Goal: Task Accomplishment & Management: Manage account settings

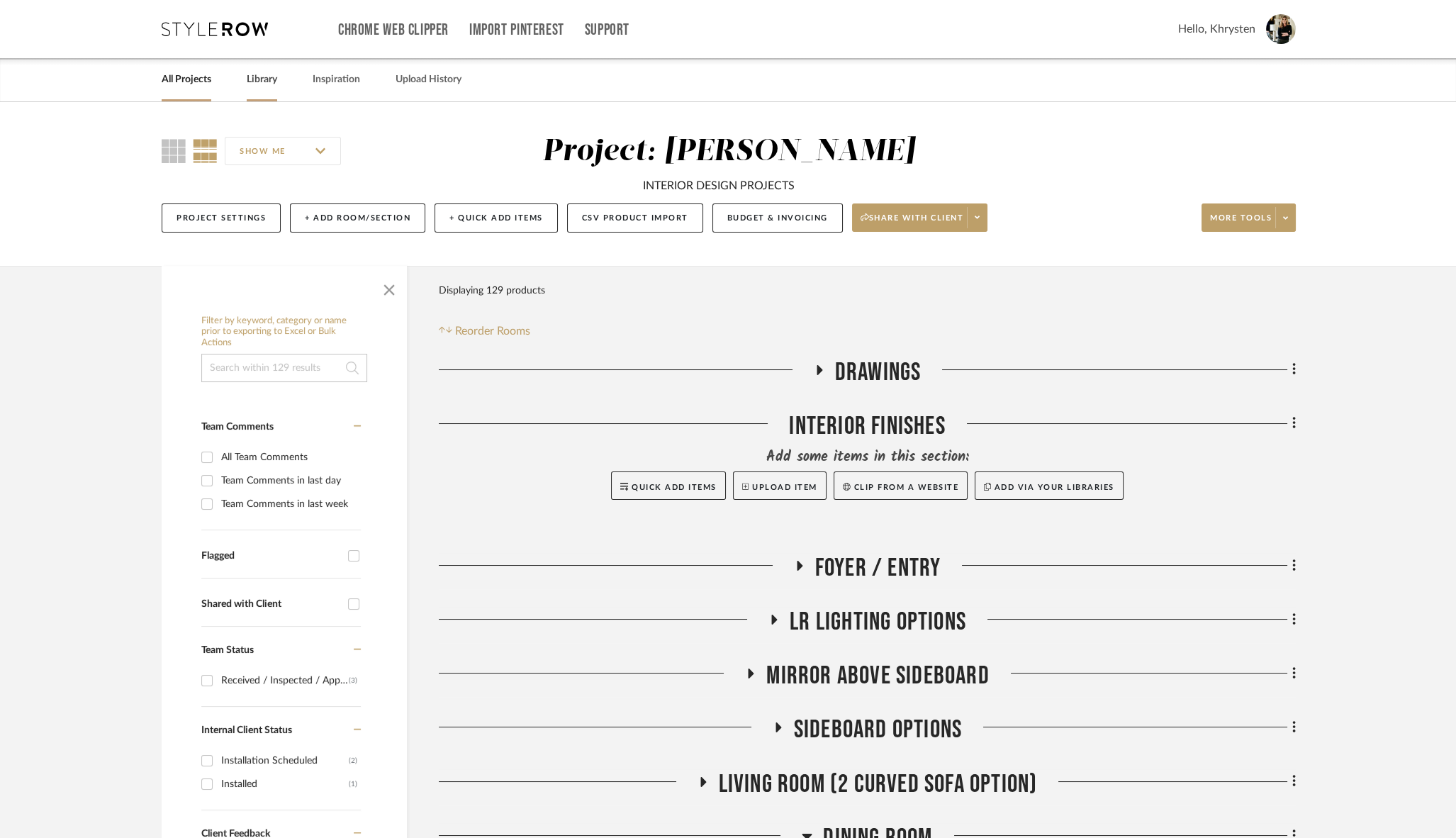
click at [258, 82] on link "Library" at bounding box center [261, 79] width 31 height 19
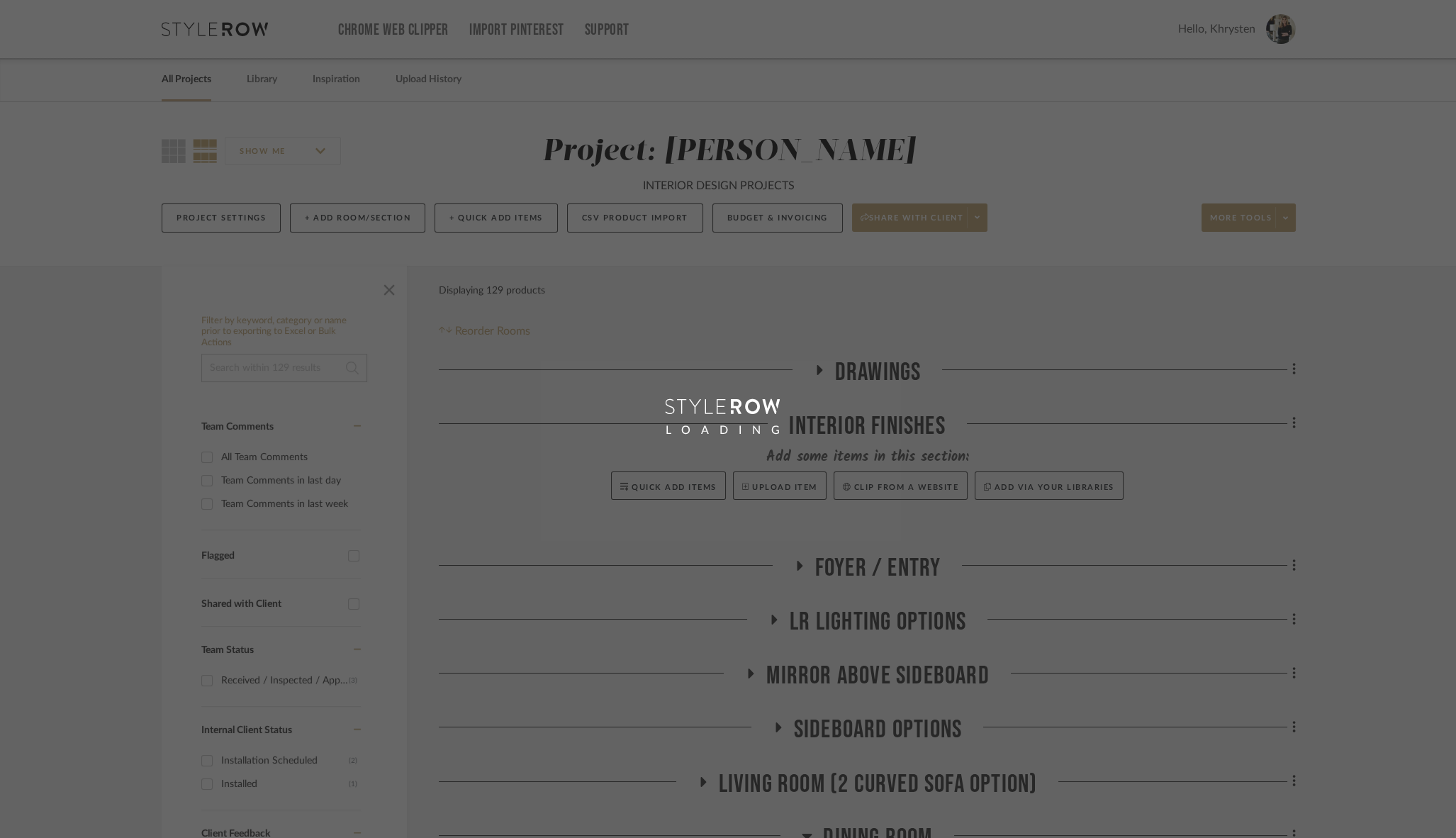
click at [184, 82] on div "LOADING" at bounding box center [728, 419] width 1456 height 838
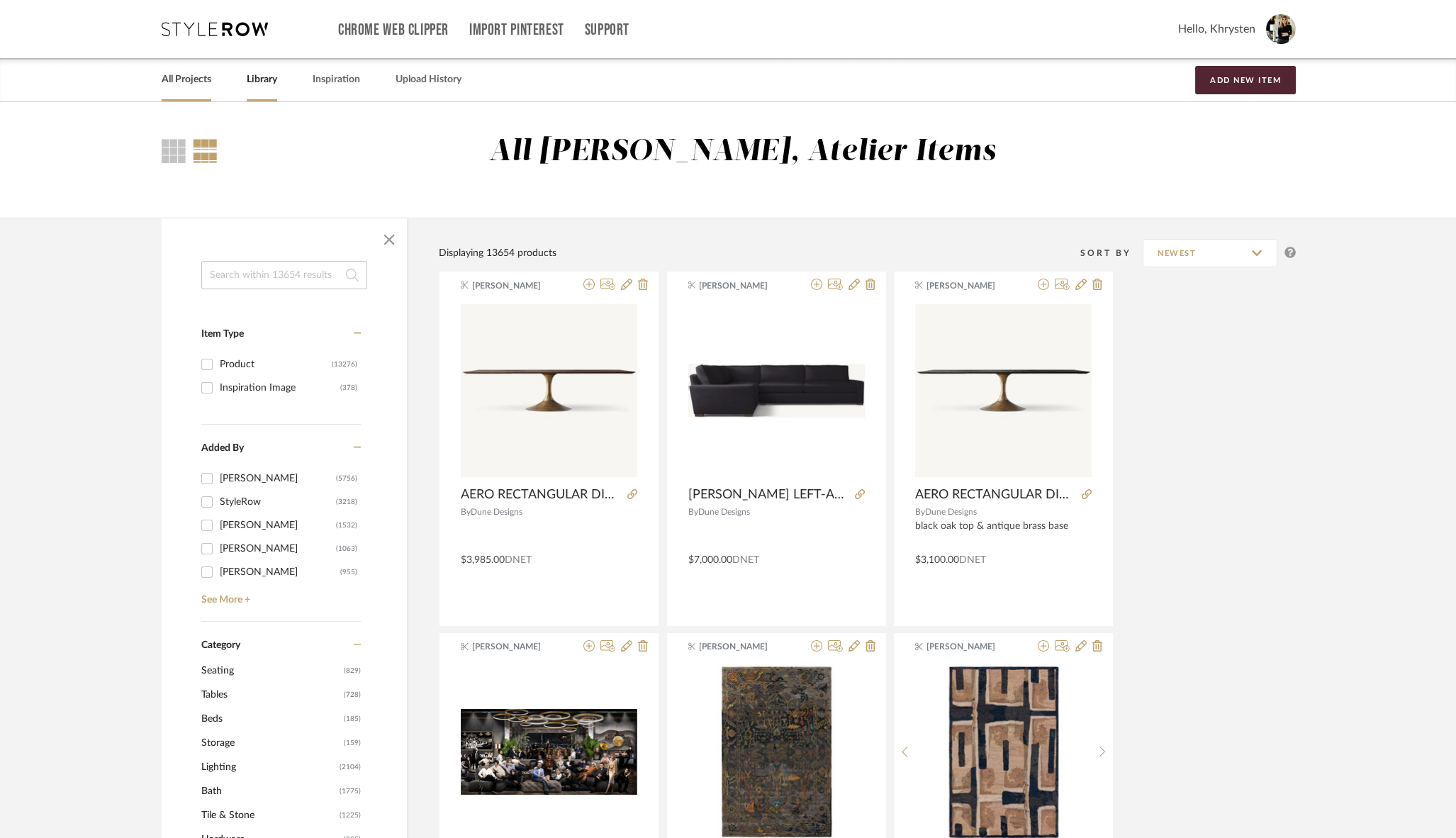
click at [182, 79] on link "All Projects" at bounding box center [186, 79] width 49 height 19
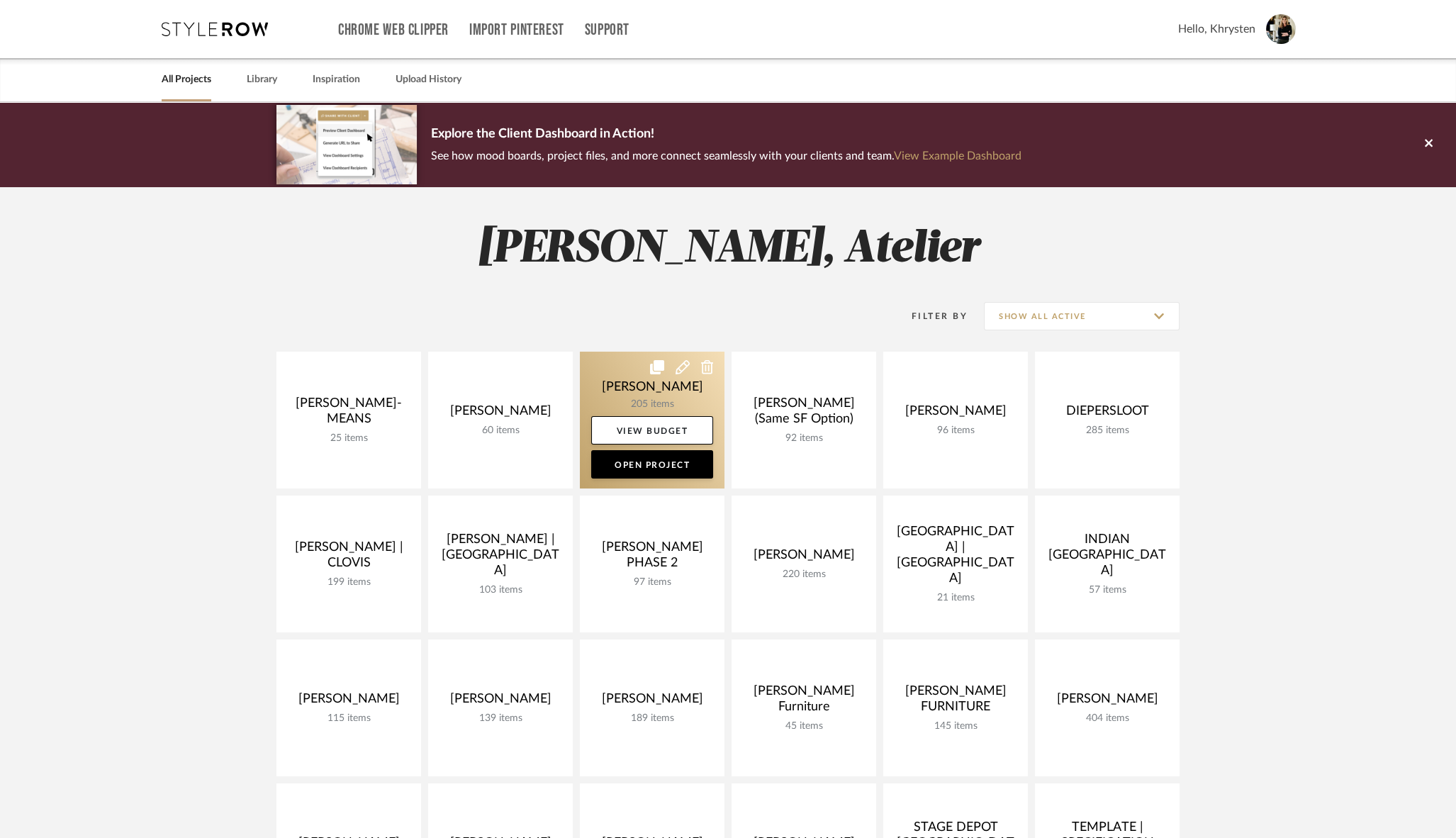
click at [638, 385] on link at bounding box center [652, 420] width 144 height 137
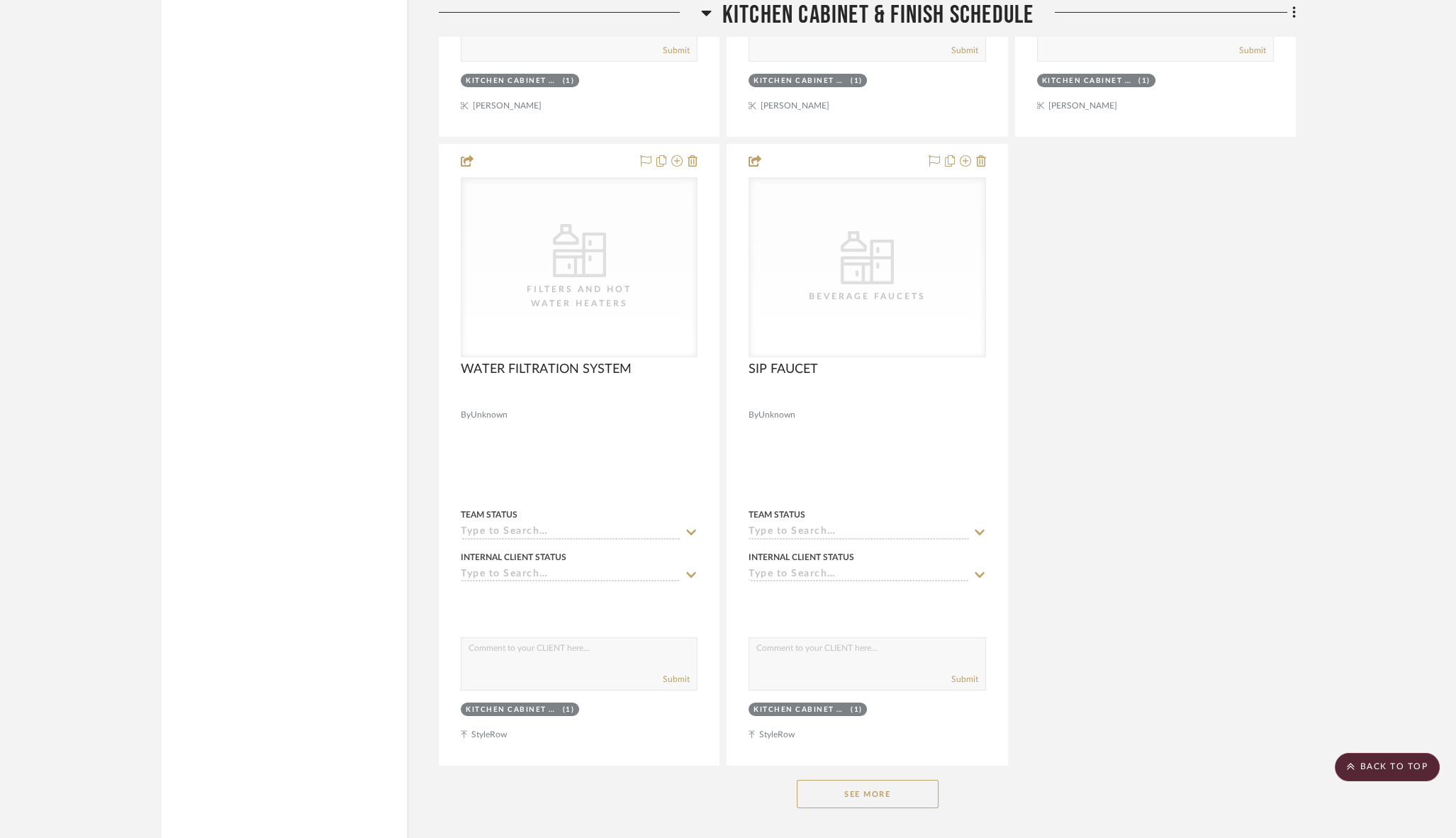
scroll to position [12271, 0]
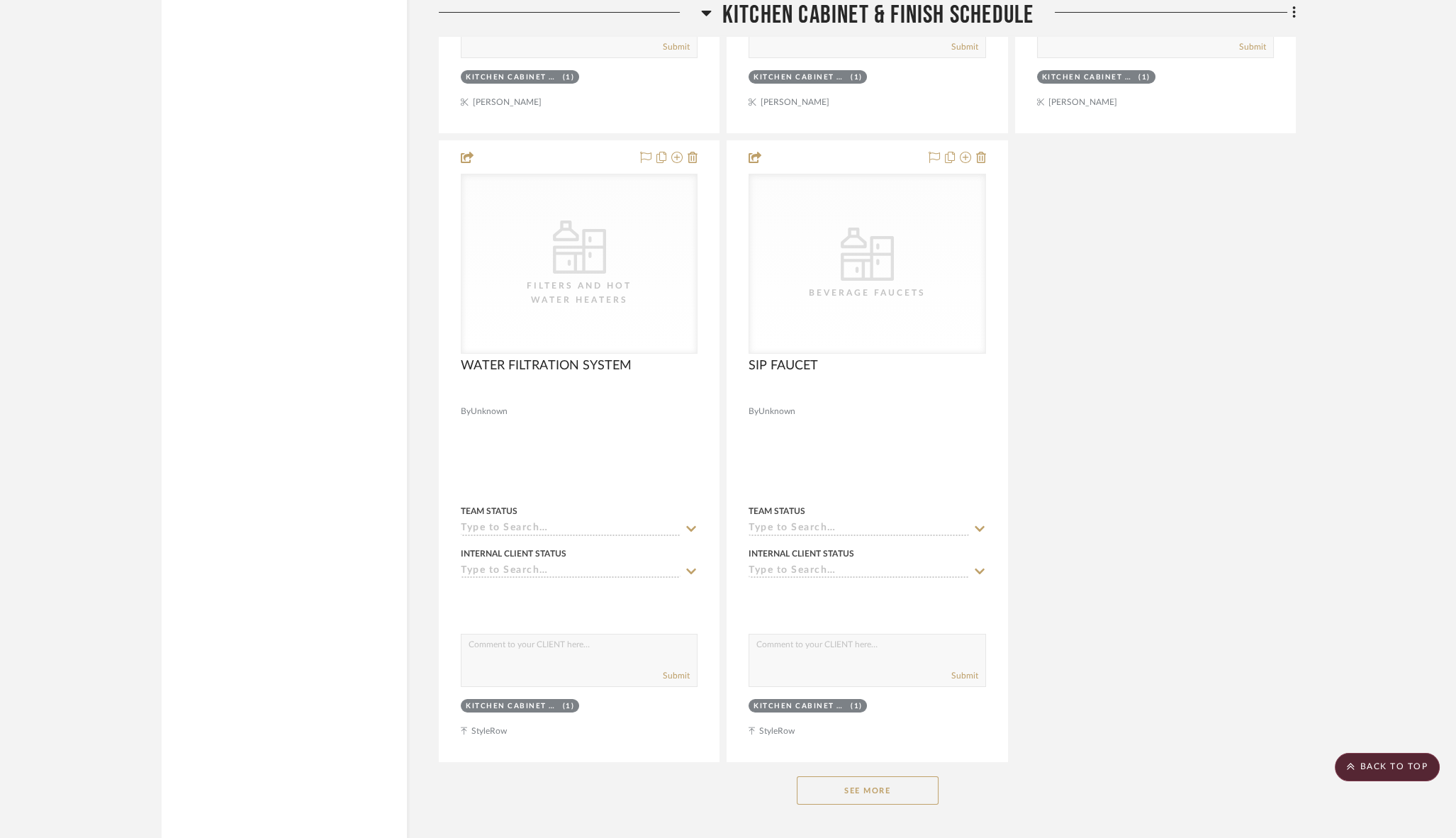
click at [869, 777] on button "See More" at bounding box center [868, 791] width 141 height 29
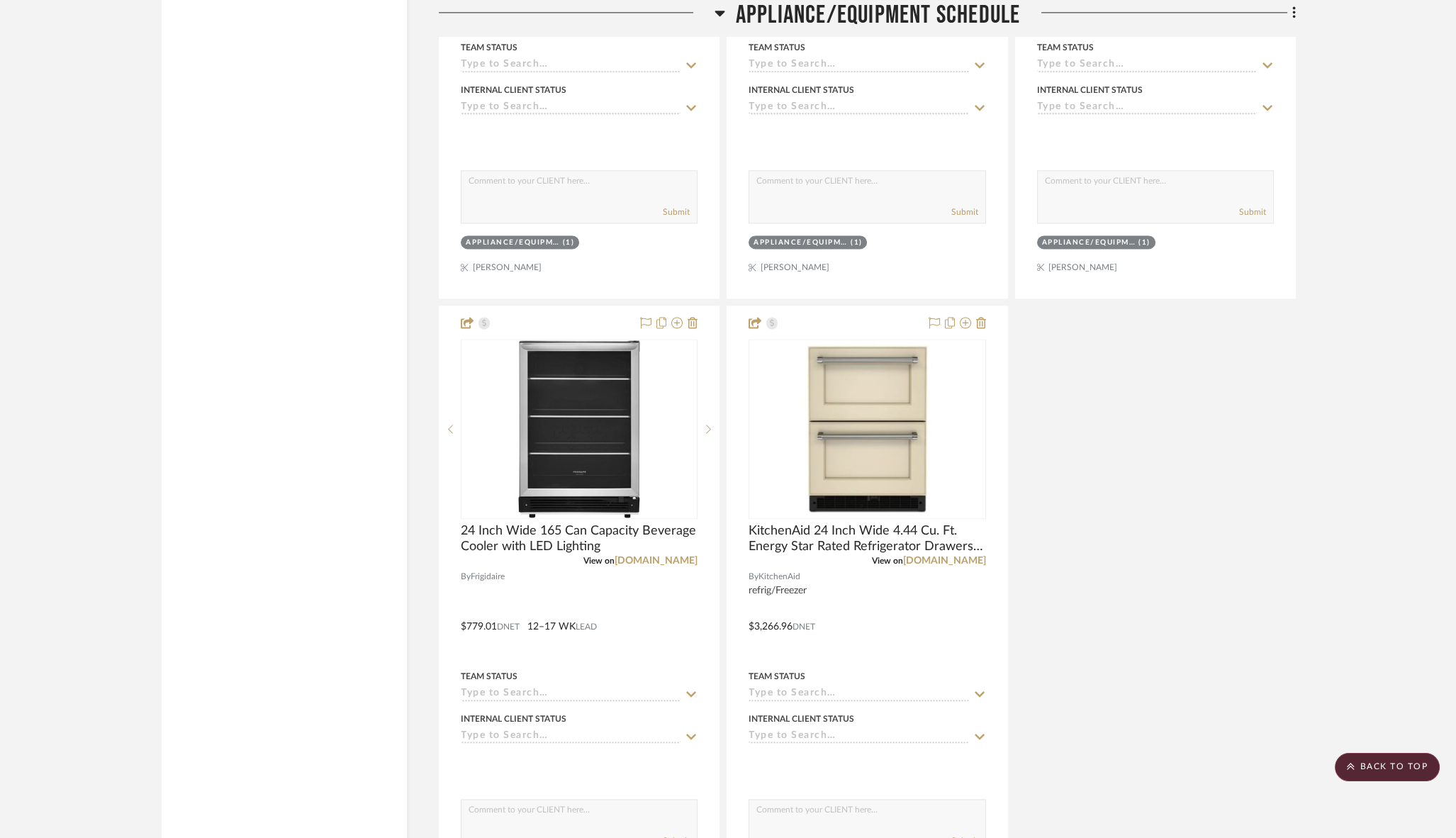
scroll to position [17944, 0]
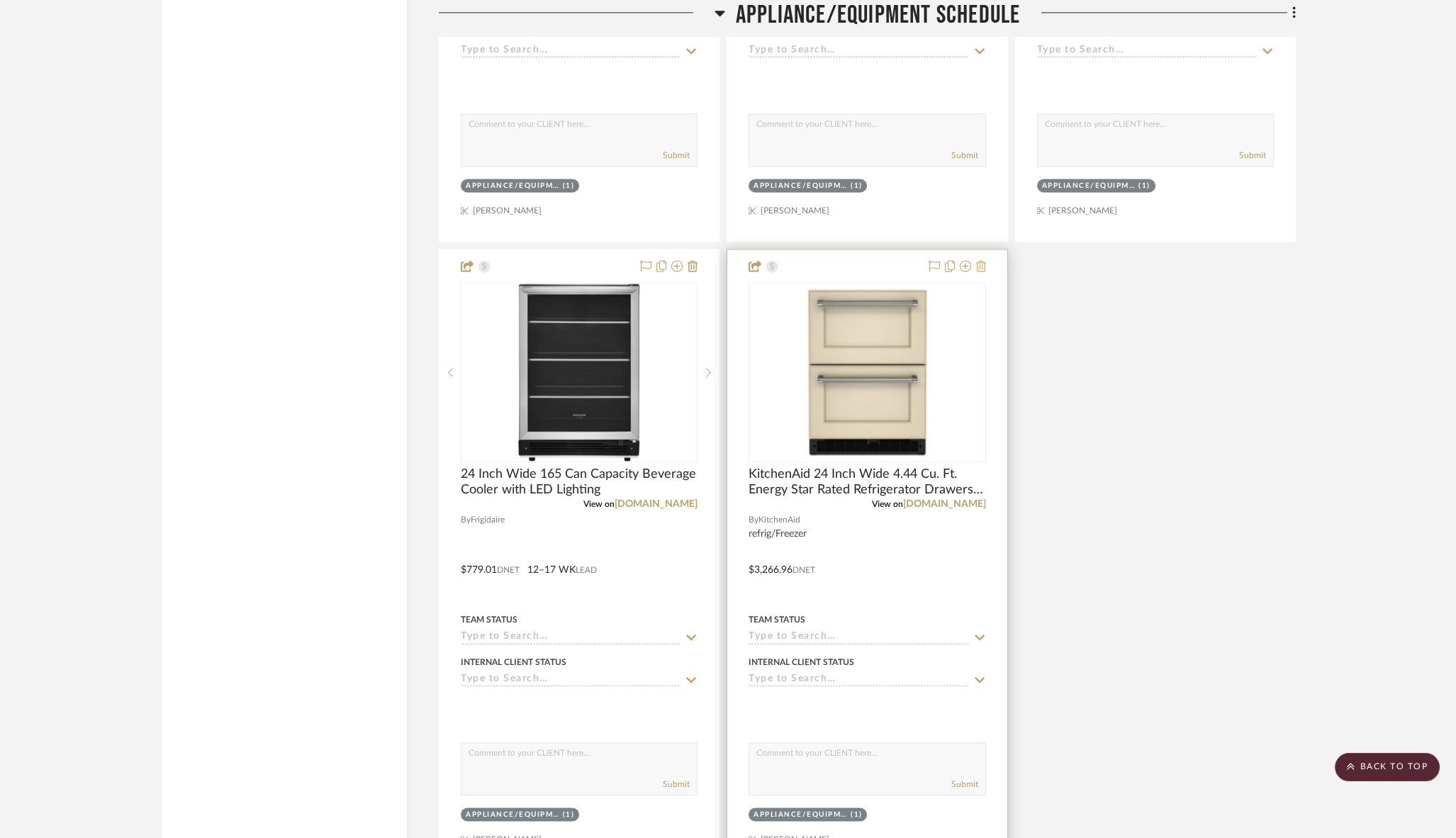
click at [985, 260] on icon at bounding box center [981, 266] width 10 height 11
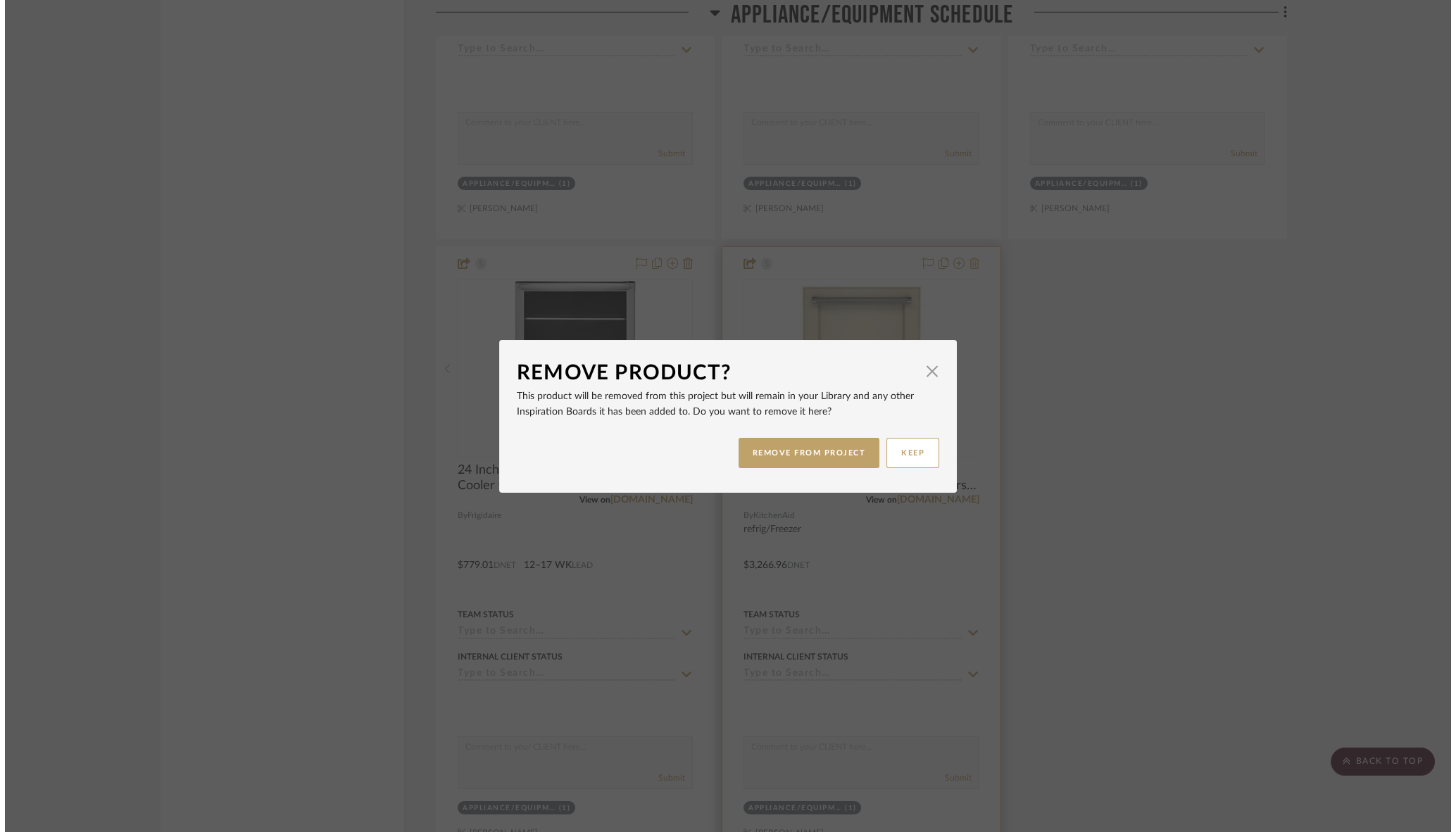
scroll to position [0, 0]
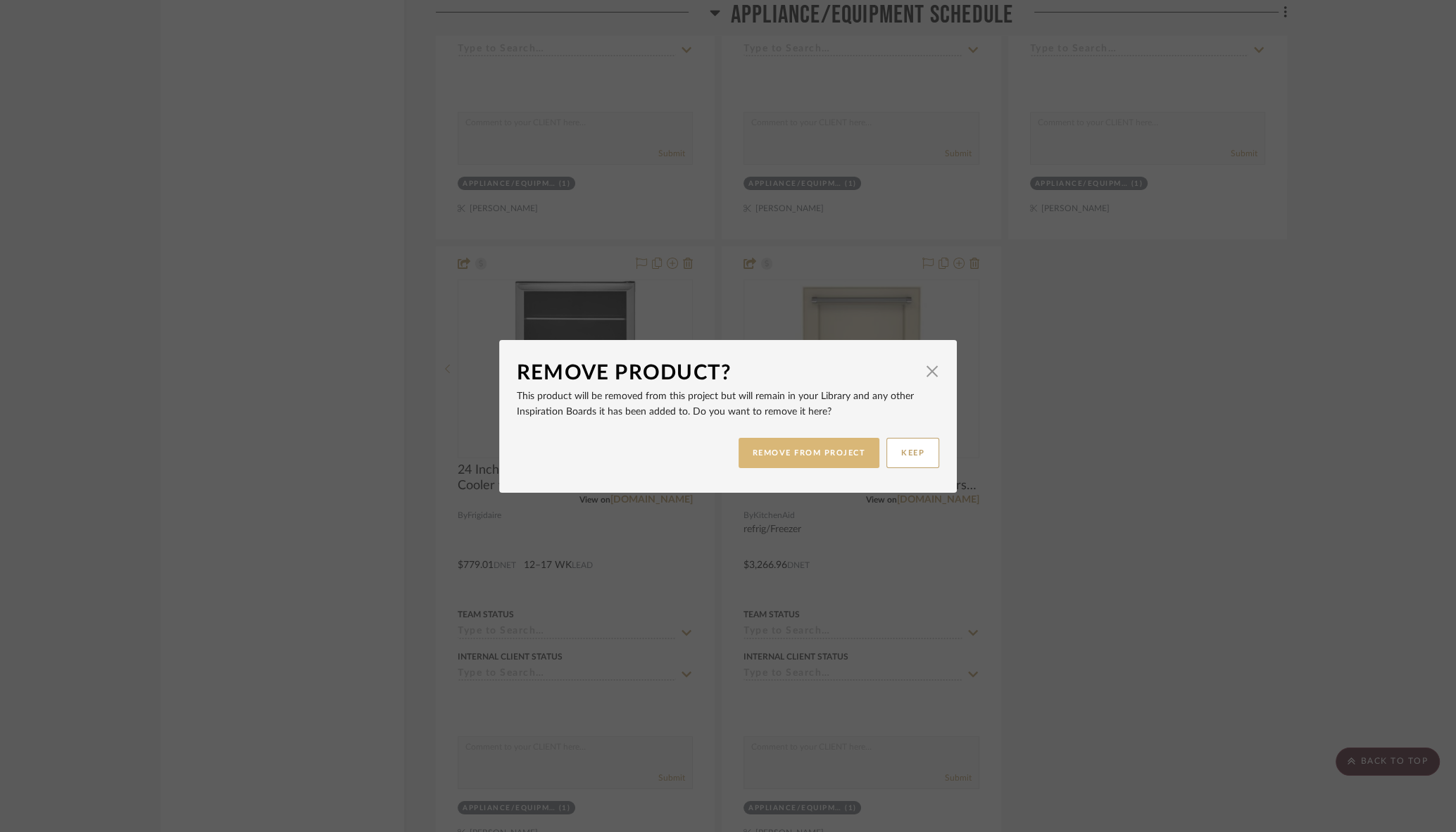
click at [791, 450] on button "REMOVE FROM PROJECT" at bounding box center [809, 453] width 141 height 30
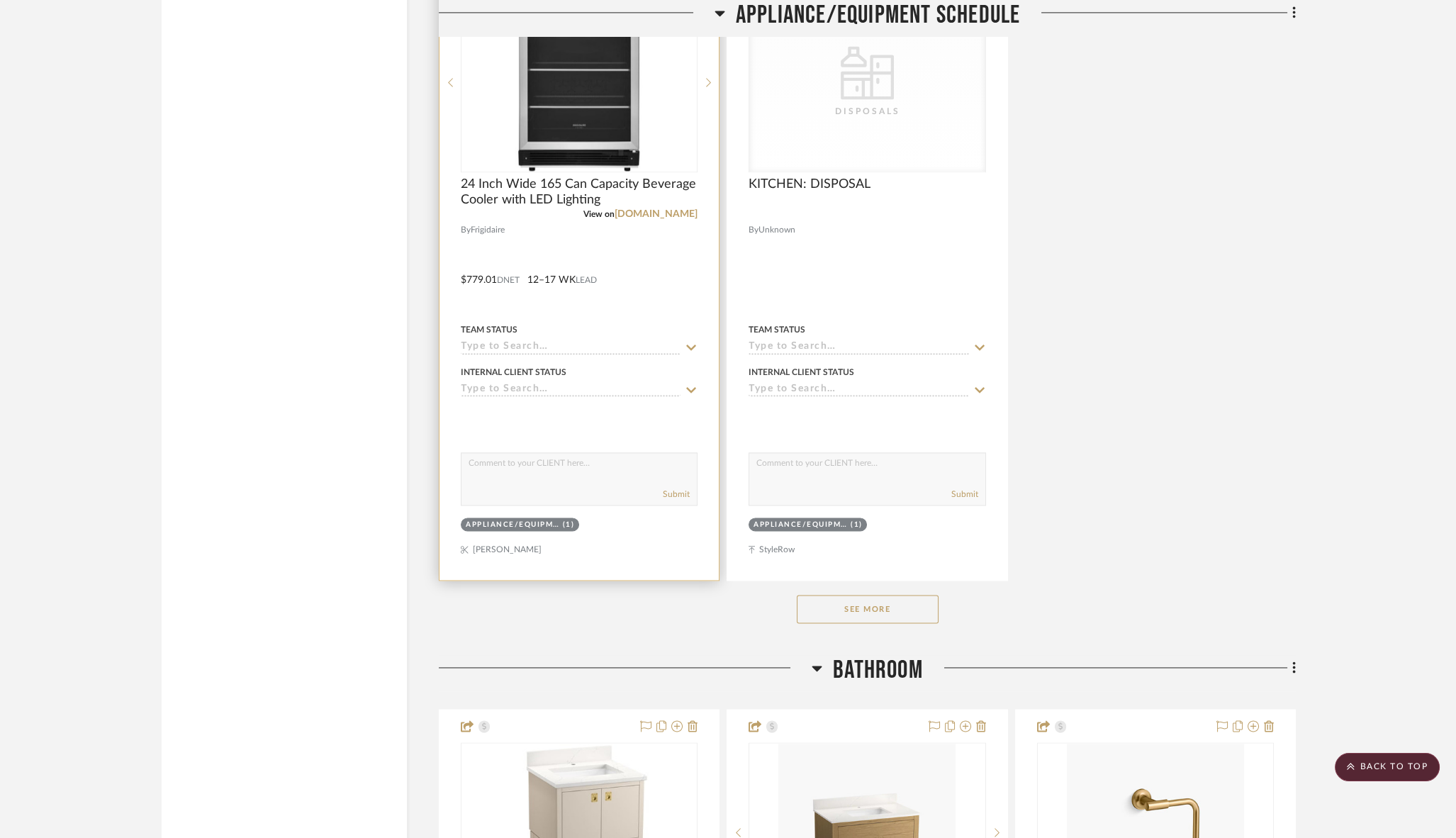
scroll to position [18234, 0]
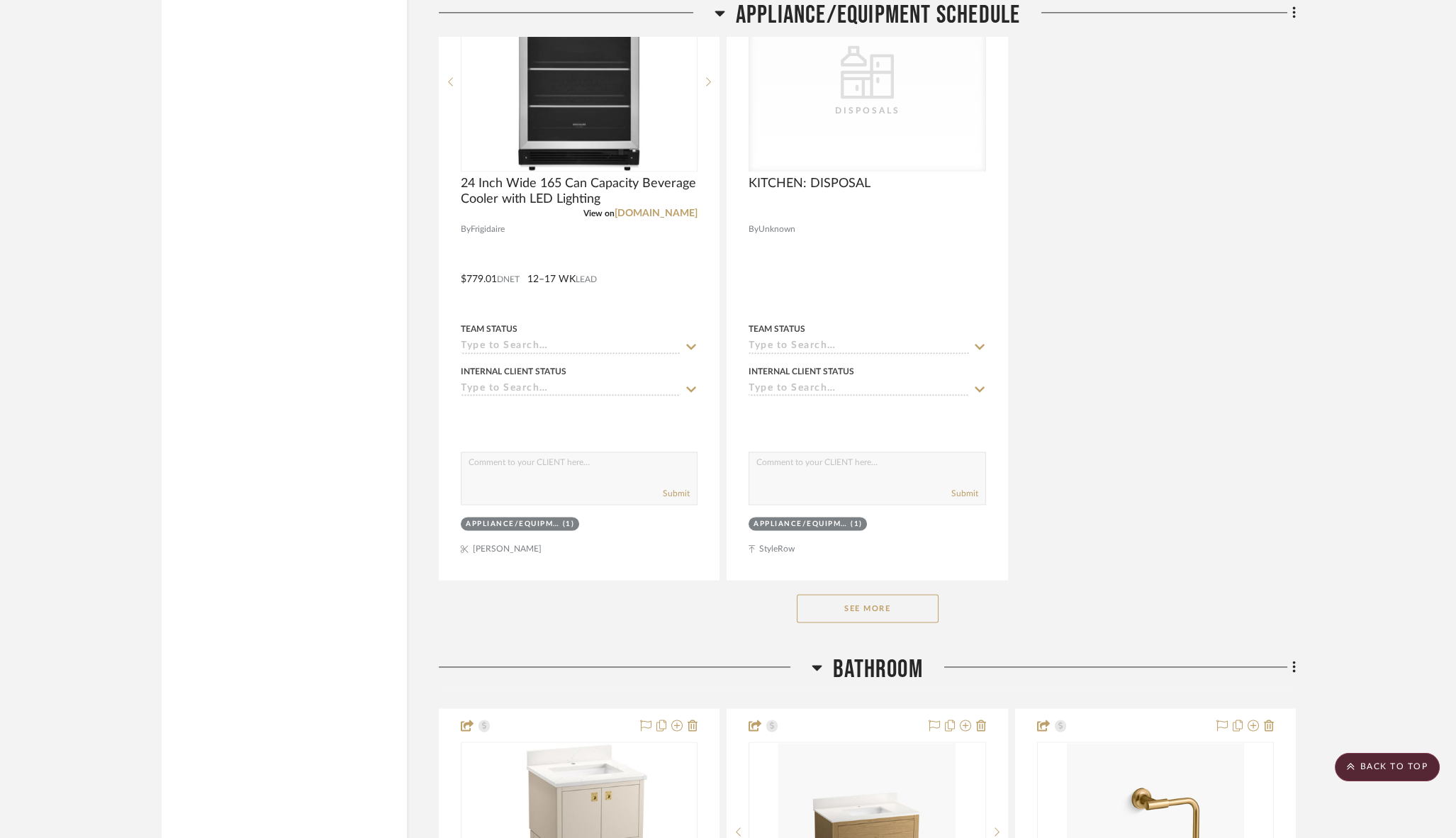
click at [854, 594] on button "See More" at bounding box center [868, 609] width 141 height 29
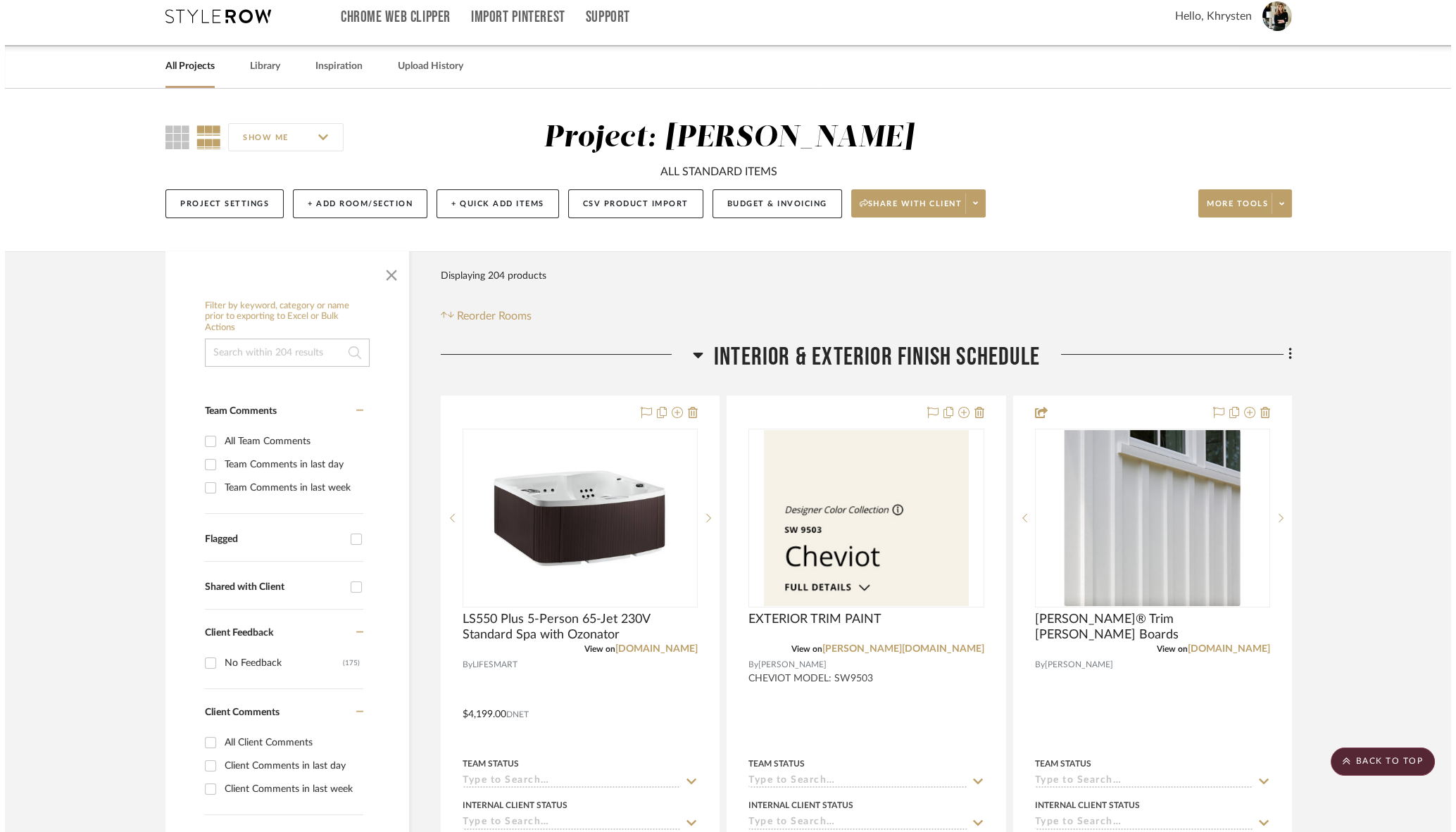
scroll to position [0, 0]
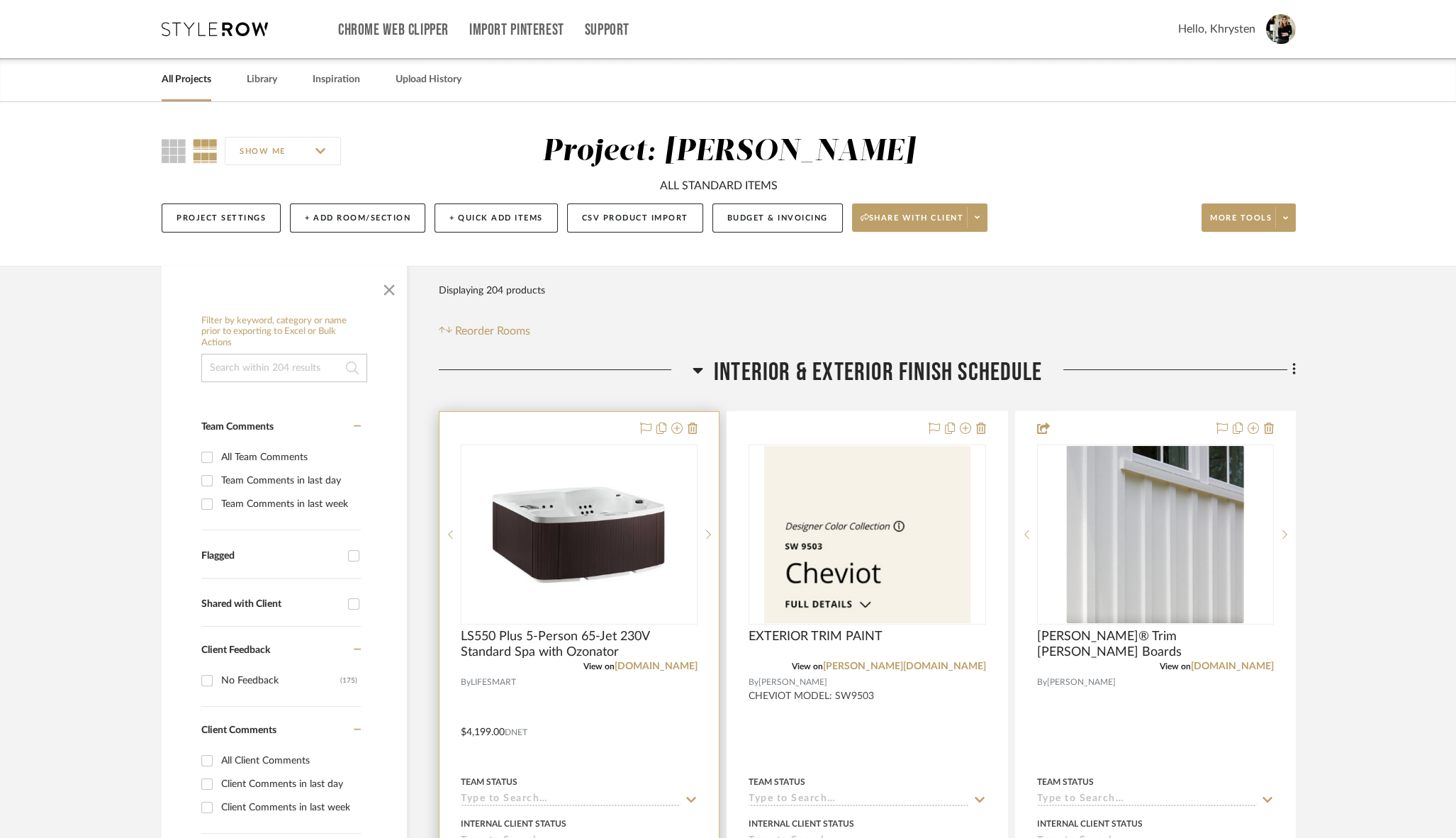
click at [557, 423] on div at bounding box center [578, 722] width 279 height 620
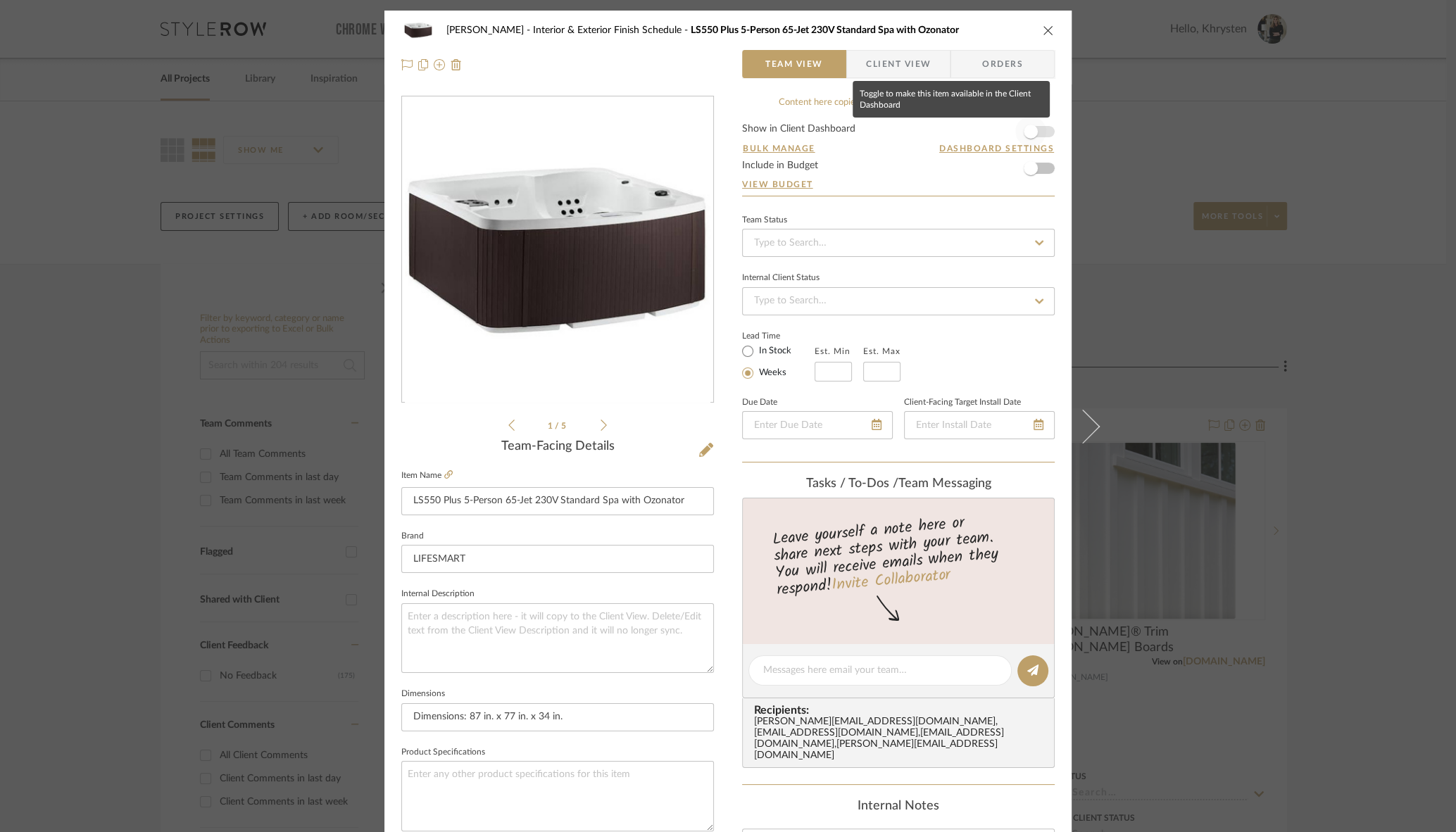
click at [1026, 131] on span "button" at bounding box center [1031, 132] width 14 height 14
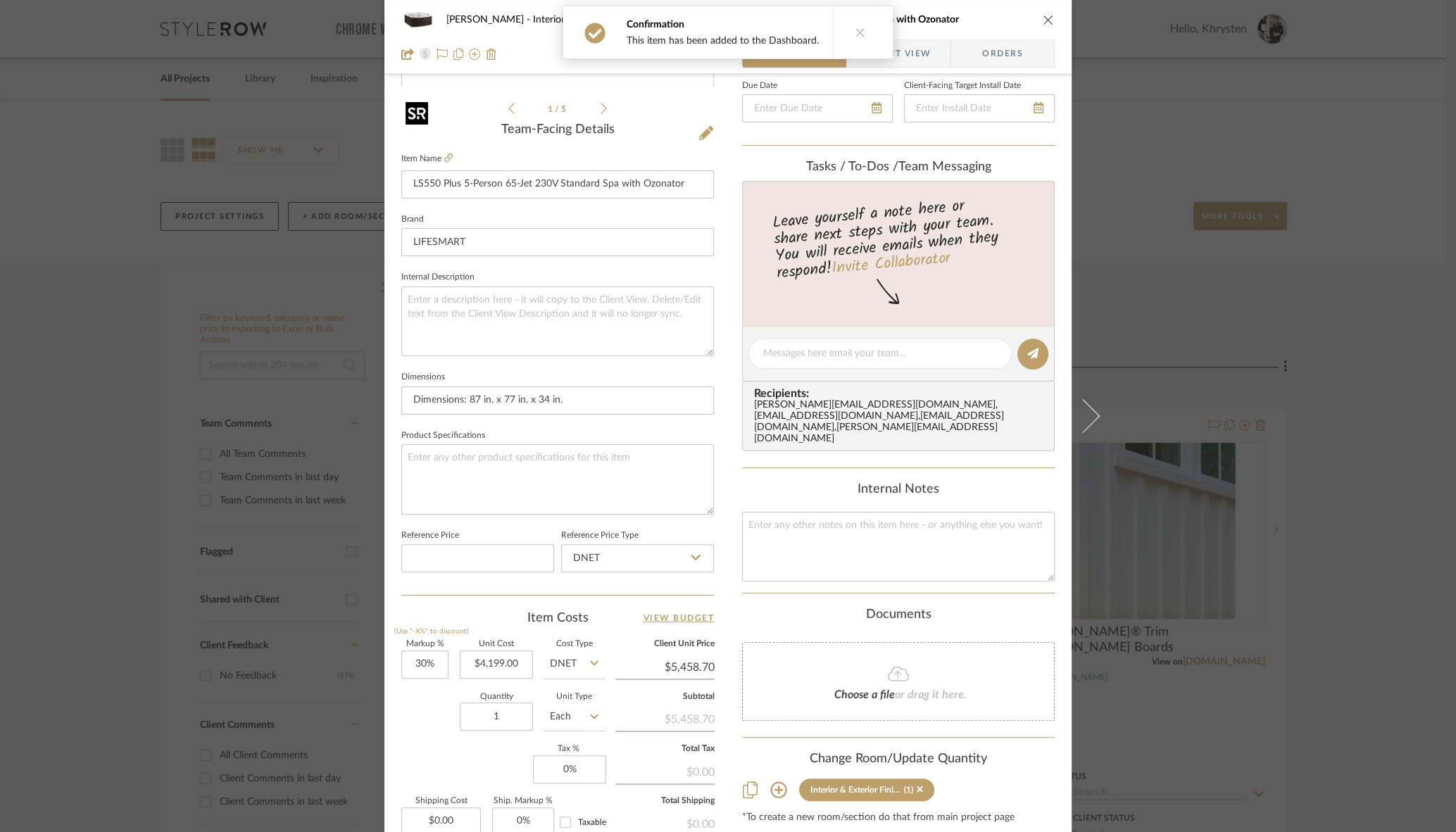
scroll to position [366, 0]
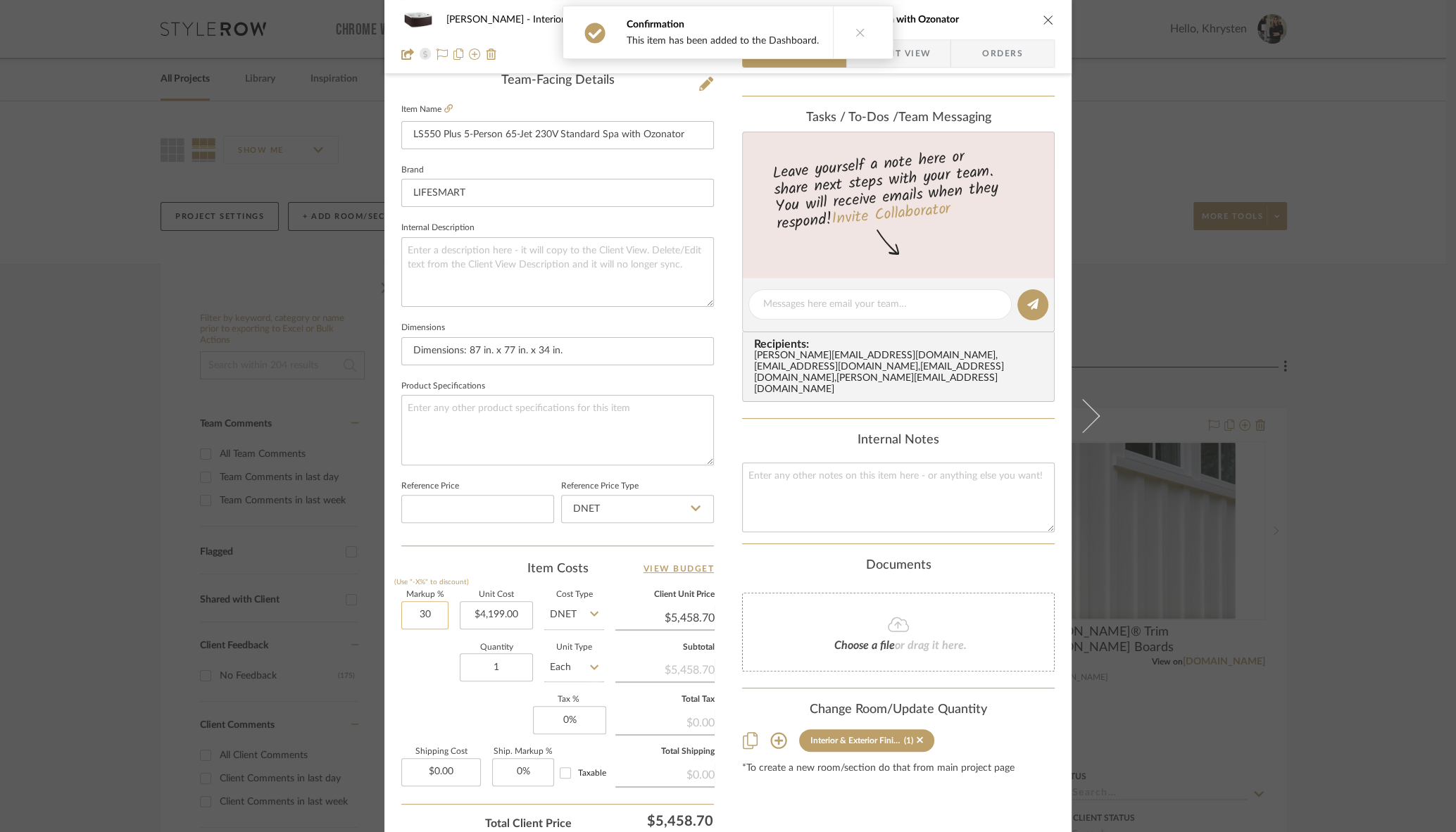
click at [404, 613] on input "30" at bounding box center [425, 616] width 47 height 28
type input "0%"
click at [418, 686] on div "Quantity 1 Unit Type Each" at bounding box center [503, 669] width 203 height 50
type input "$4,199.00"
click at [1044, 20] on icon "close" at bounding box center [1049, 20] width 11 height 11
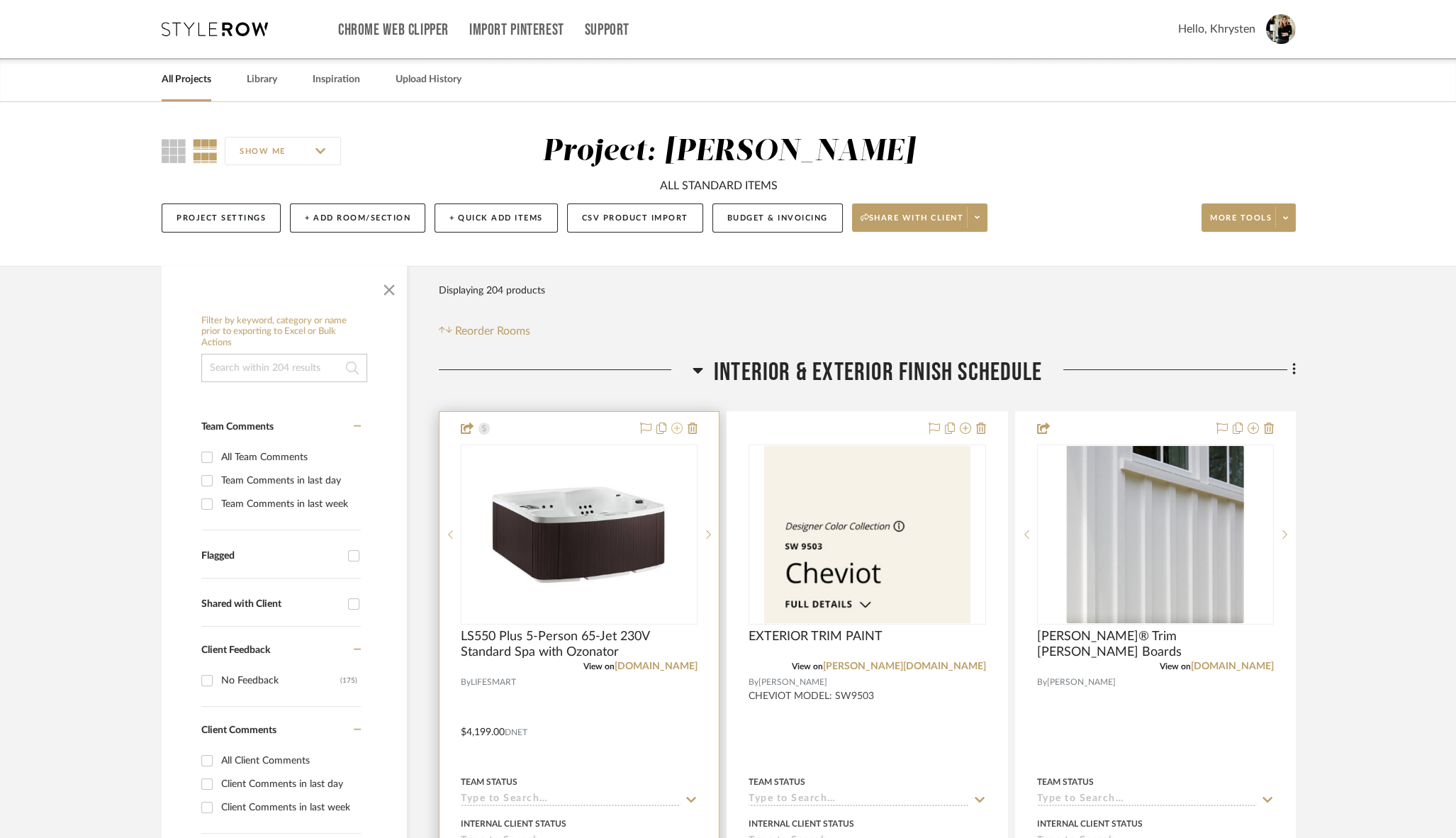
click at [678, 429] on icon at bounding box center [677, 429] width 11 height 11
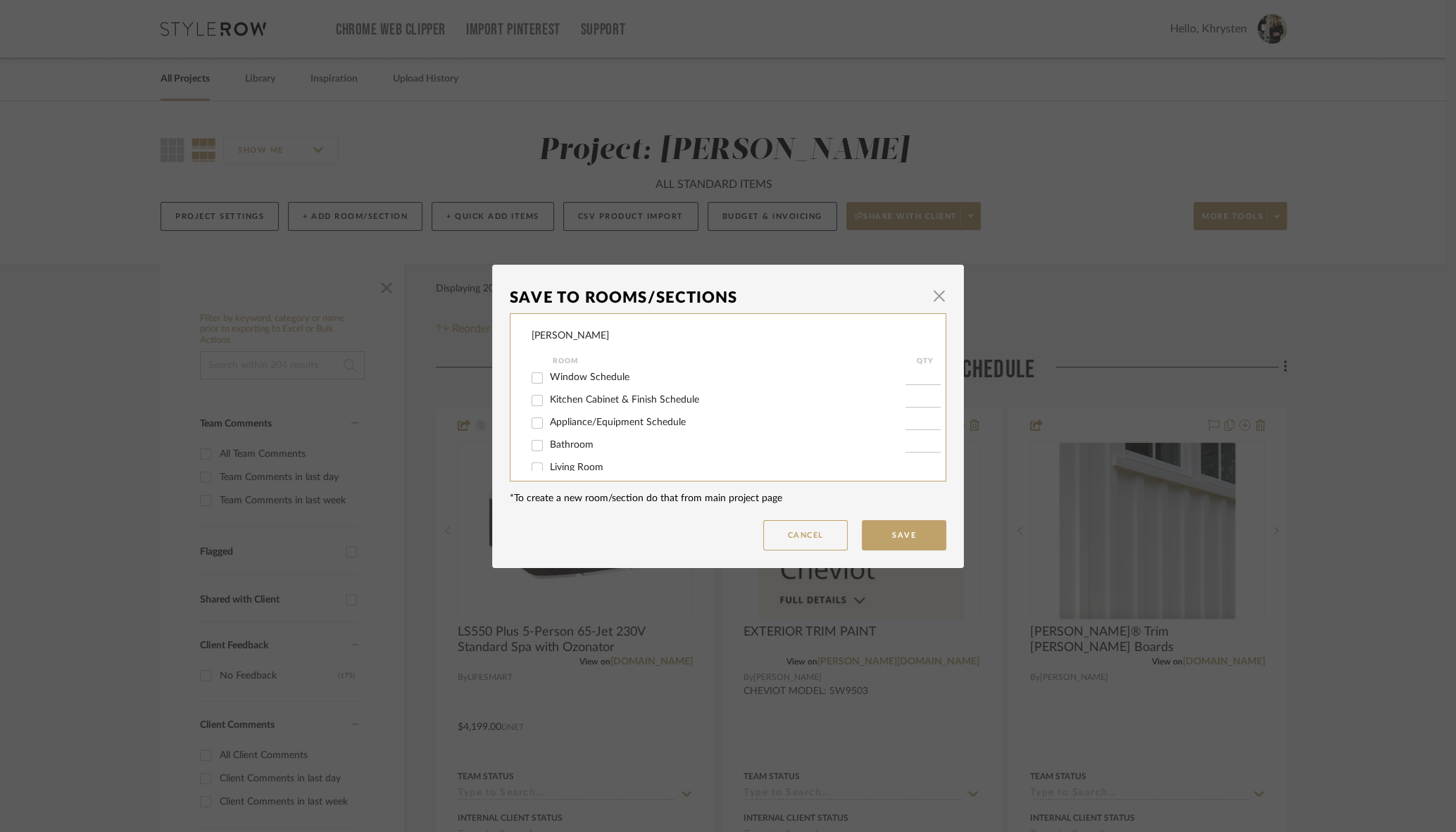
scroll to position [140, 0]
click at [533, 428] on input "Appliance/Equipment Schedule" at bounding box center [537, 421] width 23 height 23
checkbox input "true"
type input "1"
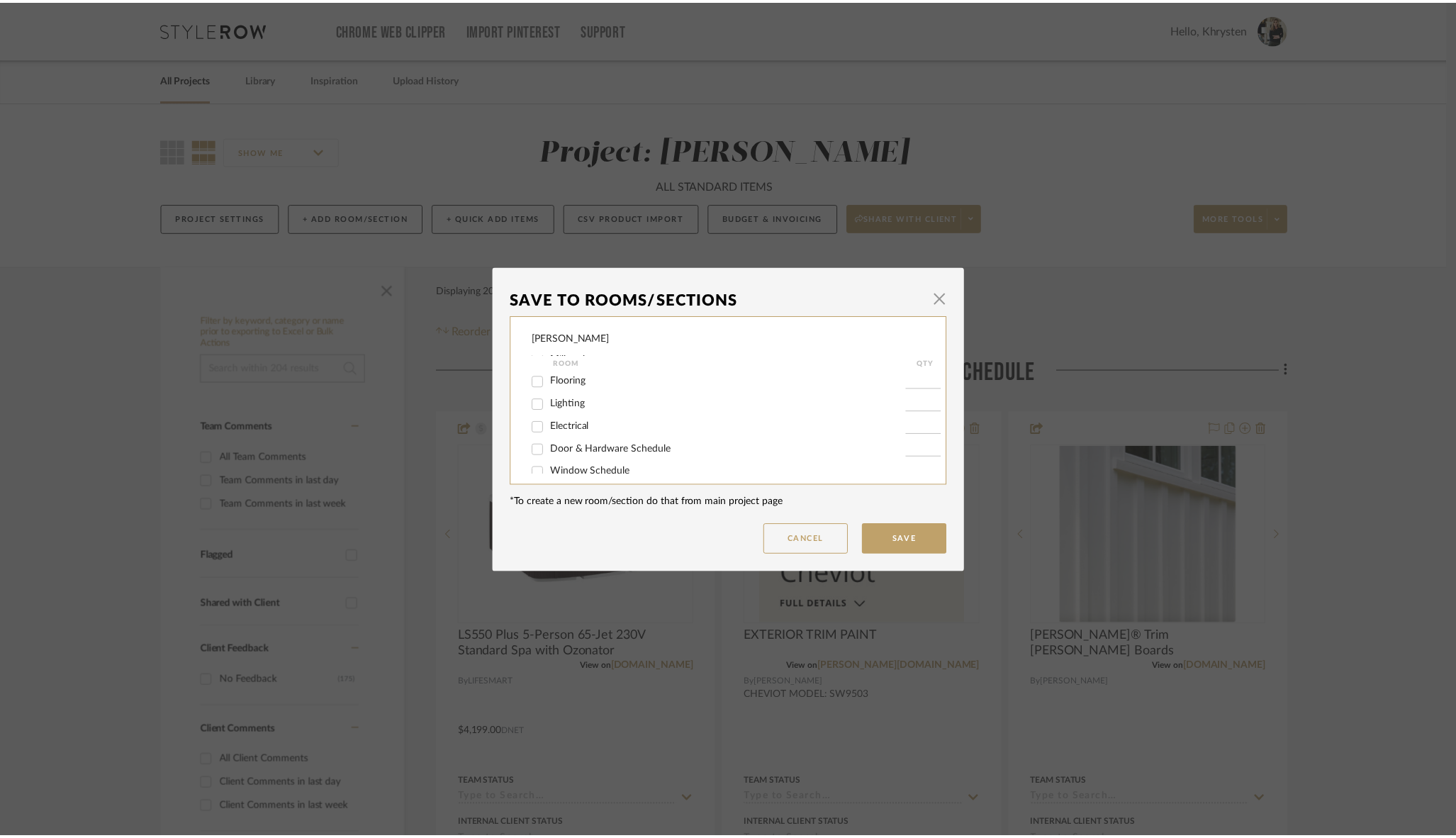
scroll to position [0, 0]
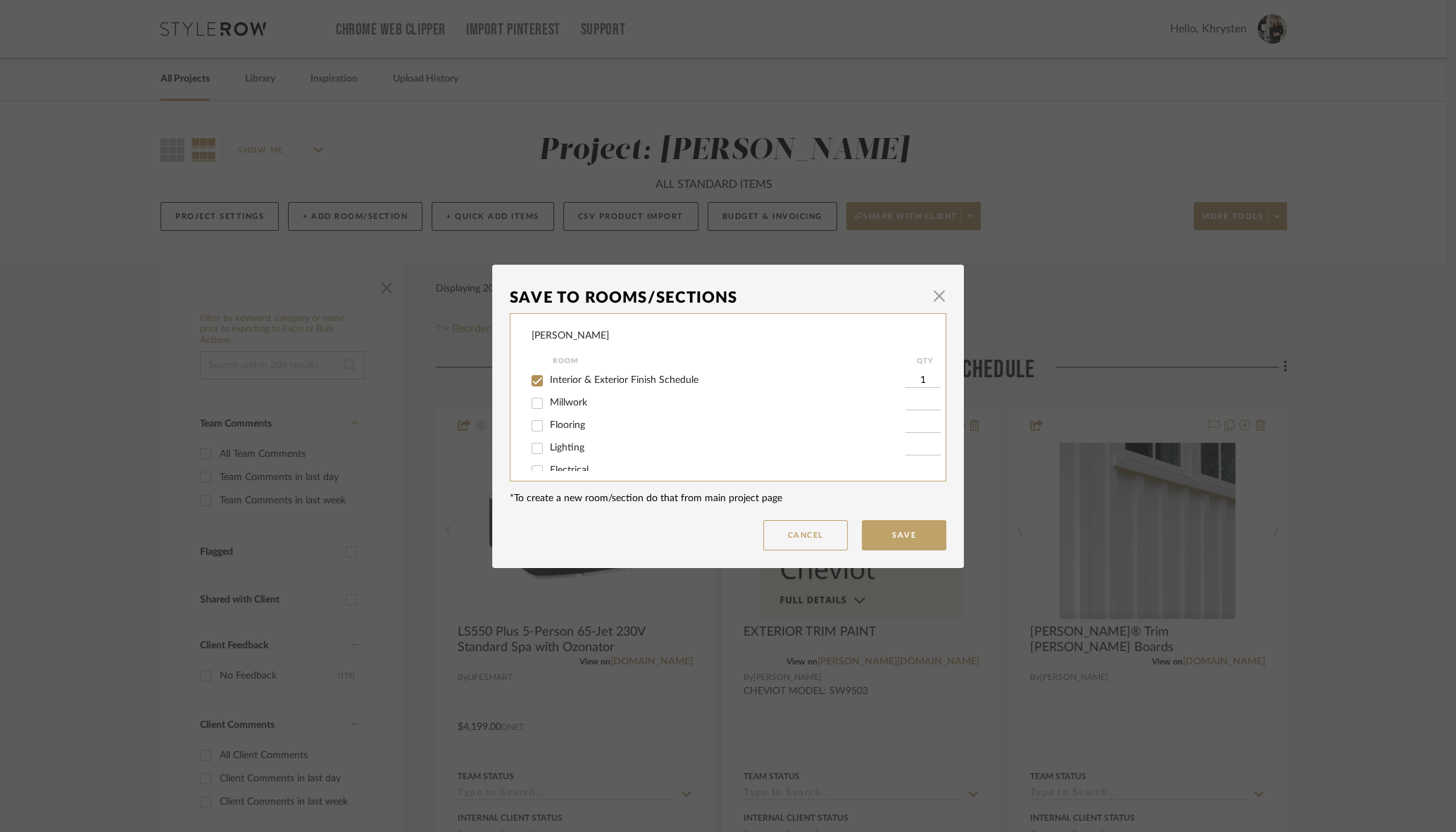
click at [526, 377] on input "Interior & Exterior Finish Schedule" at bounding box center [537, 381] width 23 height 23
checkbox input "false"
click at [887, 521] on button "Save" at bounding box center [904, 535] width 84 height 30
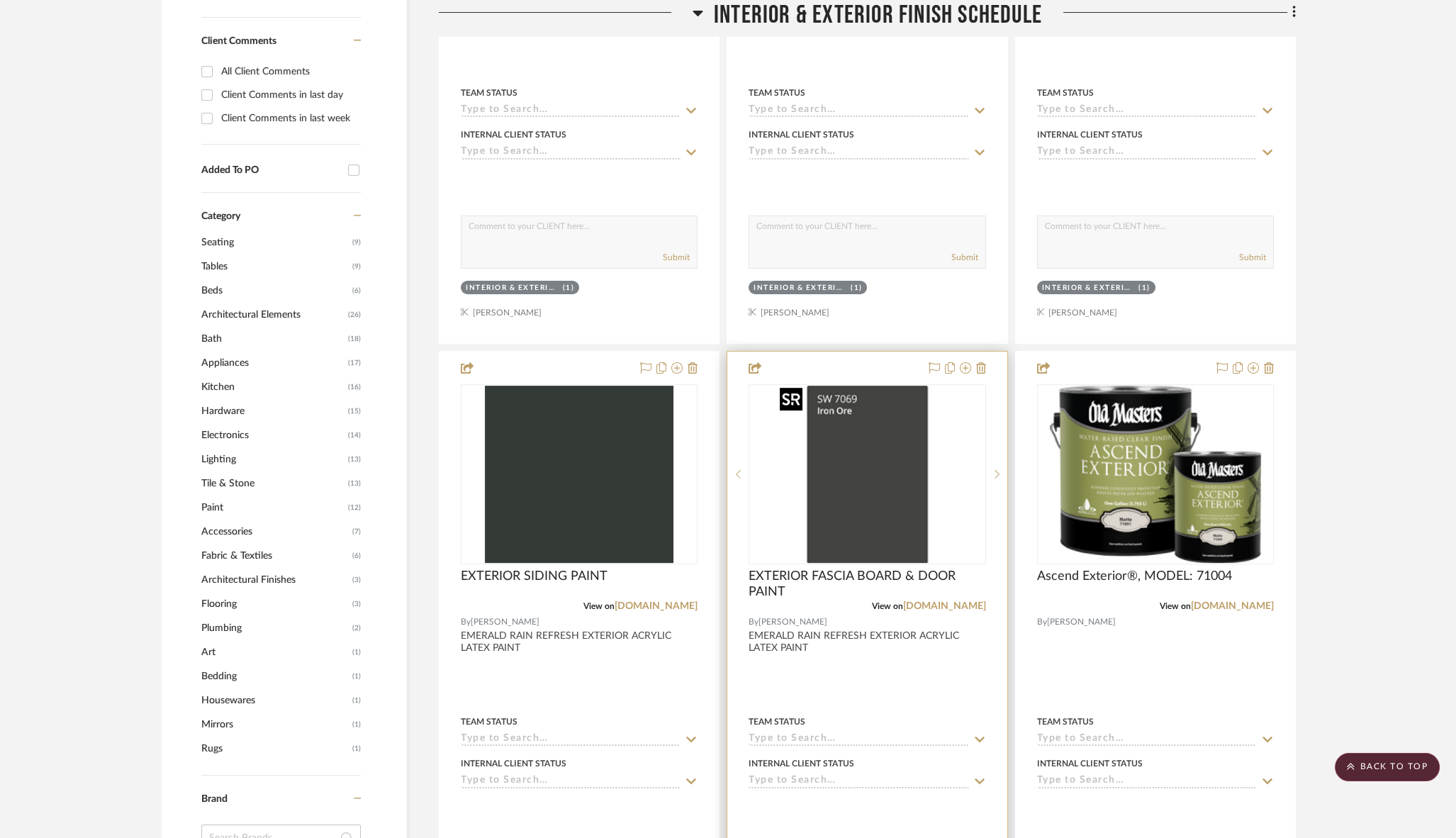
scroll to position [692, 0]
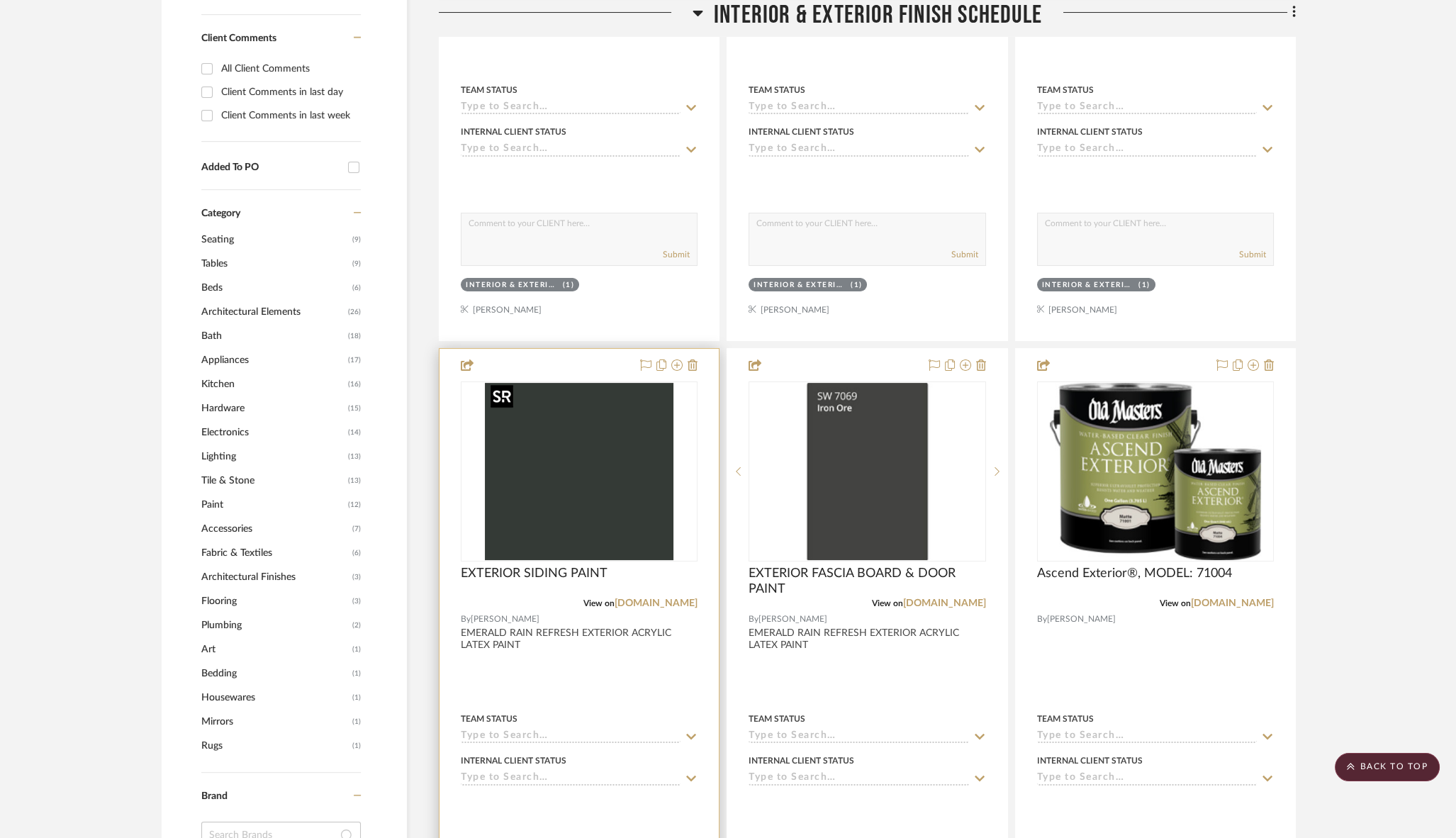
click at [568, 472] on img "0" at bounding box center [579, 472] width 189 height 177
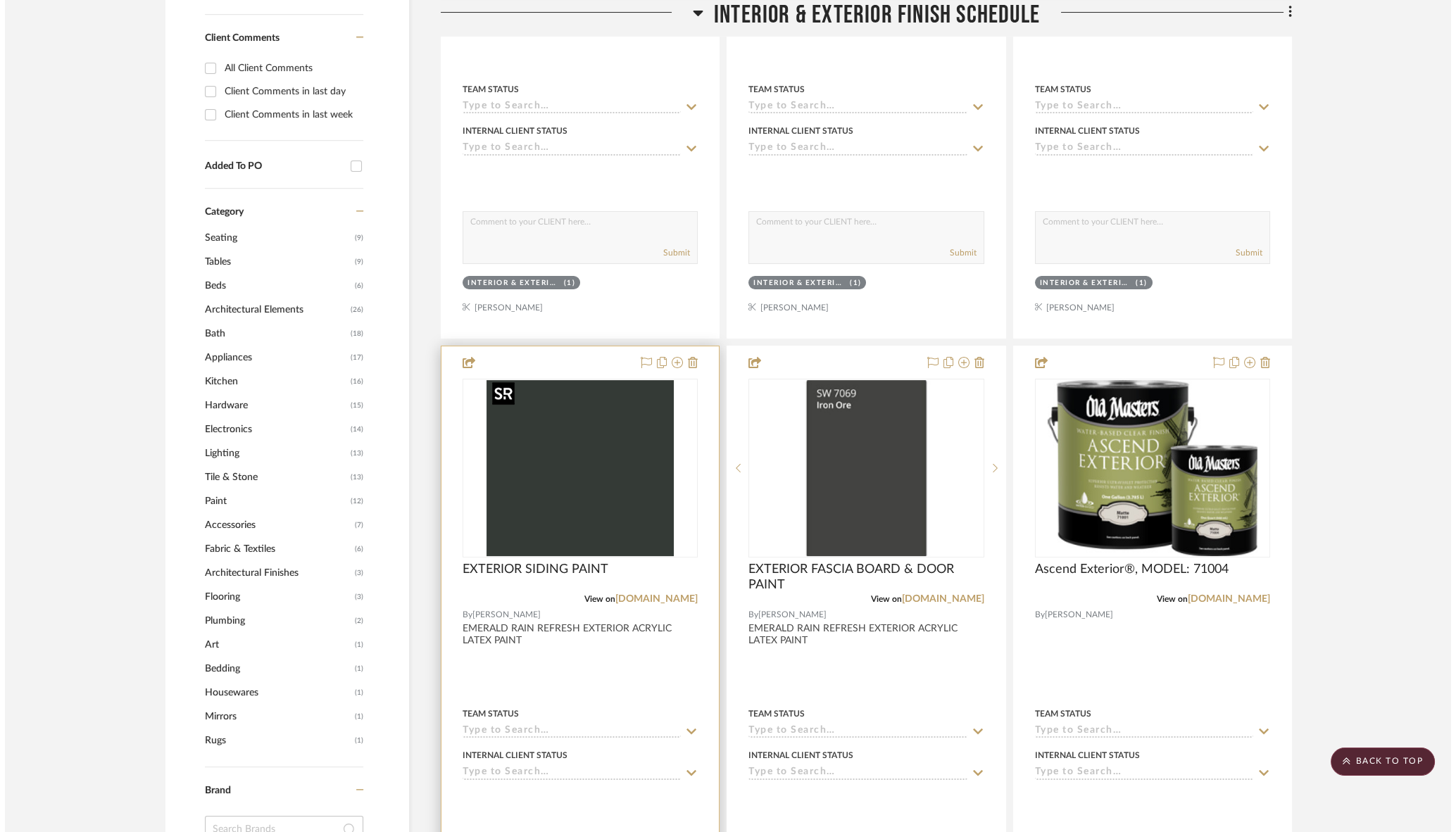
scroll to position [0, 0]
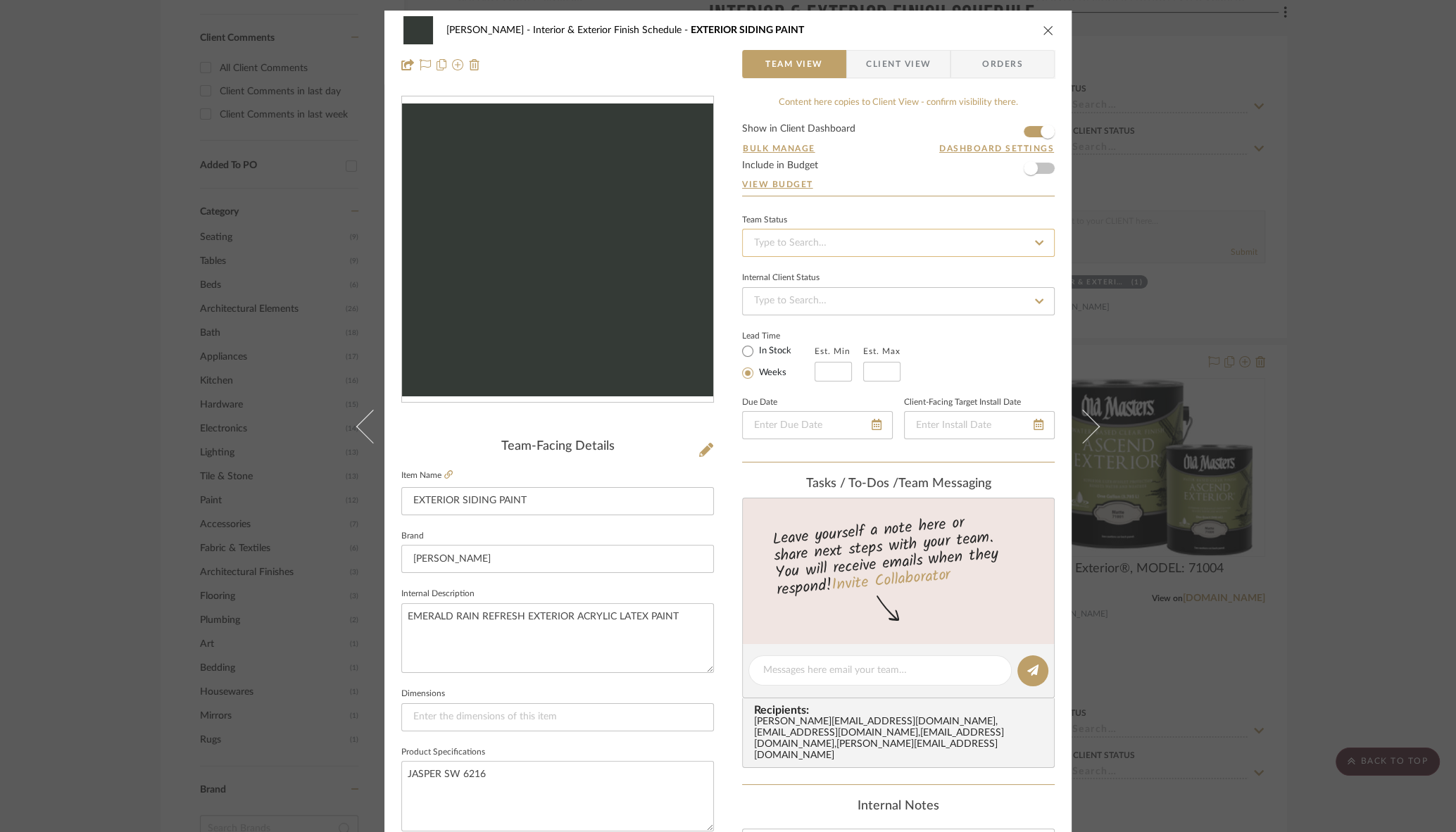
click at [834, 251] on input at bounding box center [898, 243] width 313 height 28
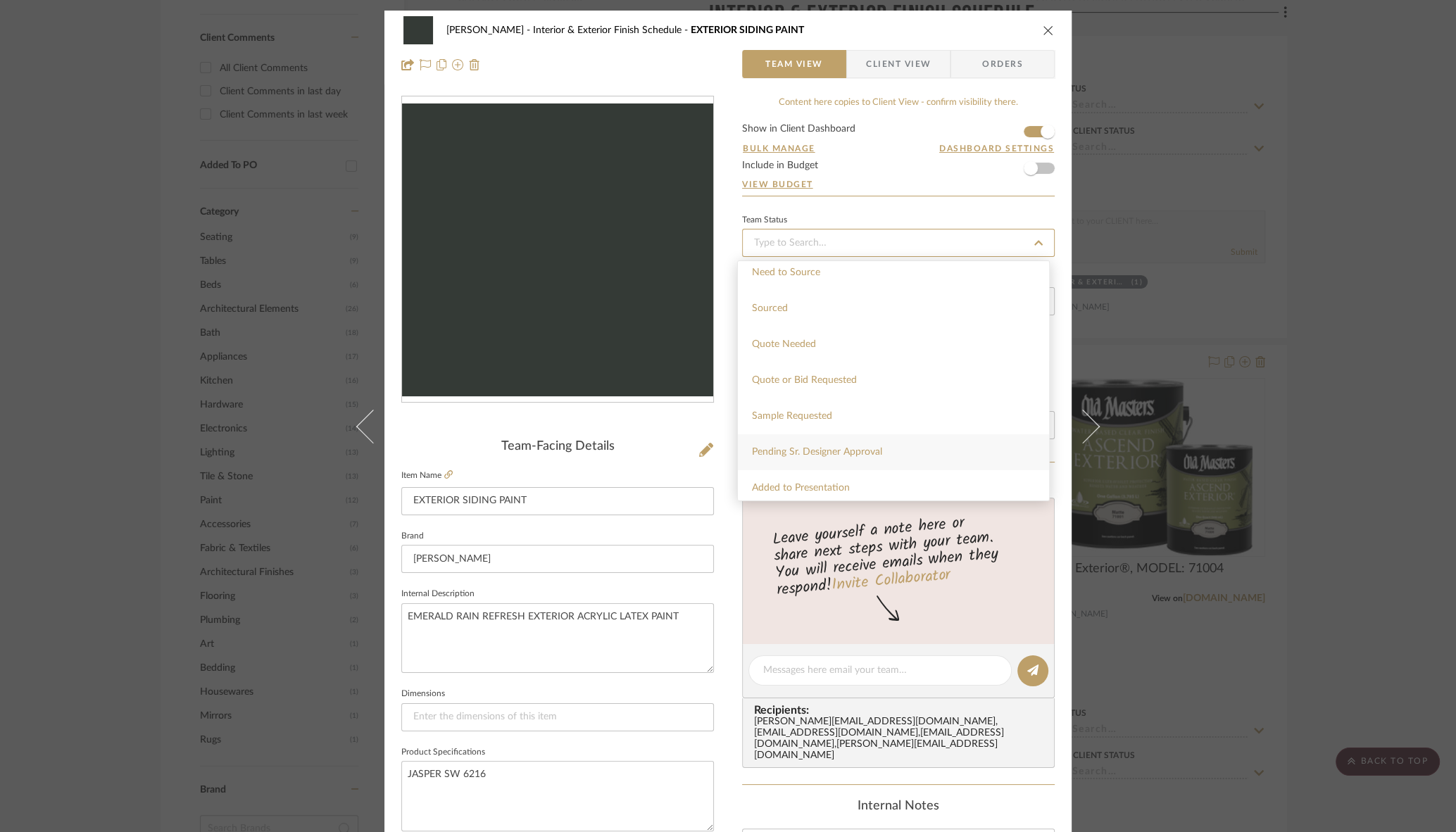
scroll to position [443, 0]
click at [798, 411] on span "Sample Requested" at bounding box center [792, 410] width 80 height 10
type input "[DATE]"
type input "Sample Requested"
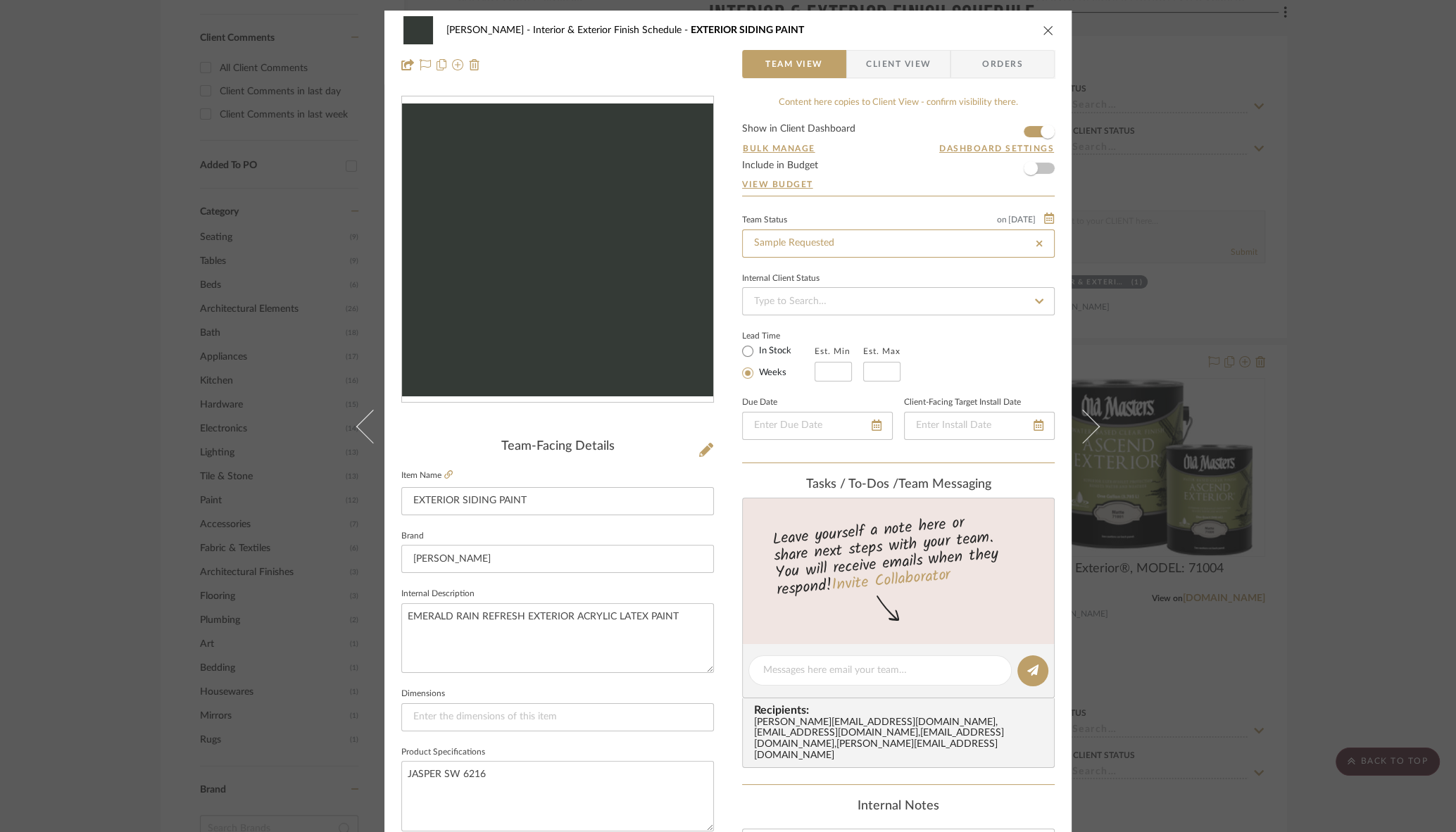
type input "[DATE]"
type input "Sample Requested"
click at [974, 362] on div "Lead Time In Stock Weeks Est. Min Est. Max" at bounding box center [898, 354] width 313 height 55
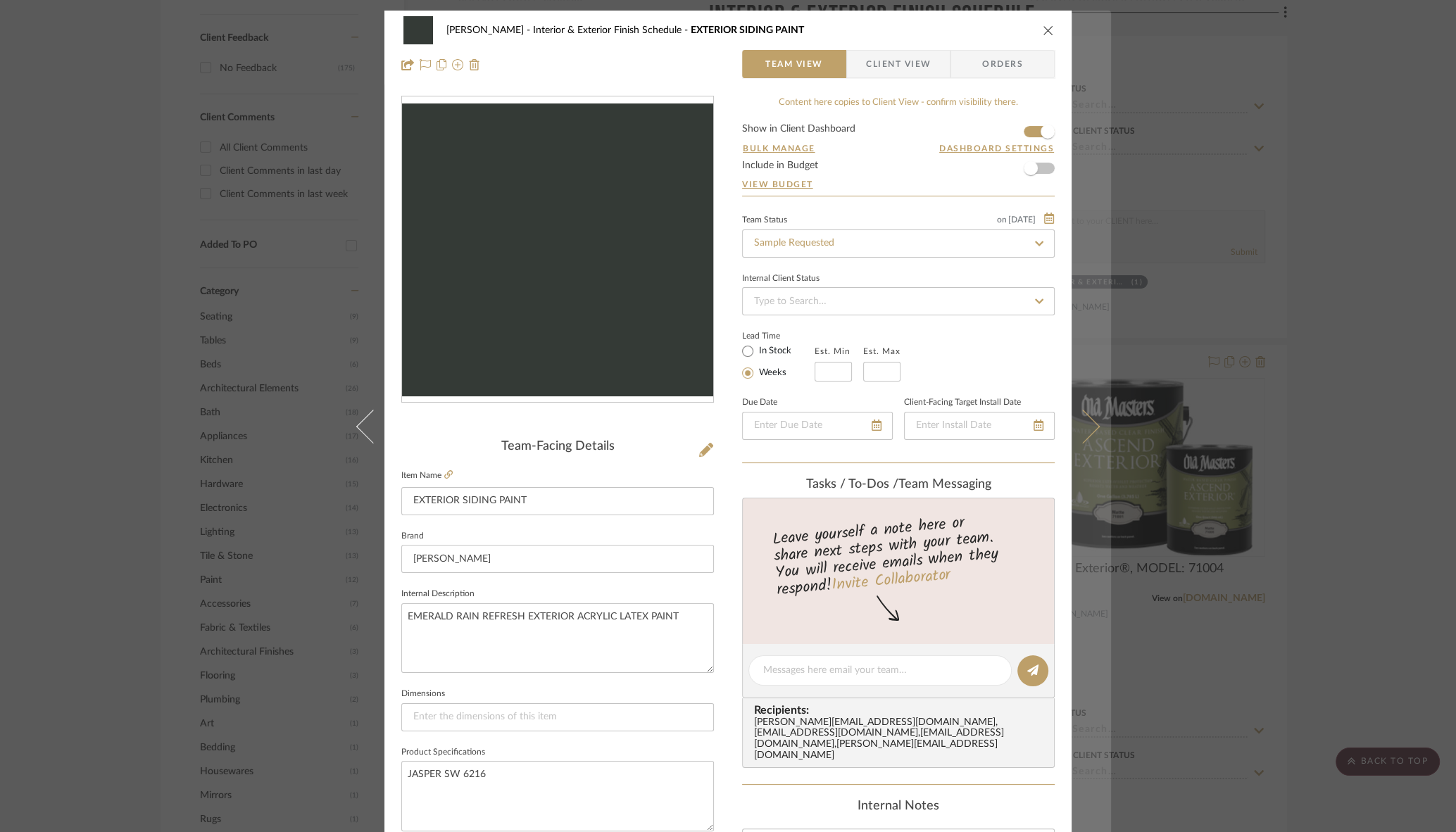
click at [1088, 421] on icon at bounding box center [1083, 427] width 34 height 34
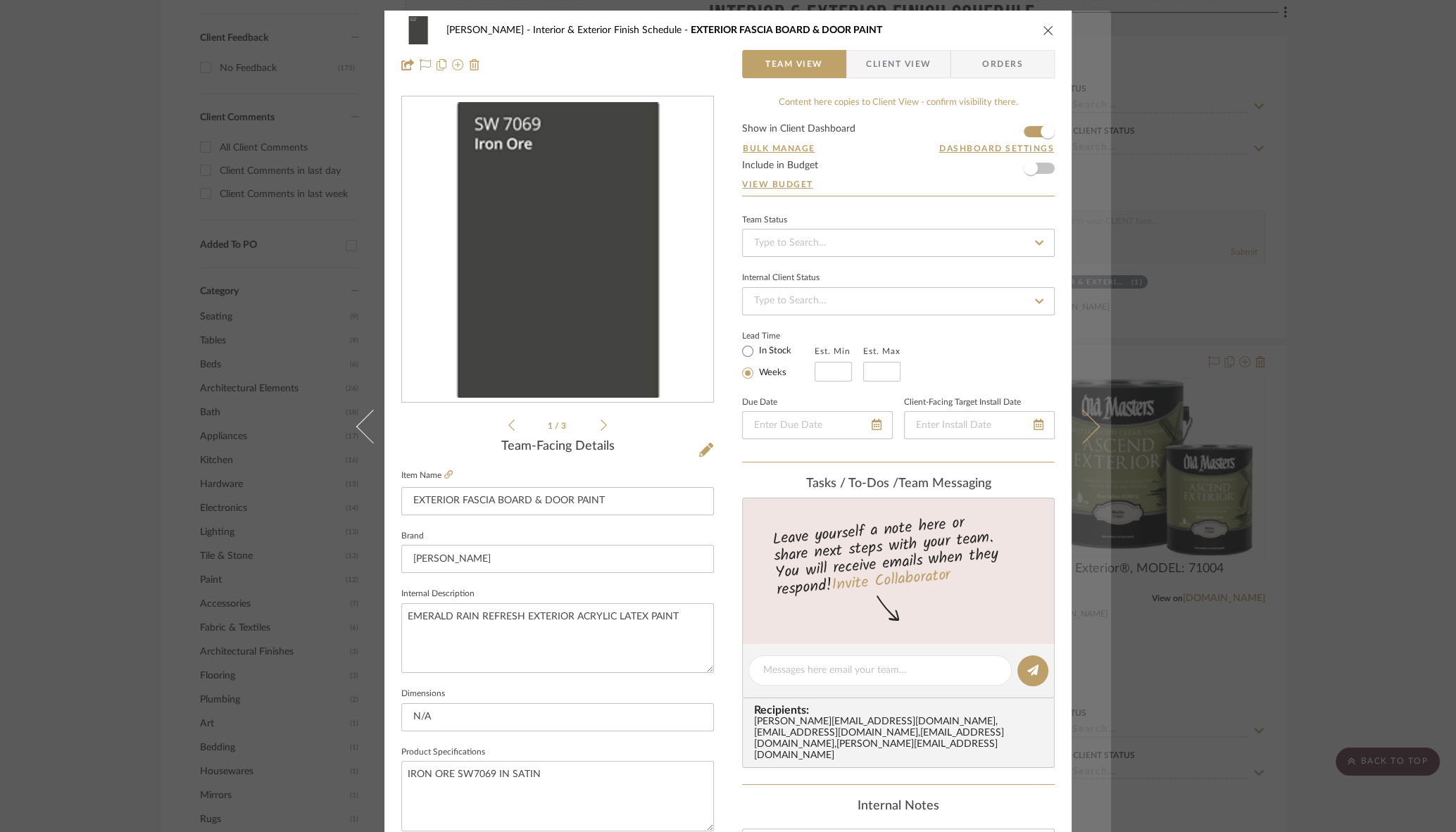
click at [1092, 424] on icon at bounding box center [1083, 427] width 34 height 34
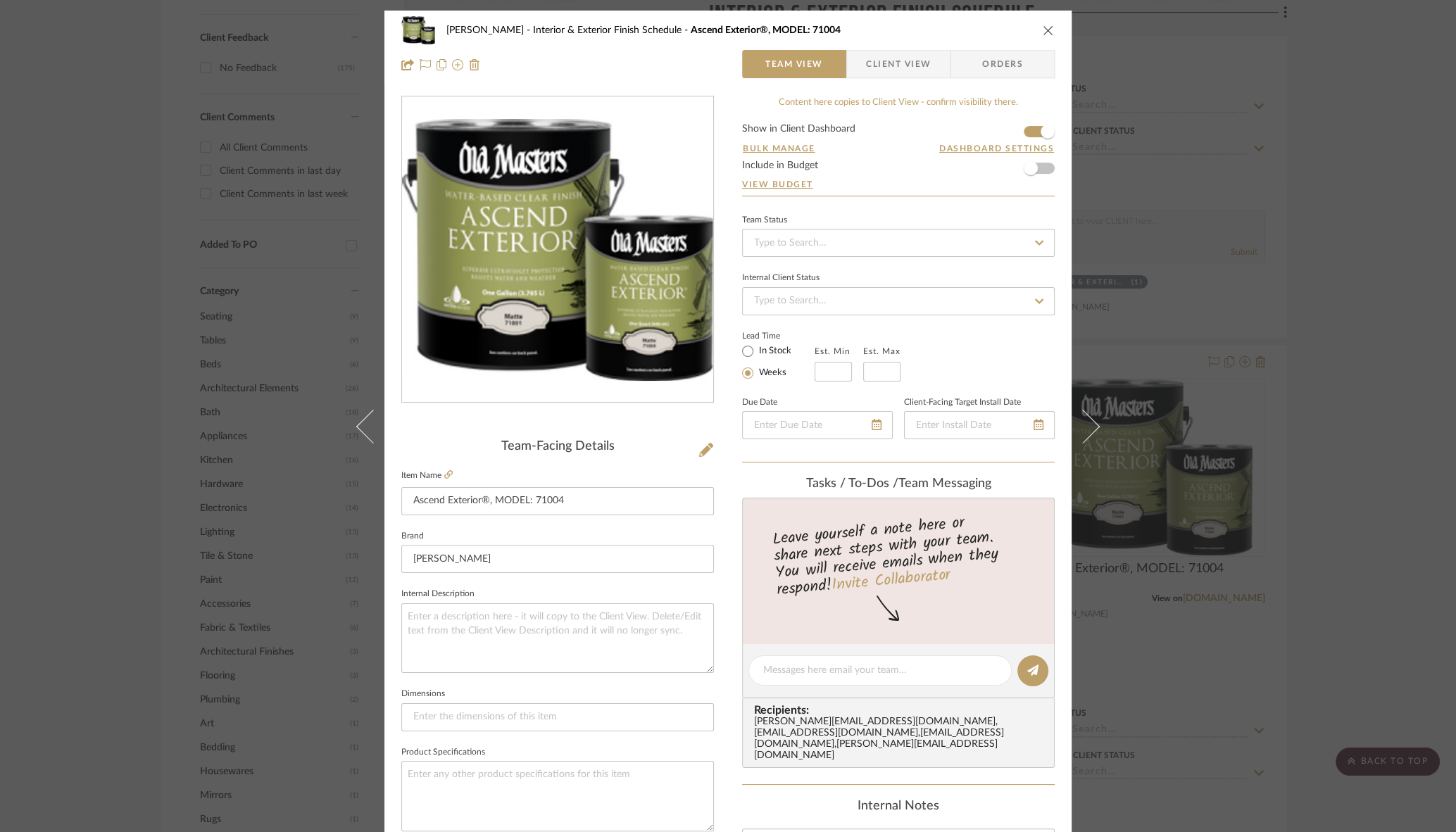
click at [1045, 28] on icon "close" at bounding box center [1049, 30] width 11 height 11
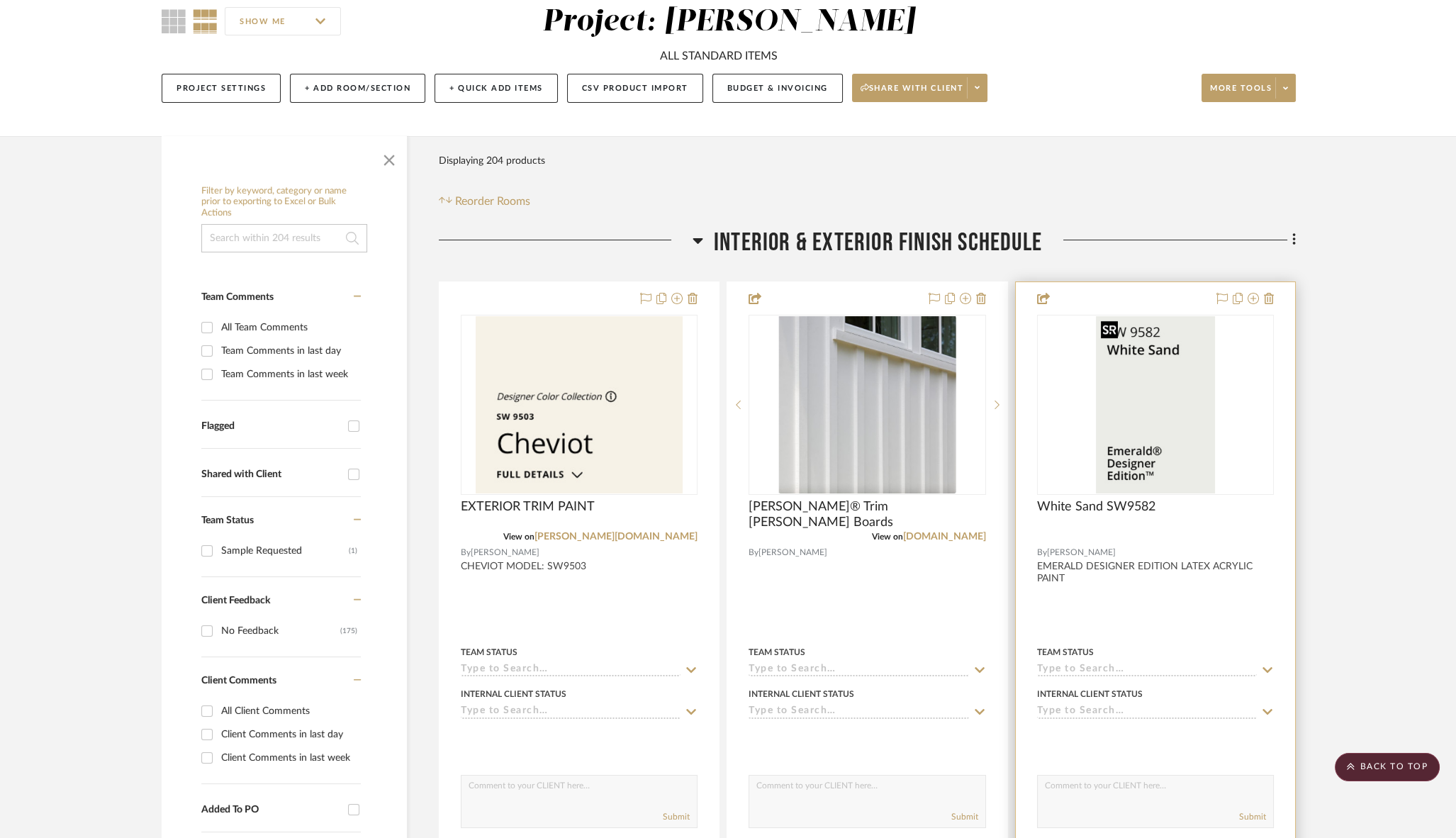
scroll to position [125, 0]
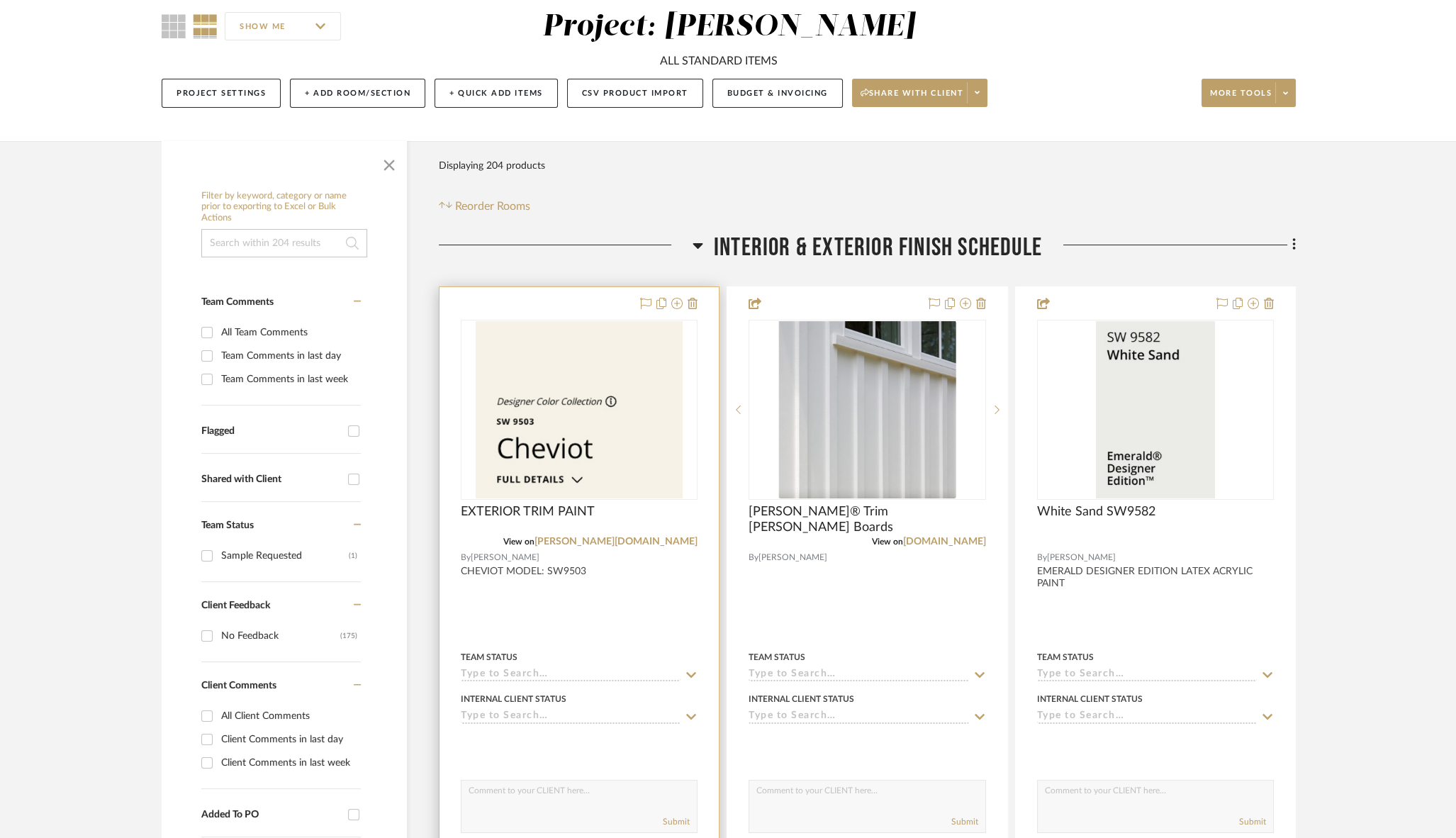
click at [513, 675] on input at bounding box center [571, 675] width 220 height 14
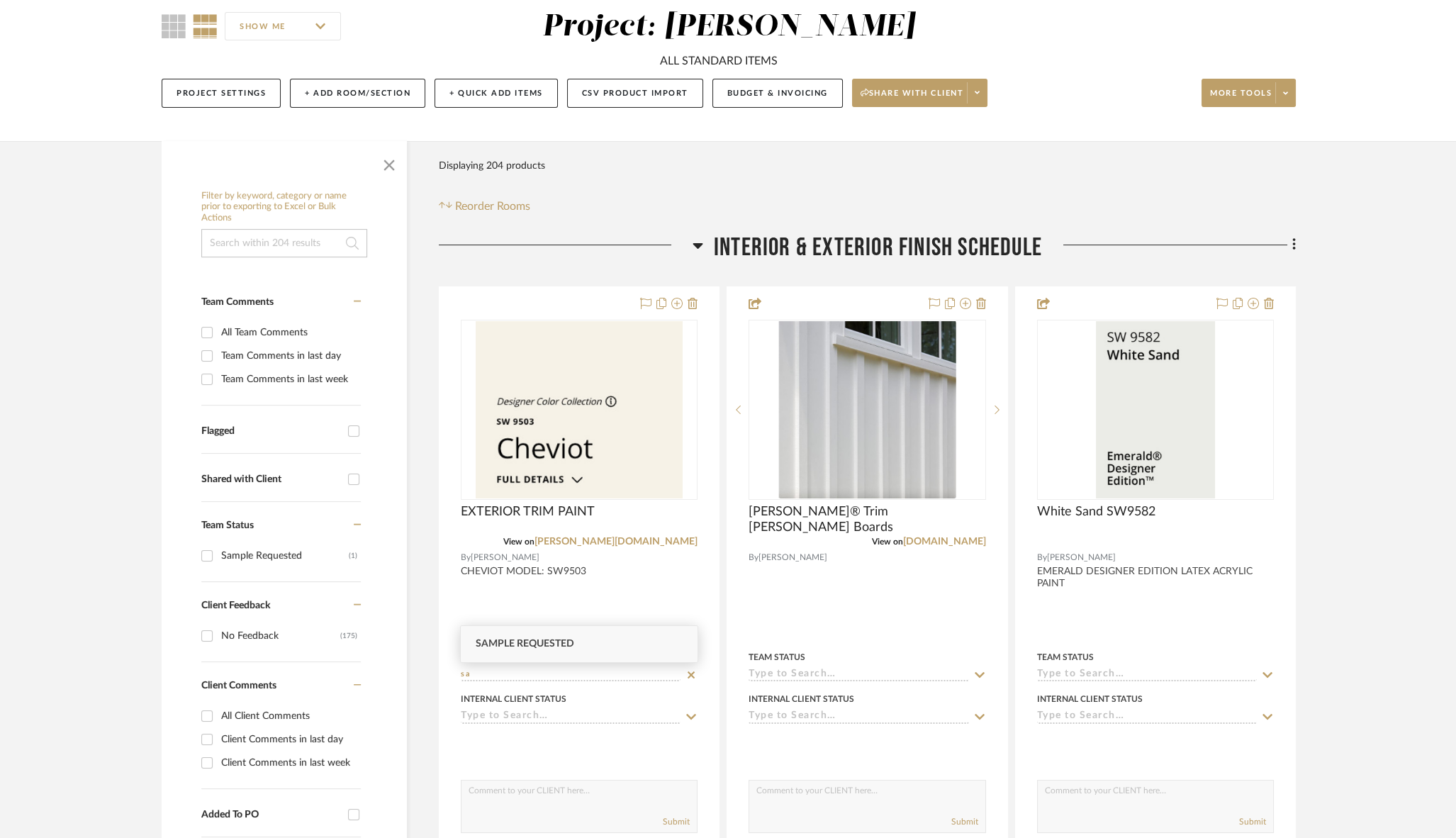
scroll to position [0, 0]
type input "sampl"
click at [518, 644] on span "Sample Requested" at bounding box center [524, 644] width 99 height 10
type input "[DATE]"
type input "Sample Requested"
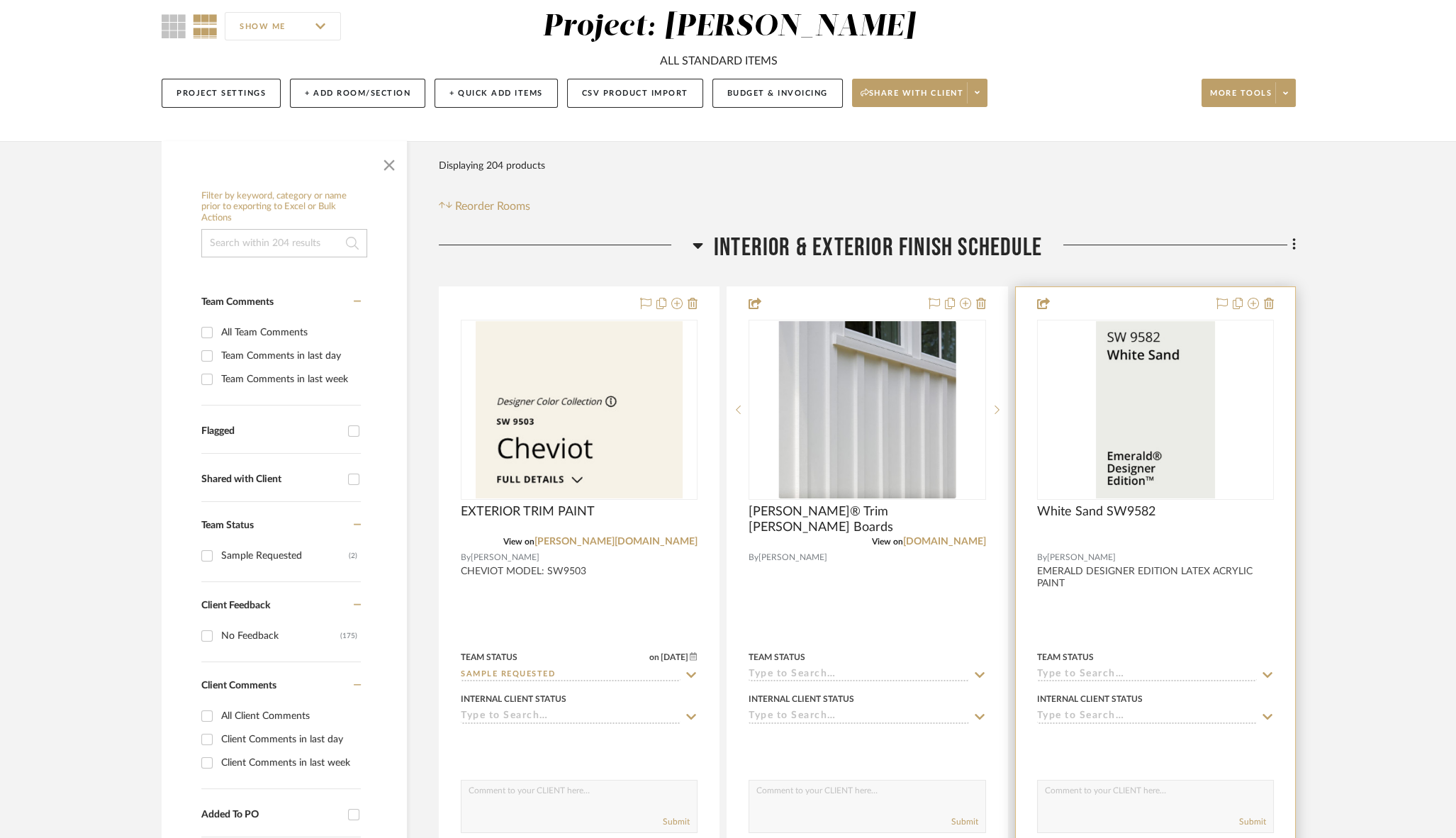
click at [1128, 670] on input at bounding box center [1147, 675] width 220 height 14
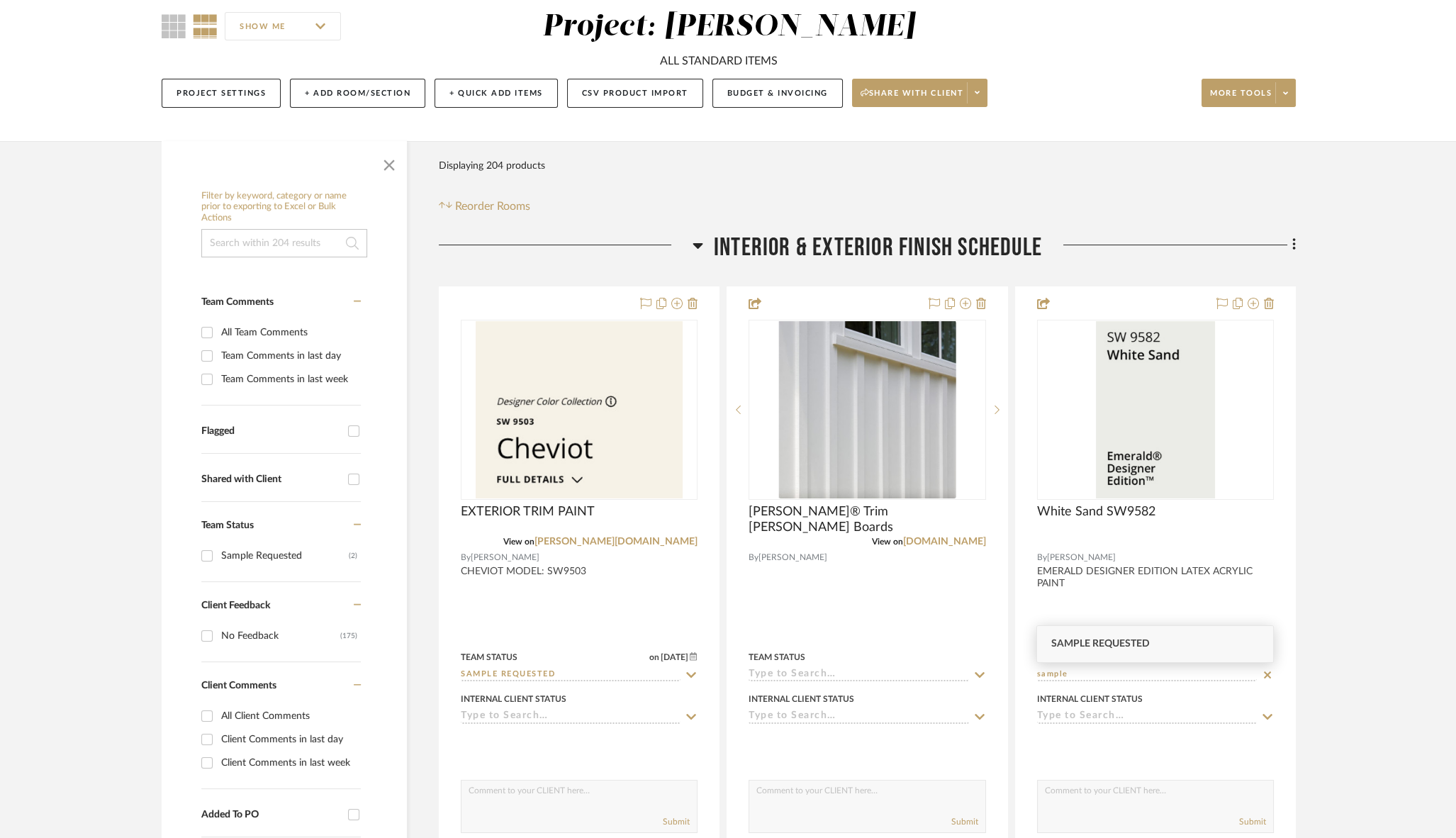
type input "sample"
click at [1118, 649] on span "Sample Requested" at bounding box center [1100, 644] width 99 height 10
type input "[DATE]"
type input "Sample Requested"
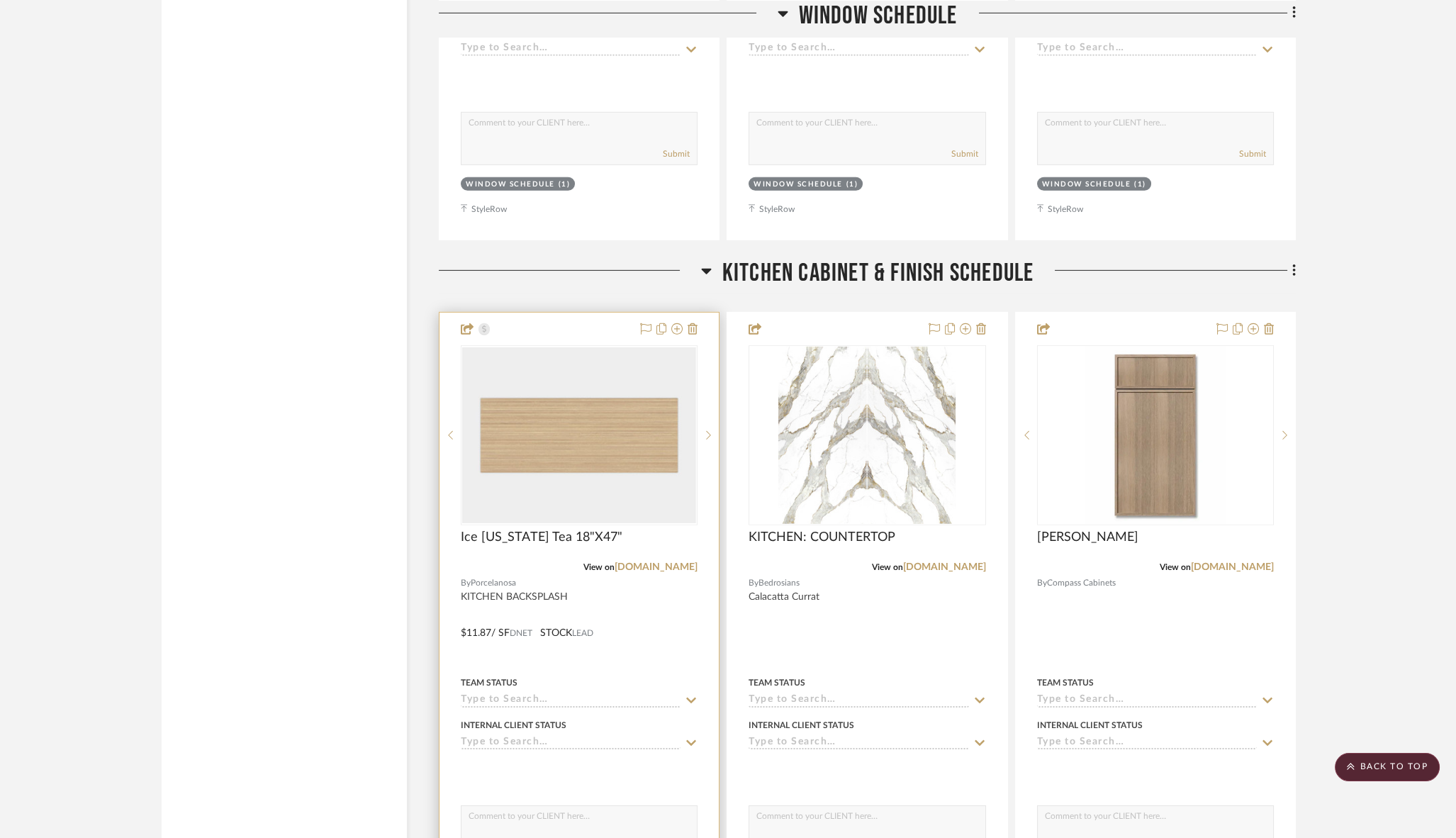
scroll to position [10843, 0]
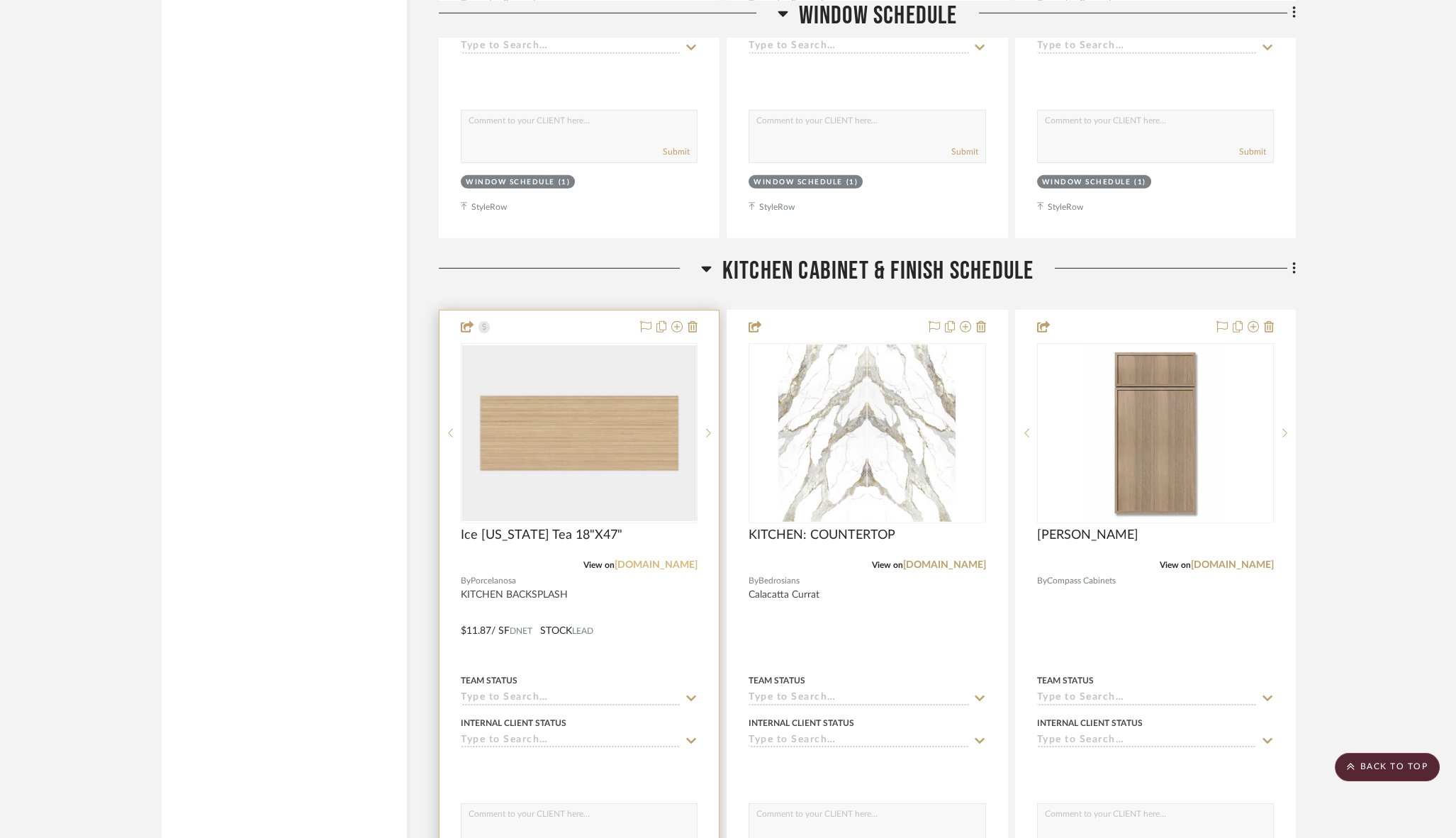
click at [652, 560] on link "[DOMAIN_NAME]" at bounding box center [656, 565] width 83 height 10
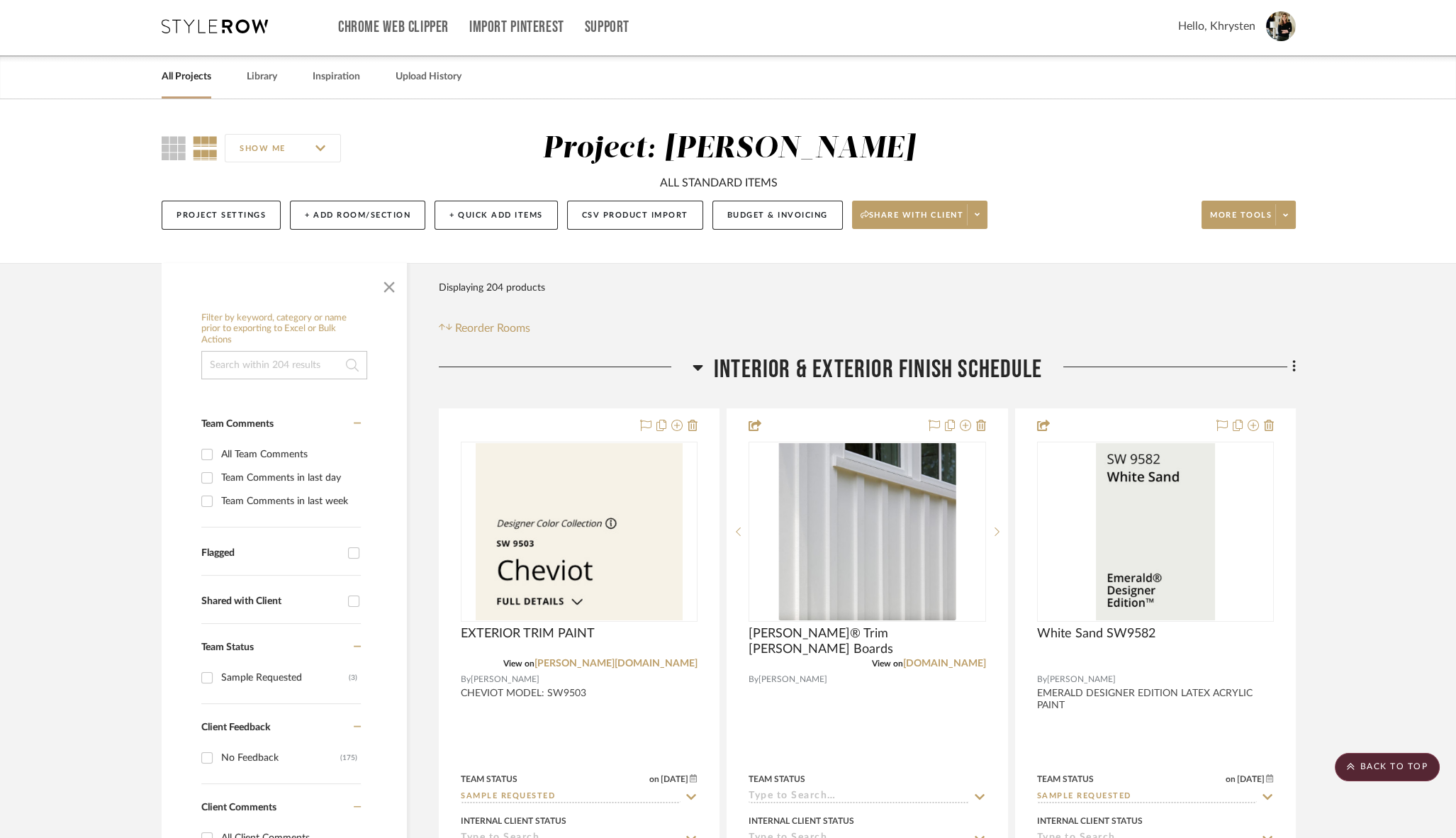
scroll to position [0, 0]
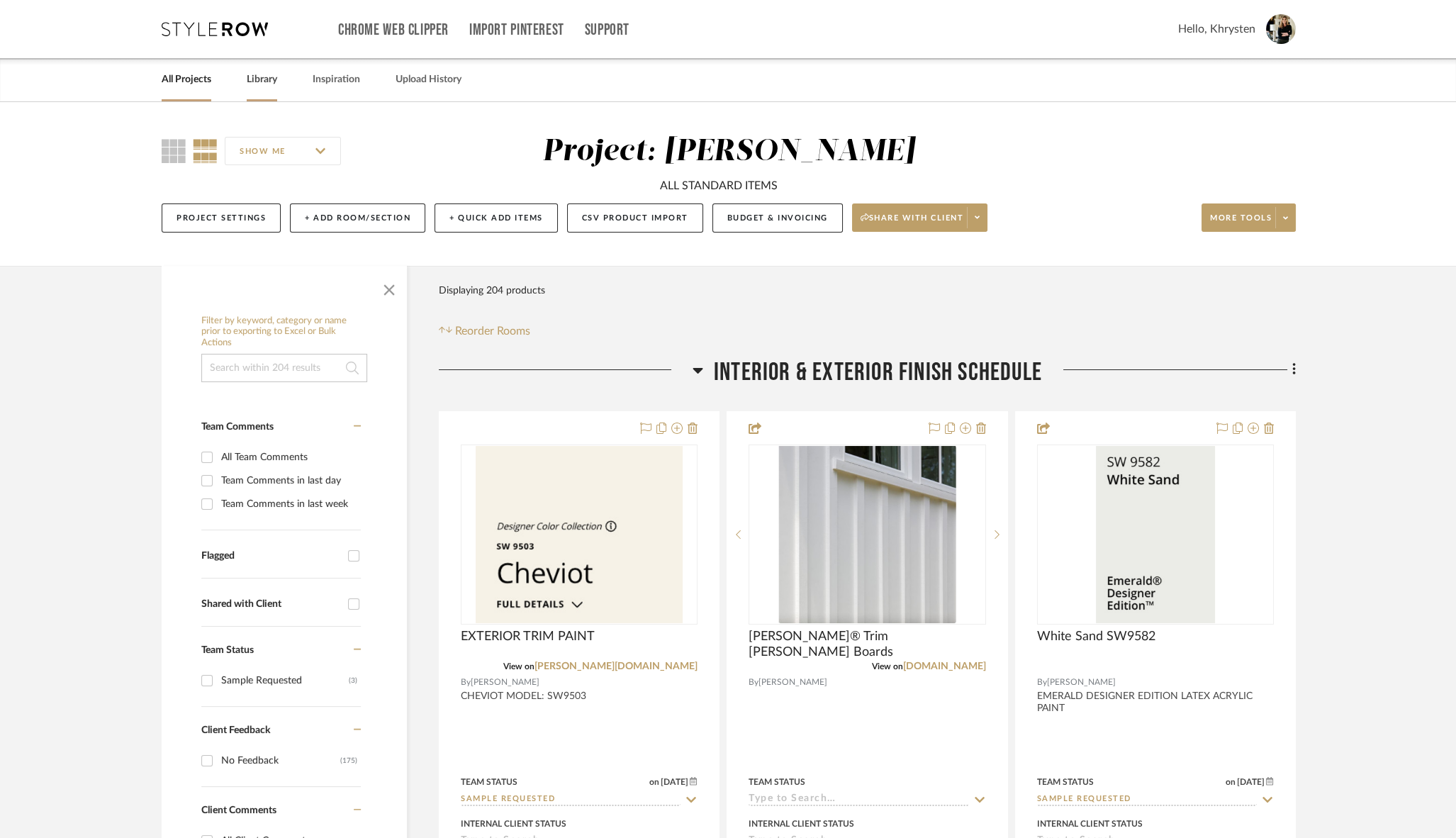
click at [260, 76] on link "Library" at bounding box center [261, 79] width 31 height 19
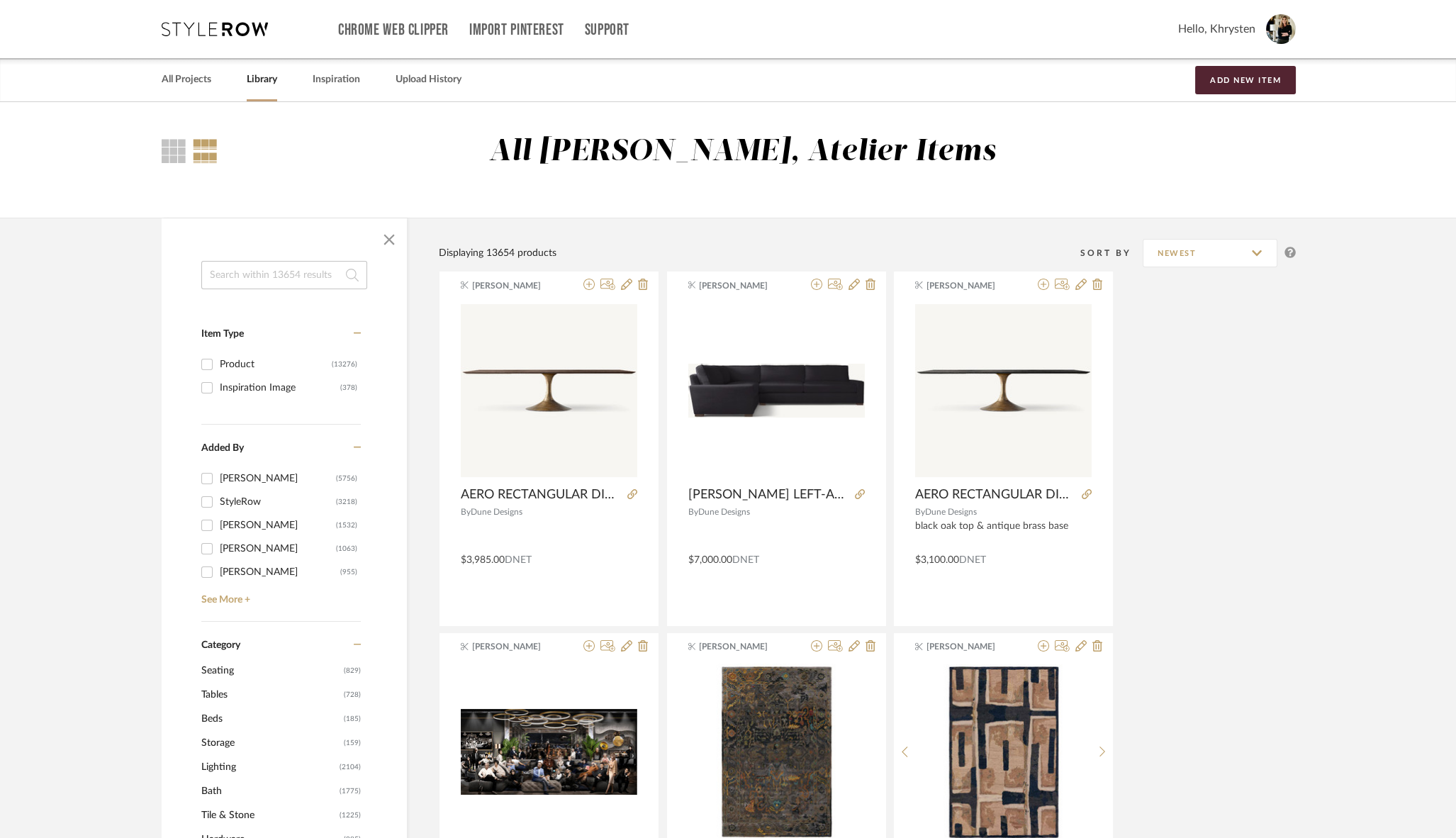
click at [236, 262] on input at bounding box center [284, 275] width 166 height 29
paste input "Butech Especial Beech"
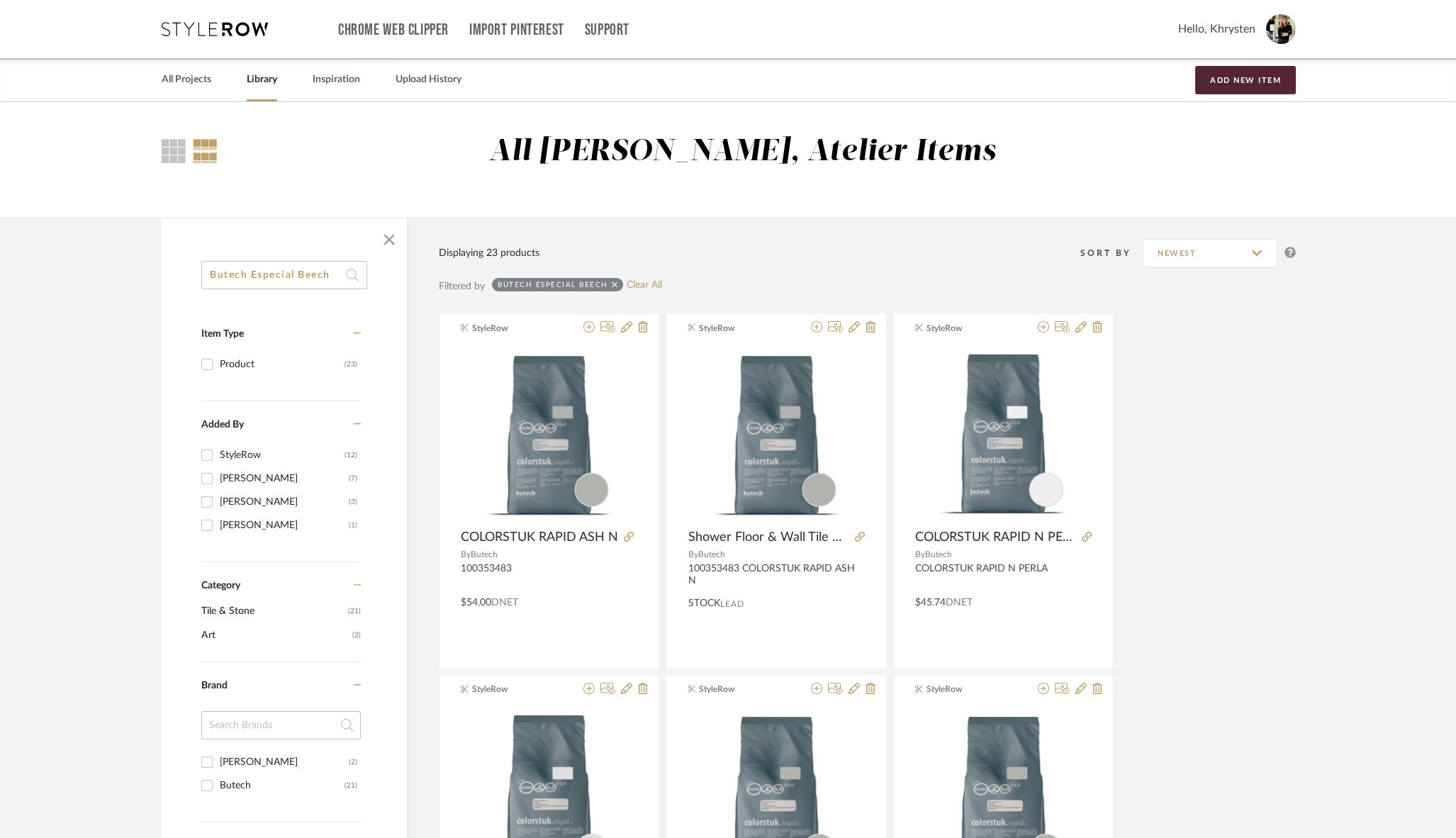
drag, startPoint x: 300, startPoint y: 273, endPoint x: 174, endPoint y: 265, distance: 126.3
click at [174, 265] on div "Butech Especial Beech Item Type Product (23) Added By StyleRow (12) Khrysten Ta…" at bounding box center [283, 707] width 245 height 892
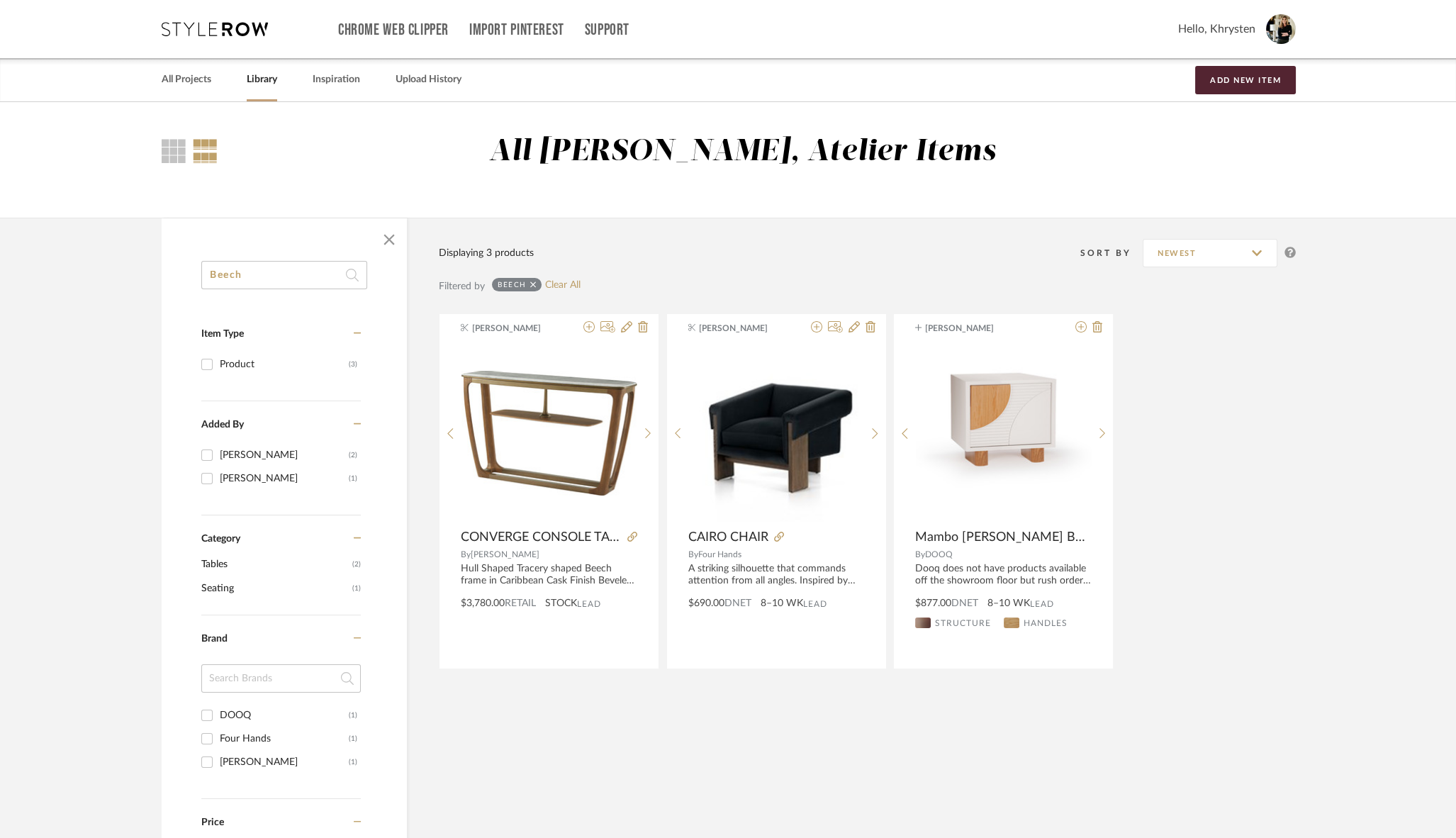
type input "Beech"
click at [186, 80] on link "All Projects" at bounding box center [186, 79] width 49 height 19
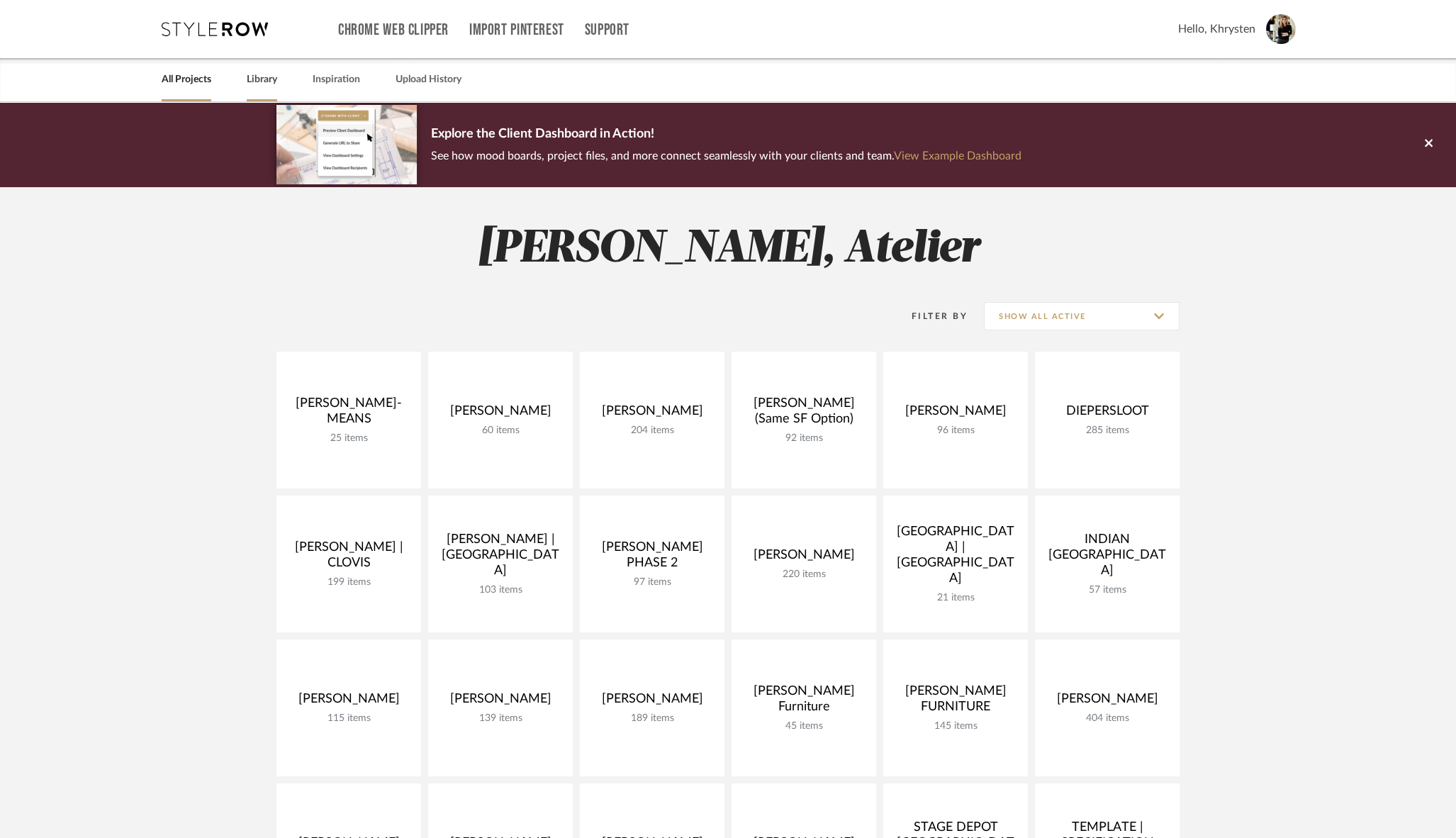
click at [271, 81] on link "Library" at bounding box center [261, 79] width 31 height 19
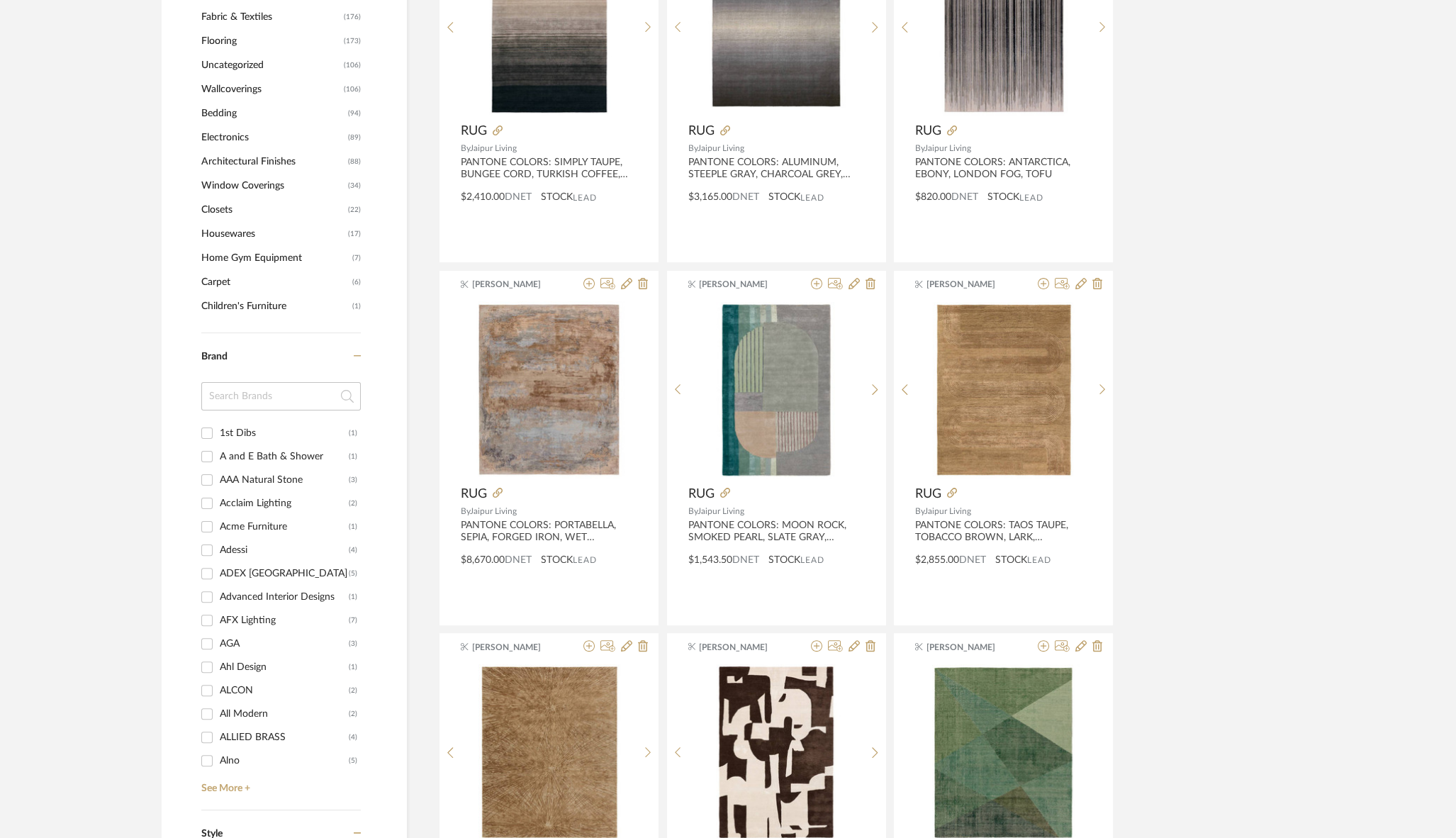
scroll to position [1207, 0]
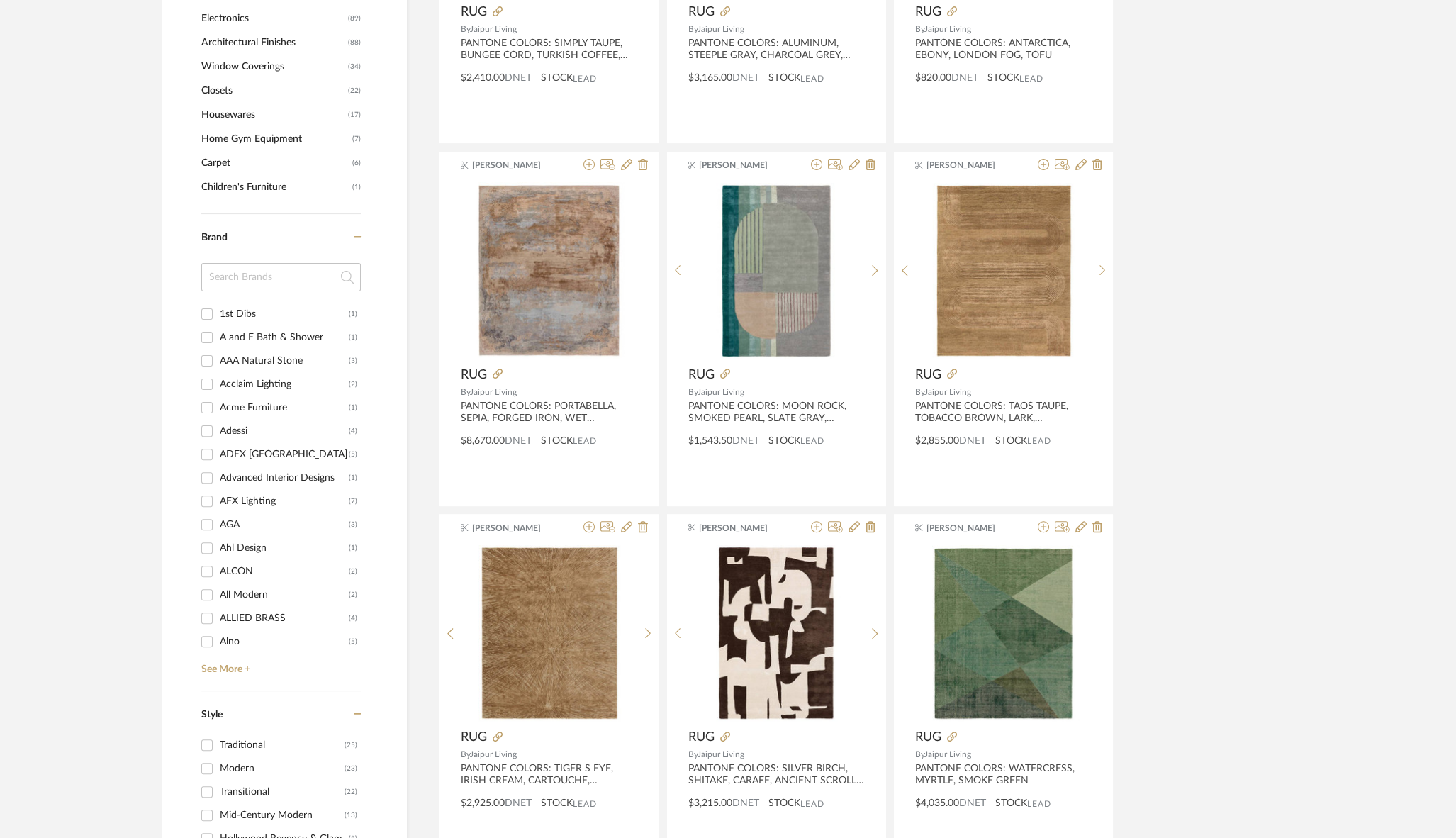
click at [267, 274] on input at bounding box center [281, 277] width 159 height 29
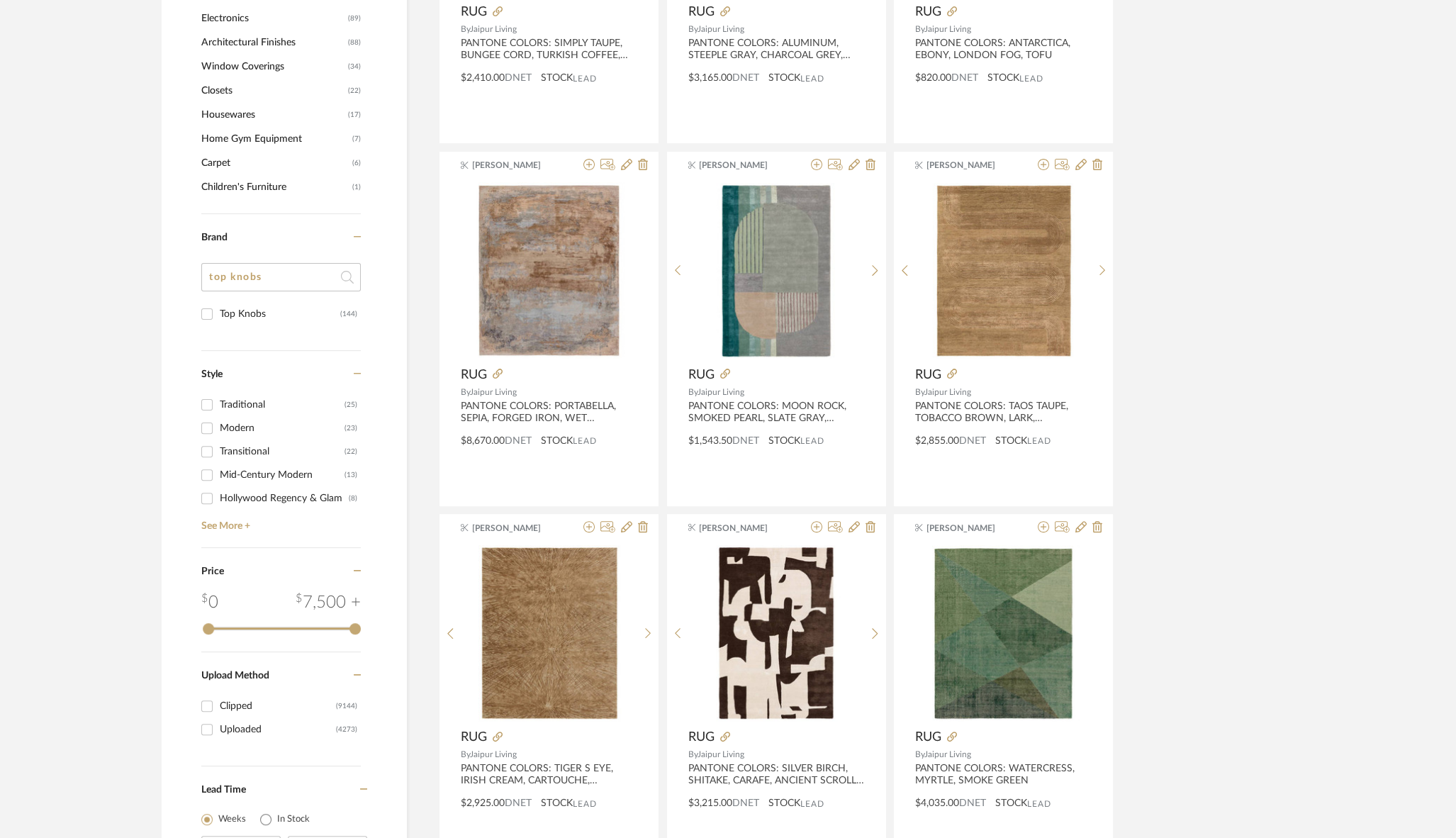
type input "top knobs"
click at [206, 312] on input "Top Knobs (144)" at bounding box center [207, 314] width 23 height 23
checkbox input "true"
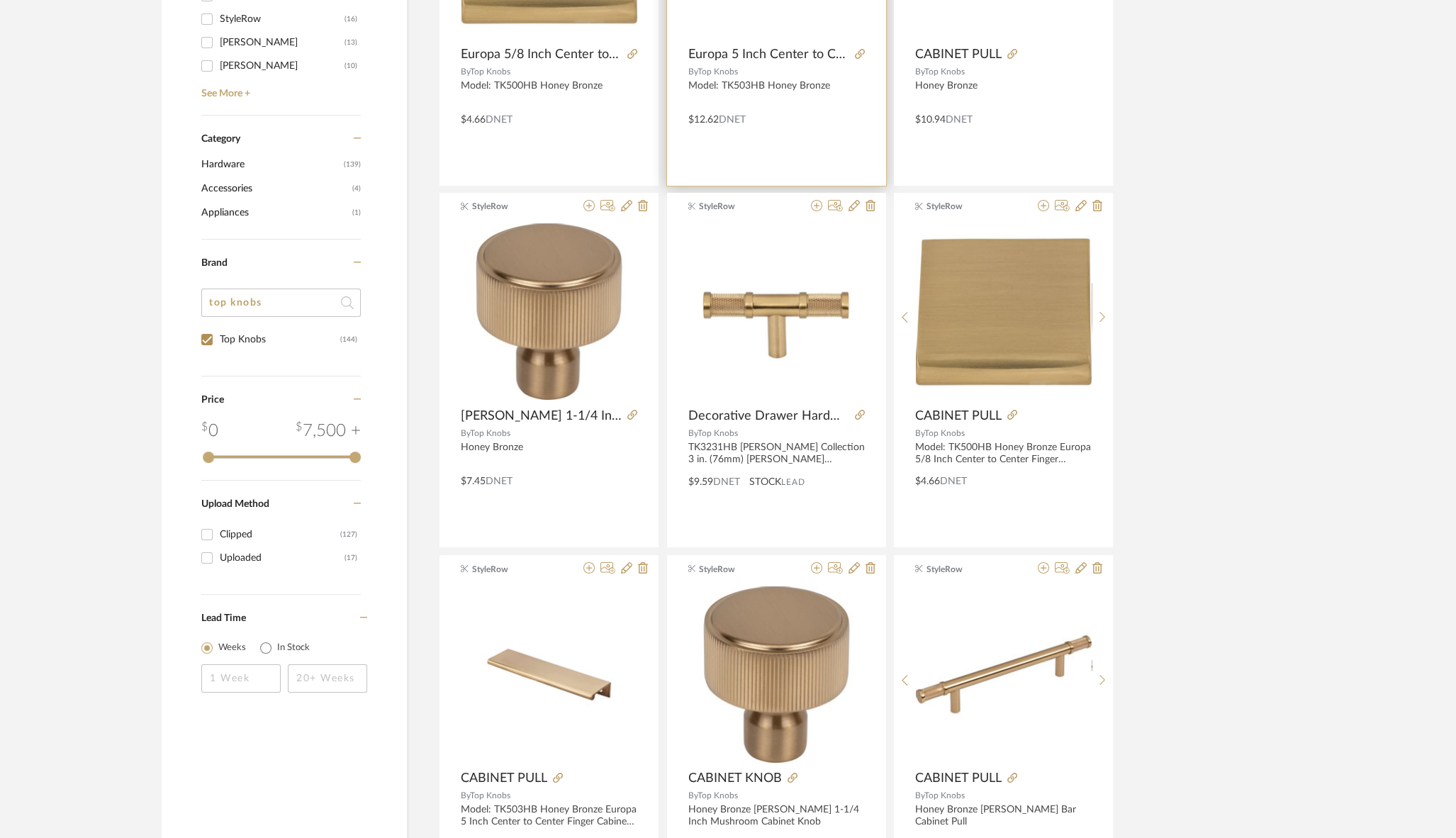
scroll to position [516, 0]
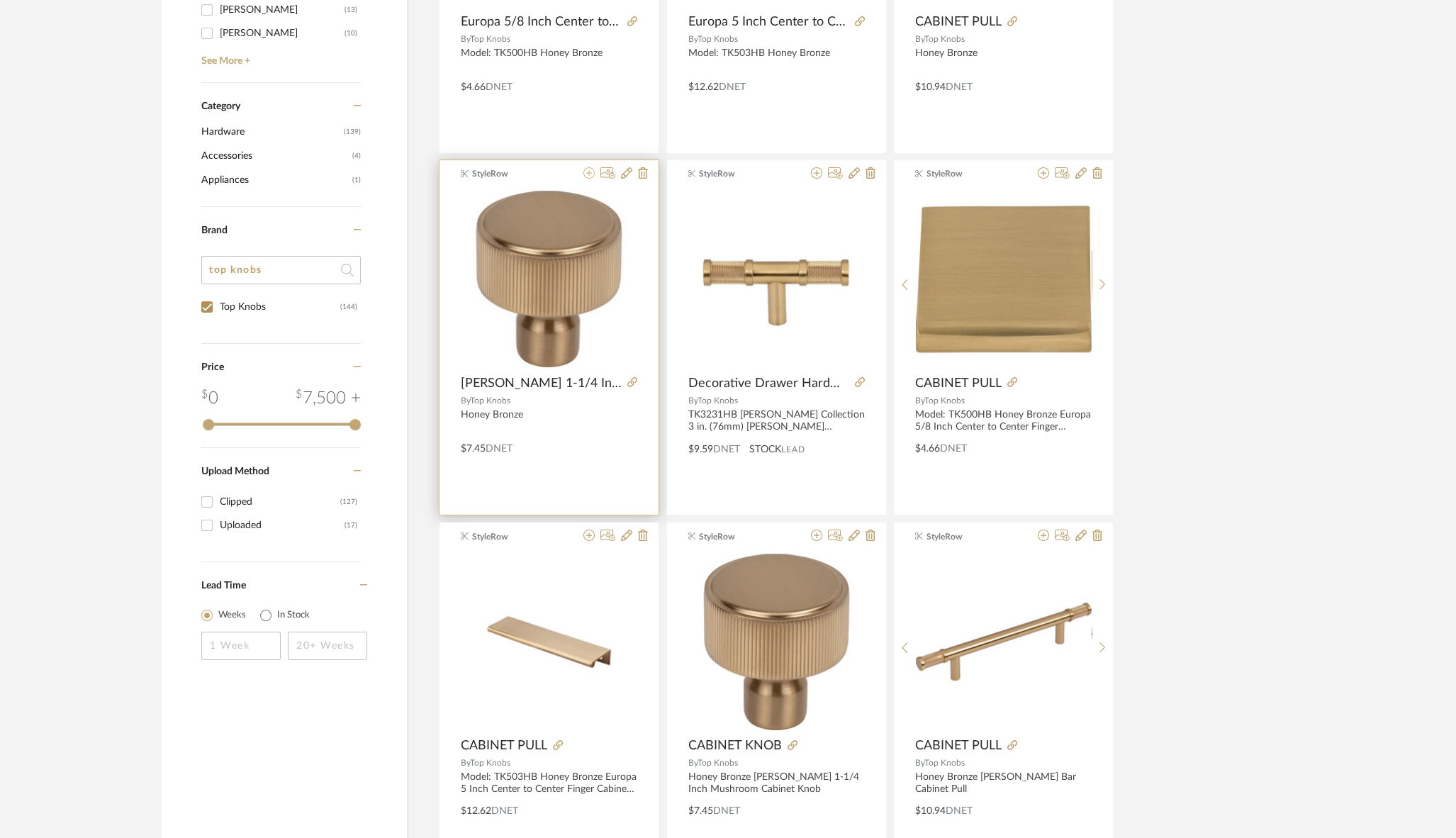
click at [588, 173] on icon at bounding box center [589, 173] width 11 height 11
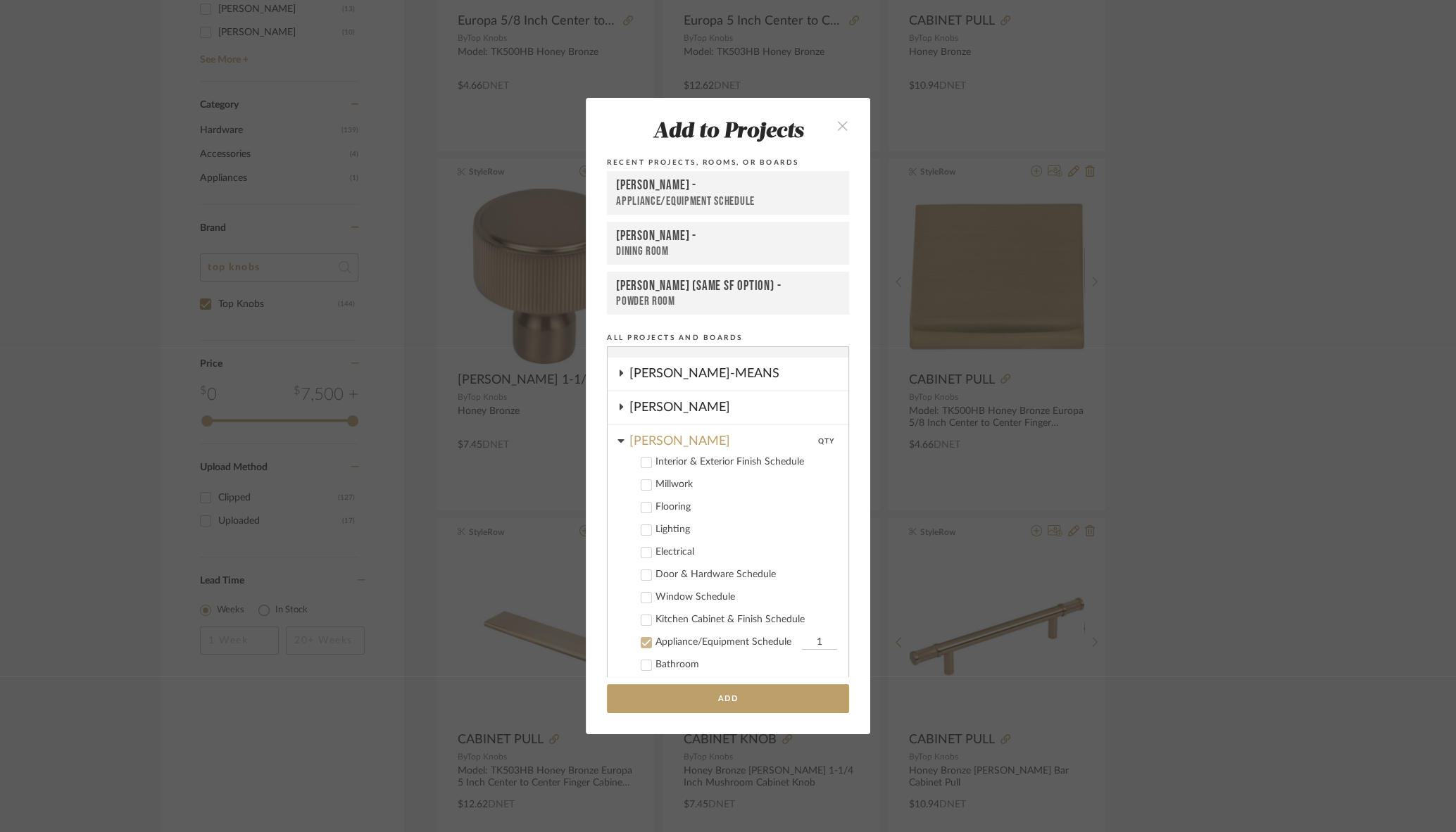
scroll to position [21, 0]
click at [646, 618] on icon at bounding box center [646, 621] width 10 height 10
click at [642, 643] on icon at bounding box center [646, 643] width 9 height 7
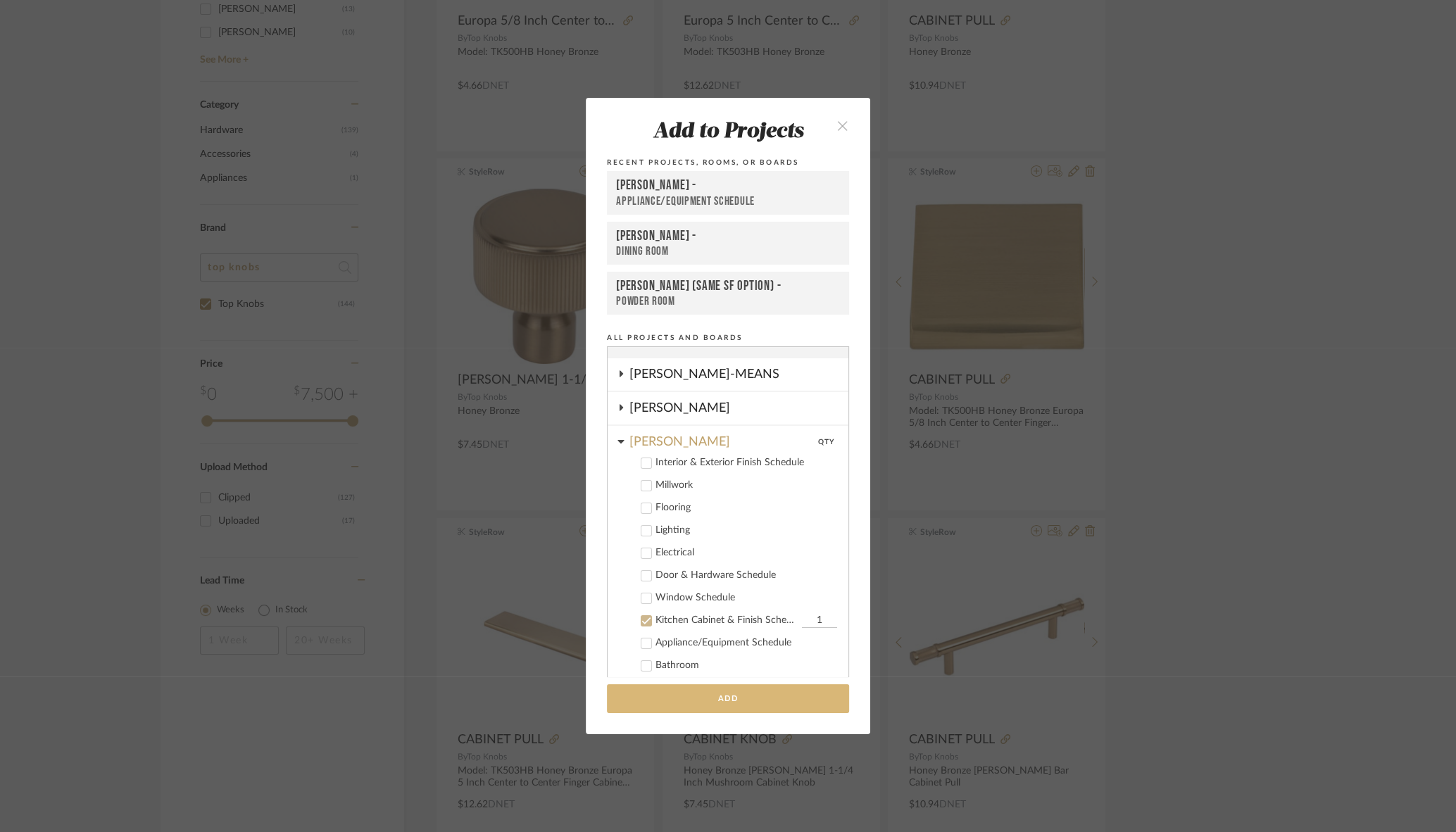
click at [724, 700] on button "Add" at bounding box center [728, 699] width 242 height 29
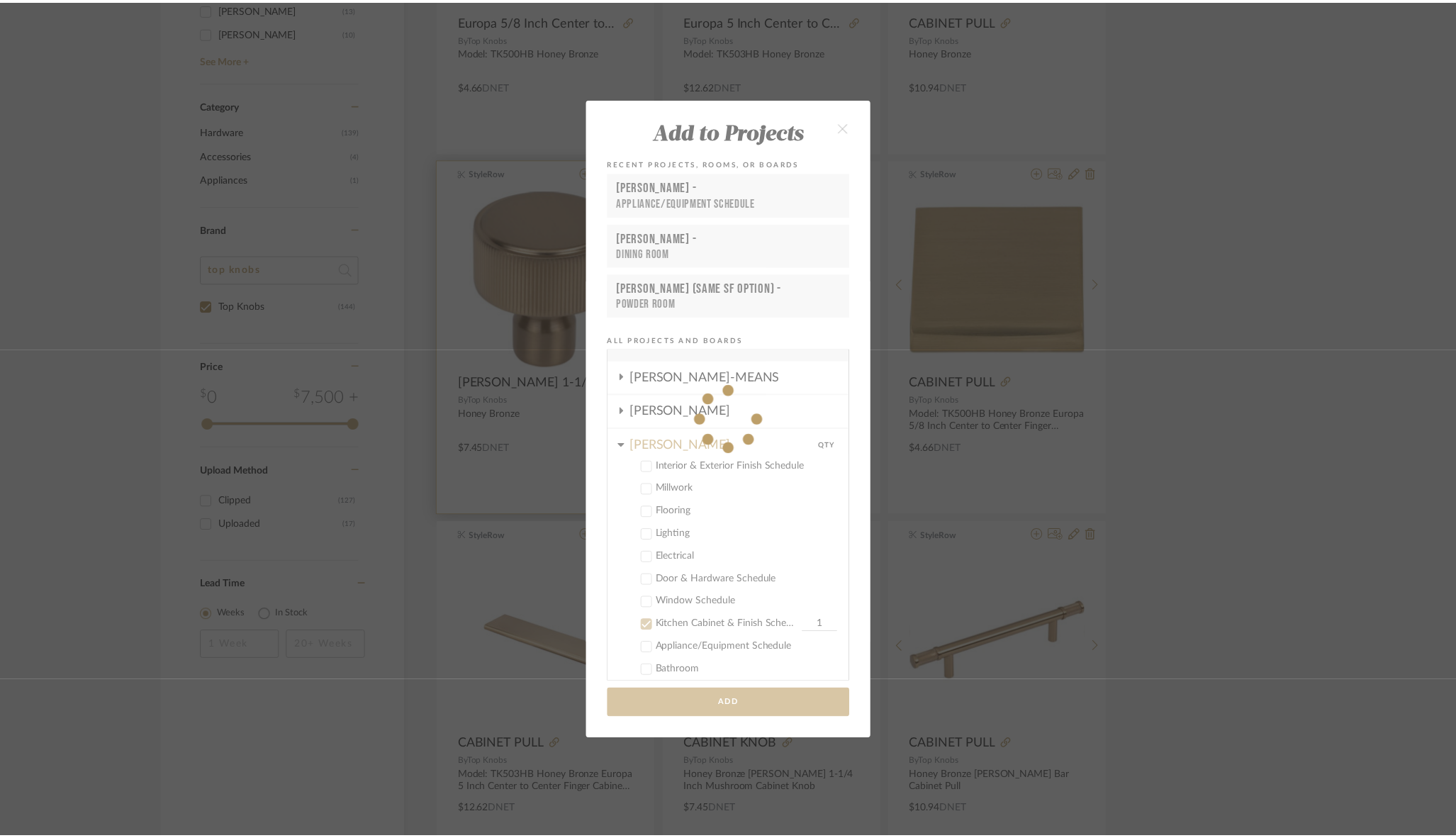
scroll to position [516, 0]
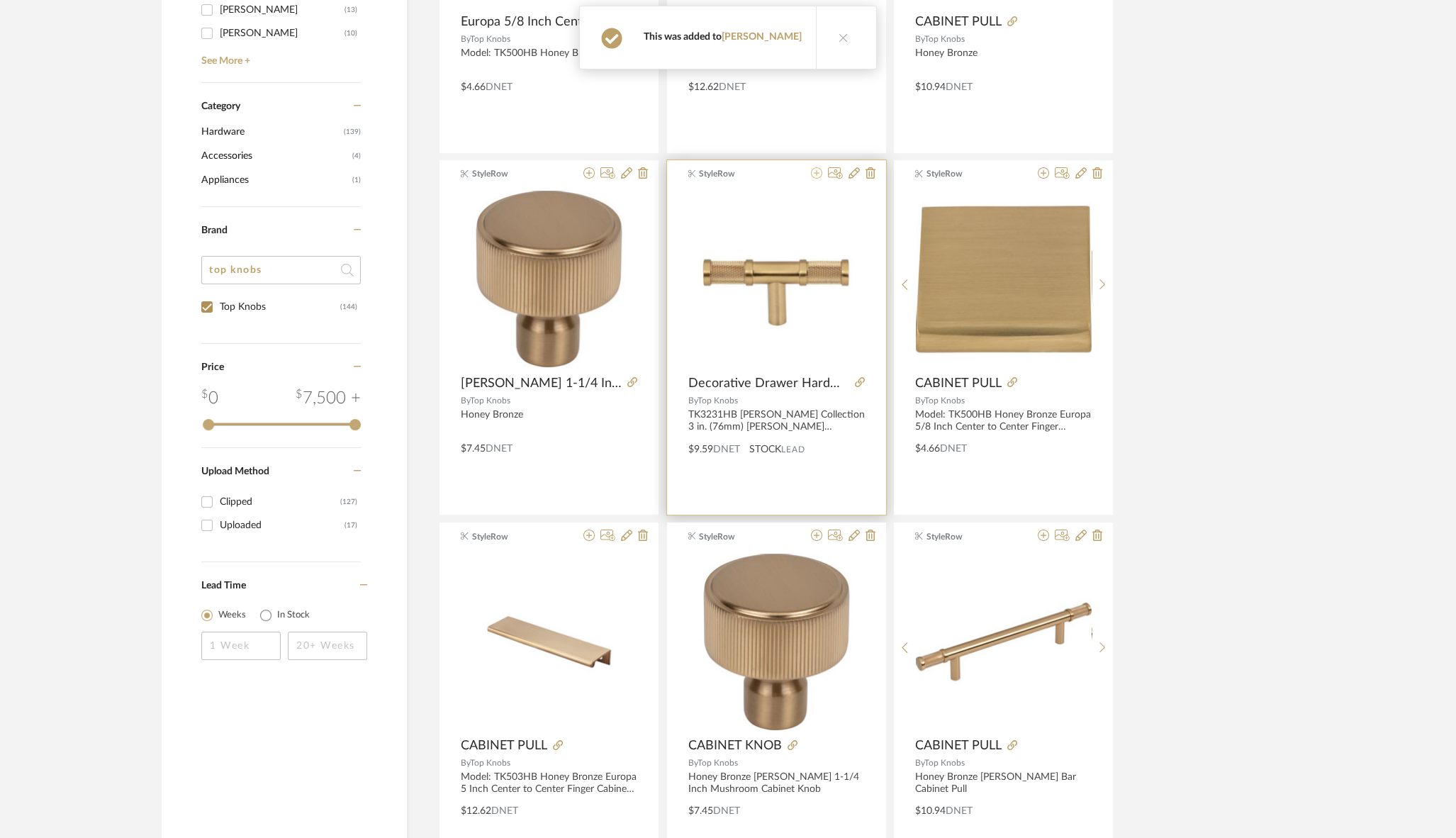
click at [818, 174] on icon at bounding box center [816, 173] width 11 height 11
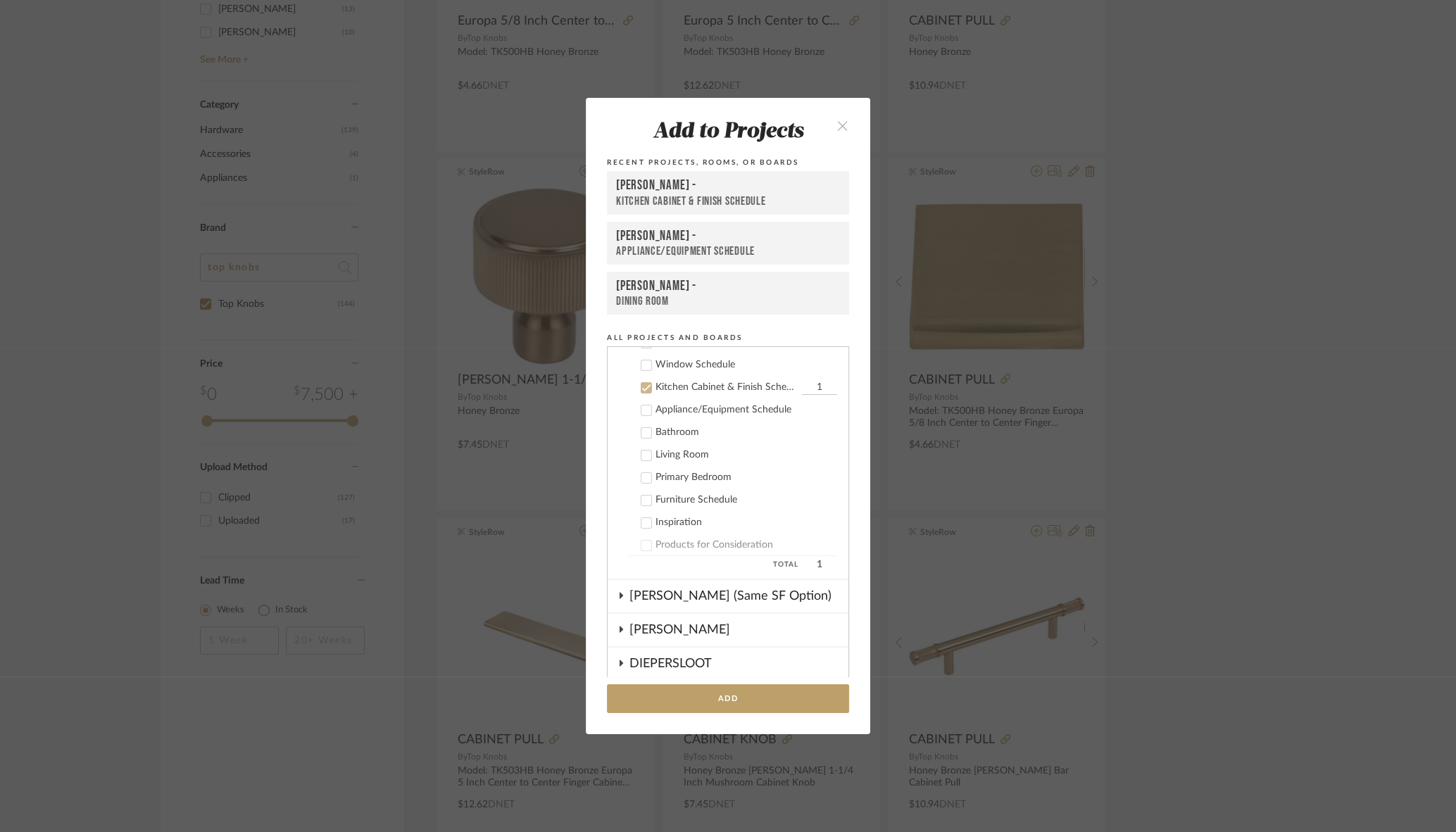
scroll to position [282, 0]
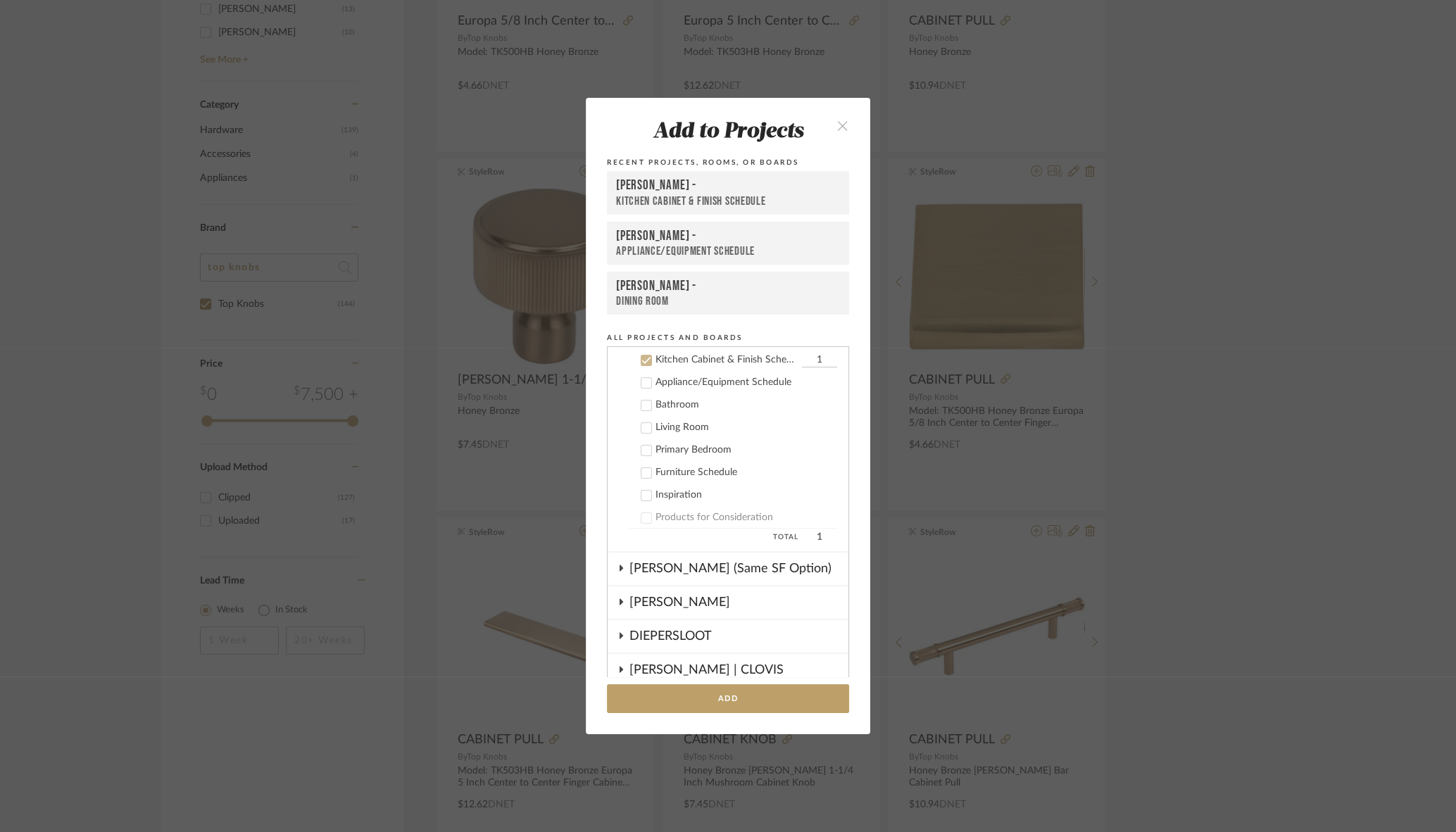
click at [649, 189] on div "[PERSON_NAME] -" at bounding box center [728, 186] width 224 height 17
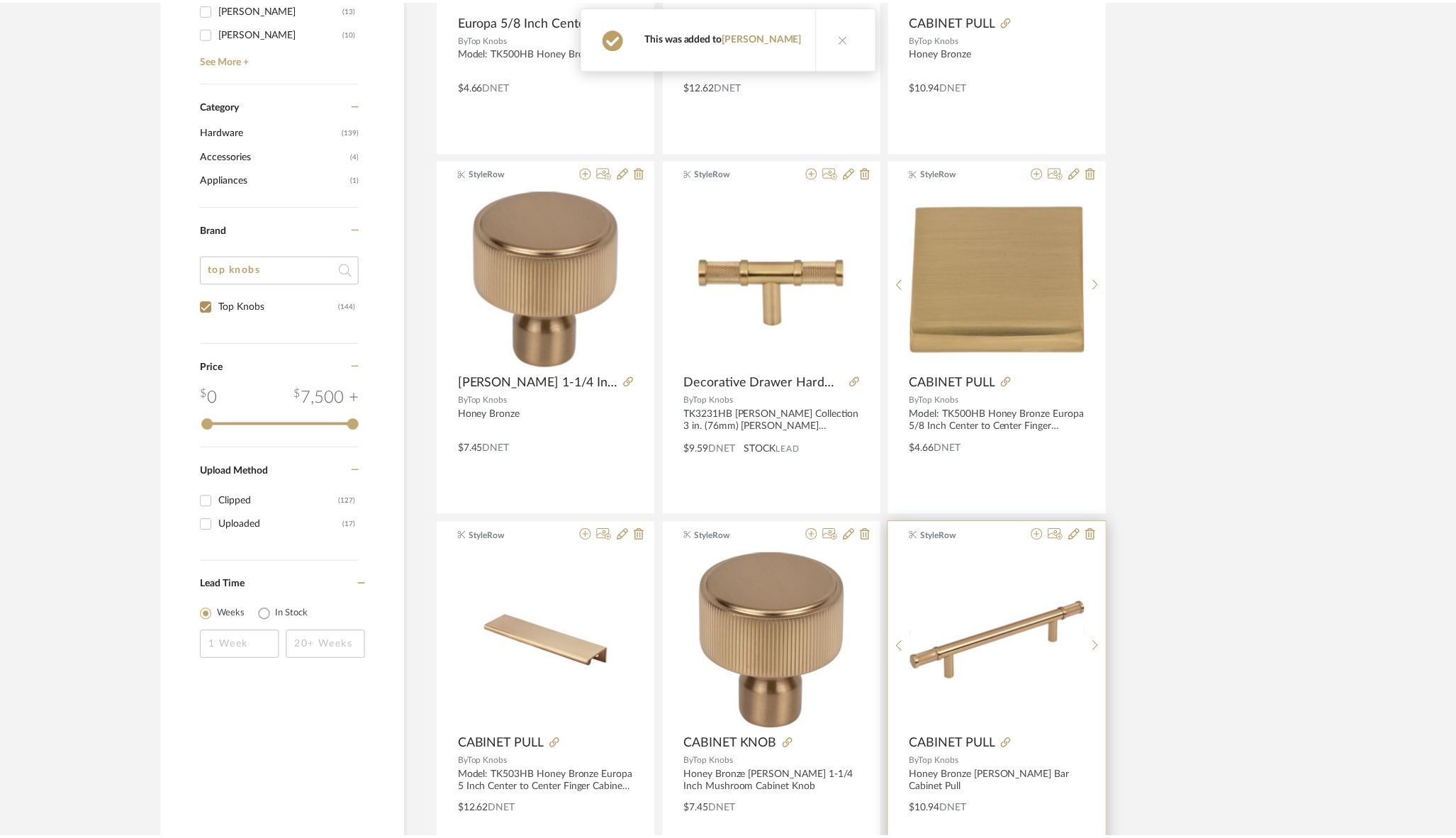
scroll to position [516, 0]
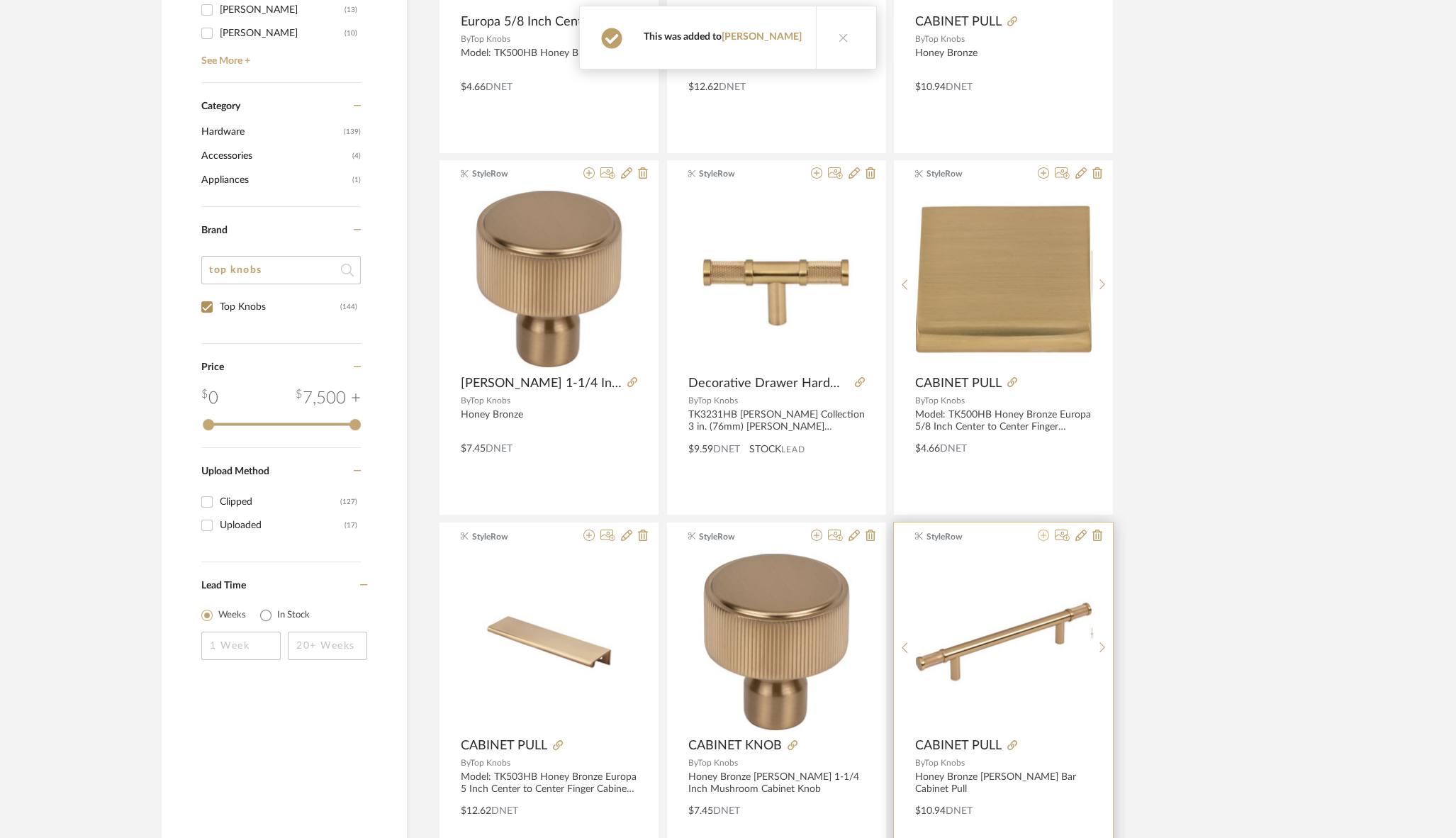
click at [1043, 534] on icon at bounding box center [1043, 535] width 11 height 11
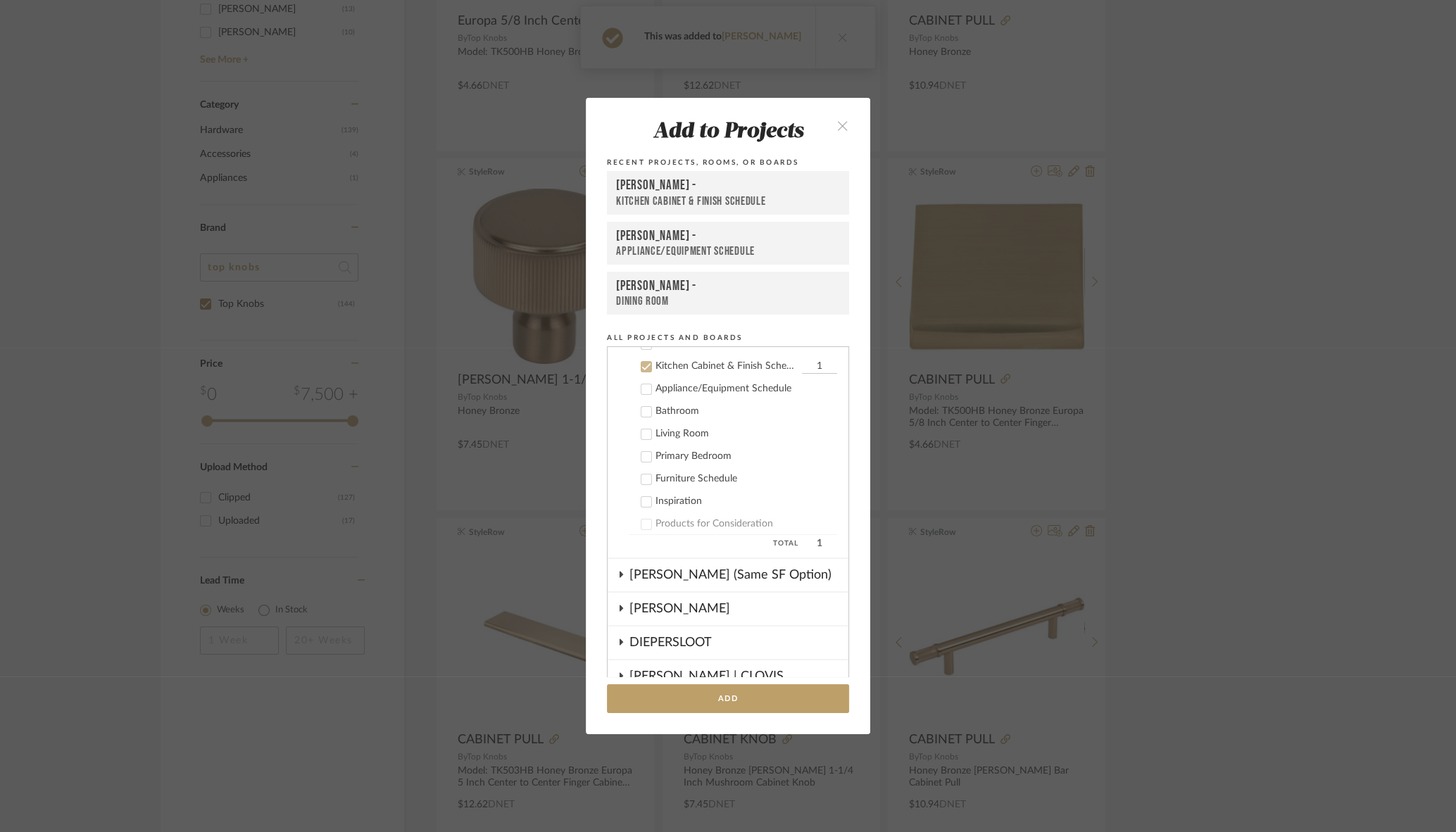
scroll to position [282, 0]
click at [682, 192] on div "[PERSON_NAME] -" at bounding box center [728, 186] width 224 height 17
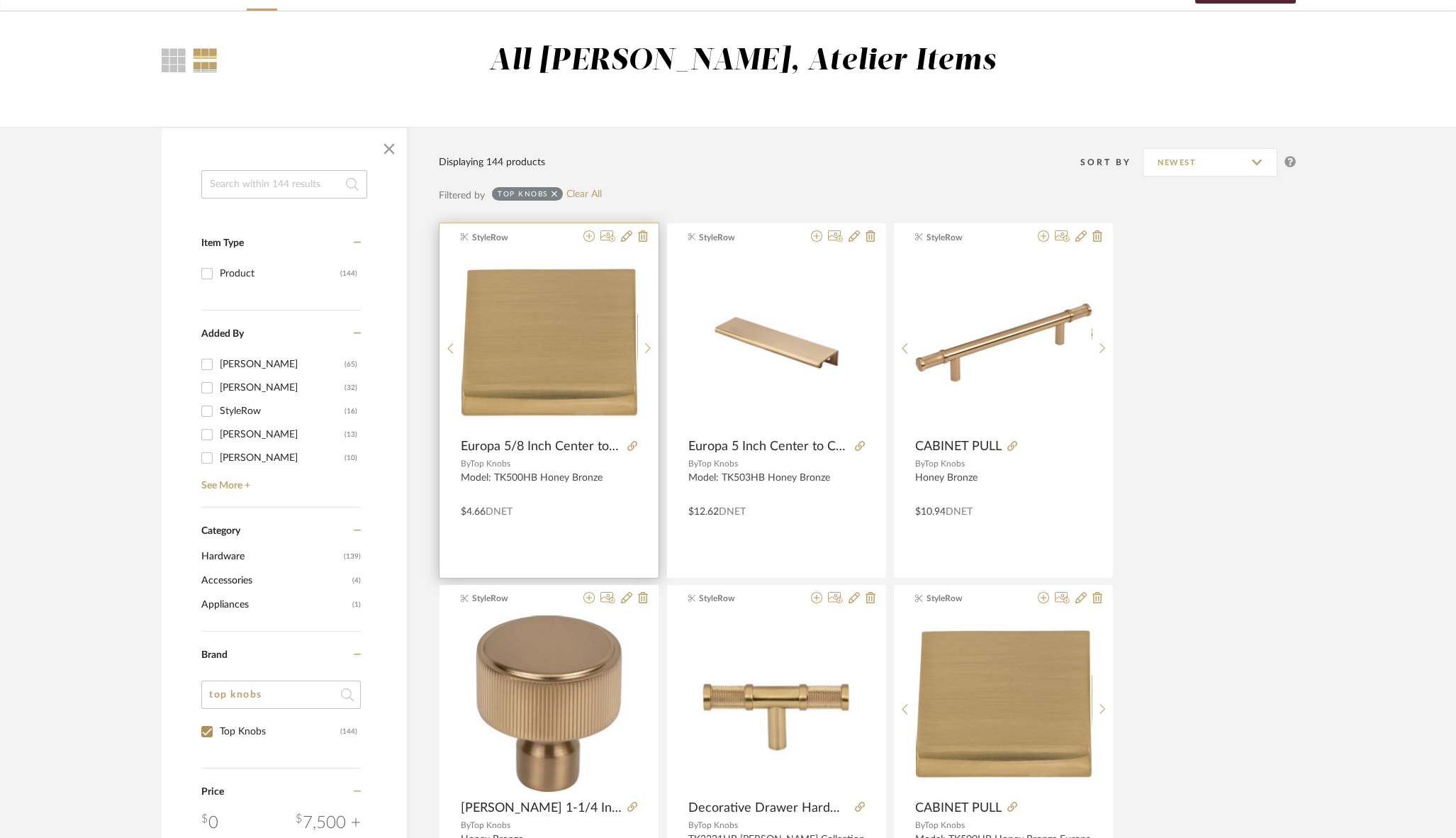
scroll to position [85, 0]
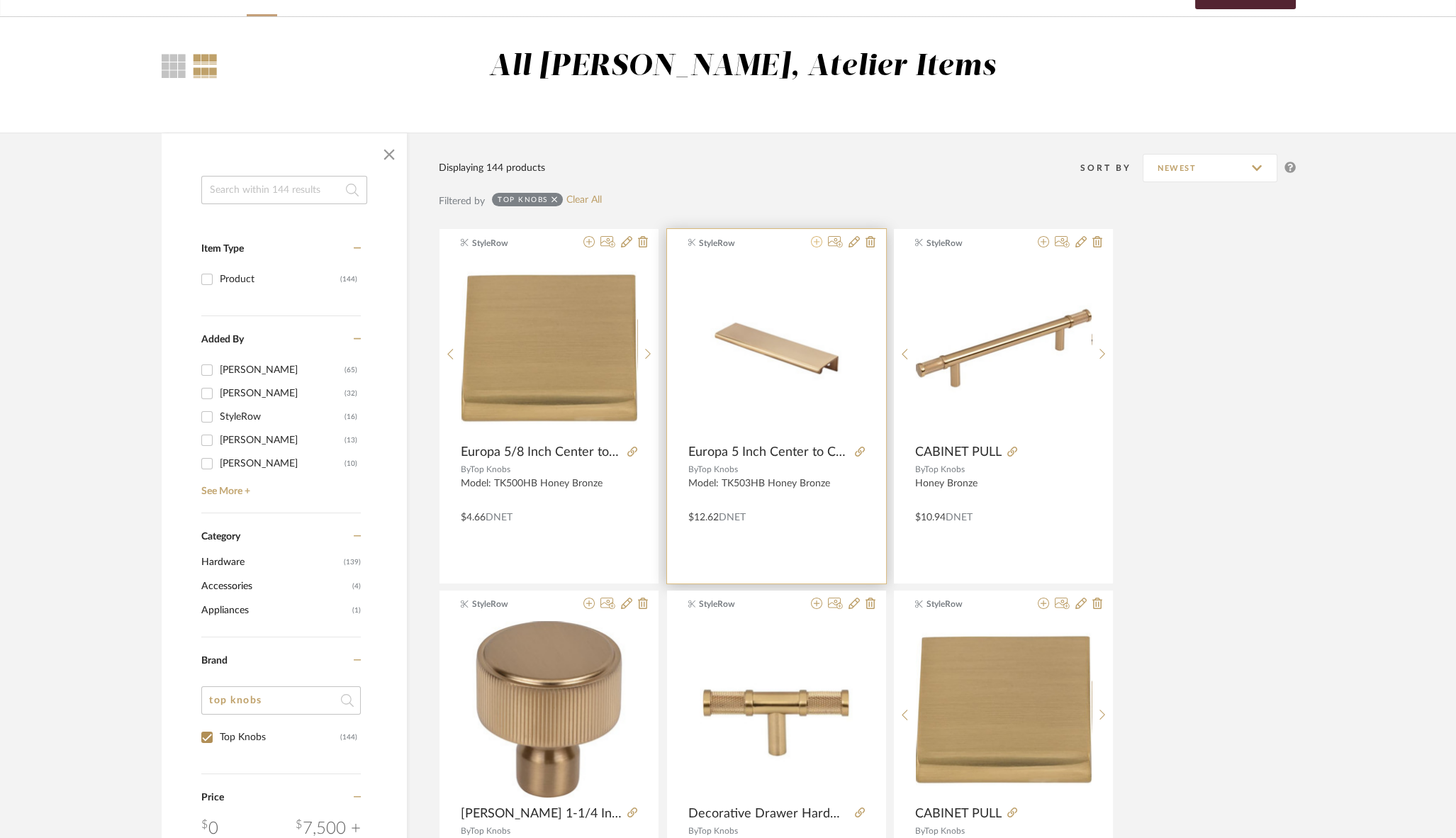
click at [817, 245] on icon at bounding box center [816, 241] width 11 height 11
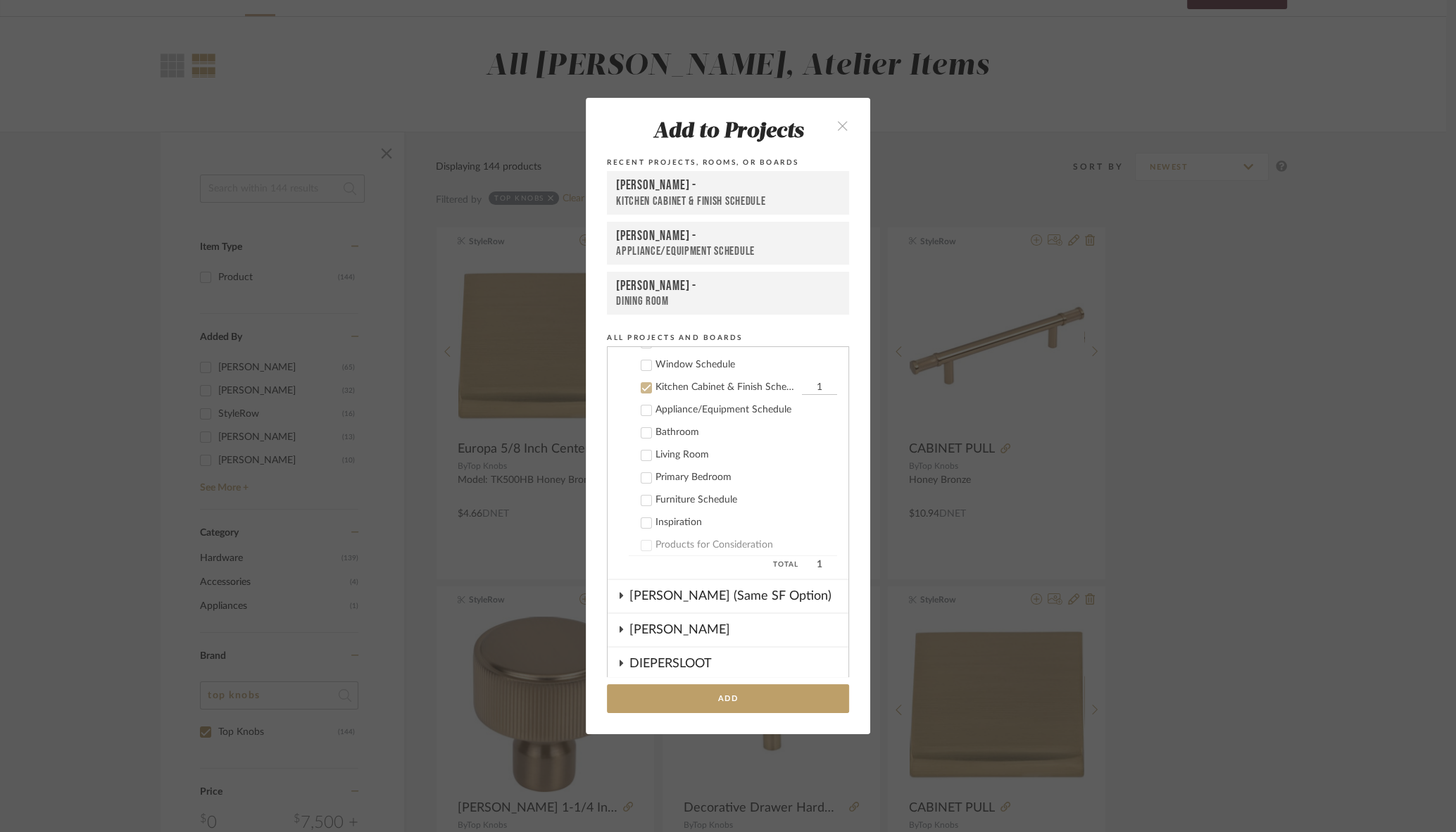
scroll to position [282, 0]
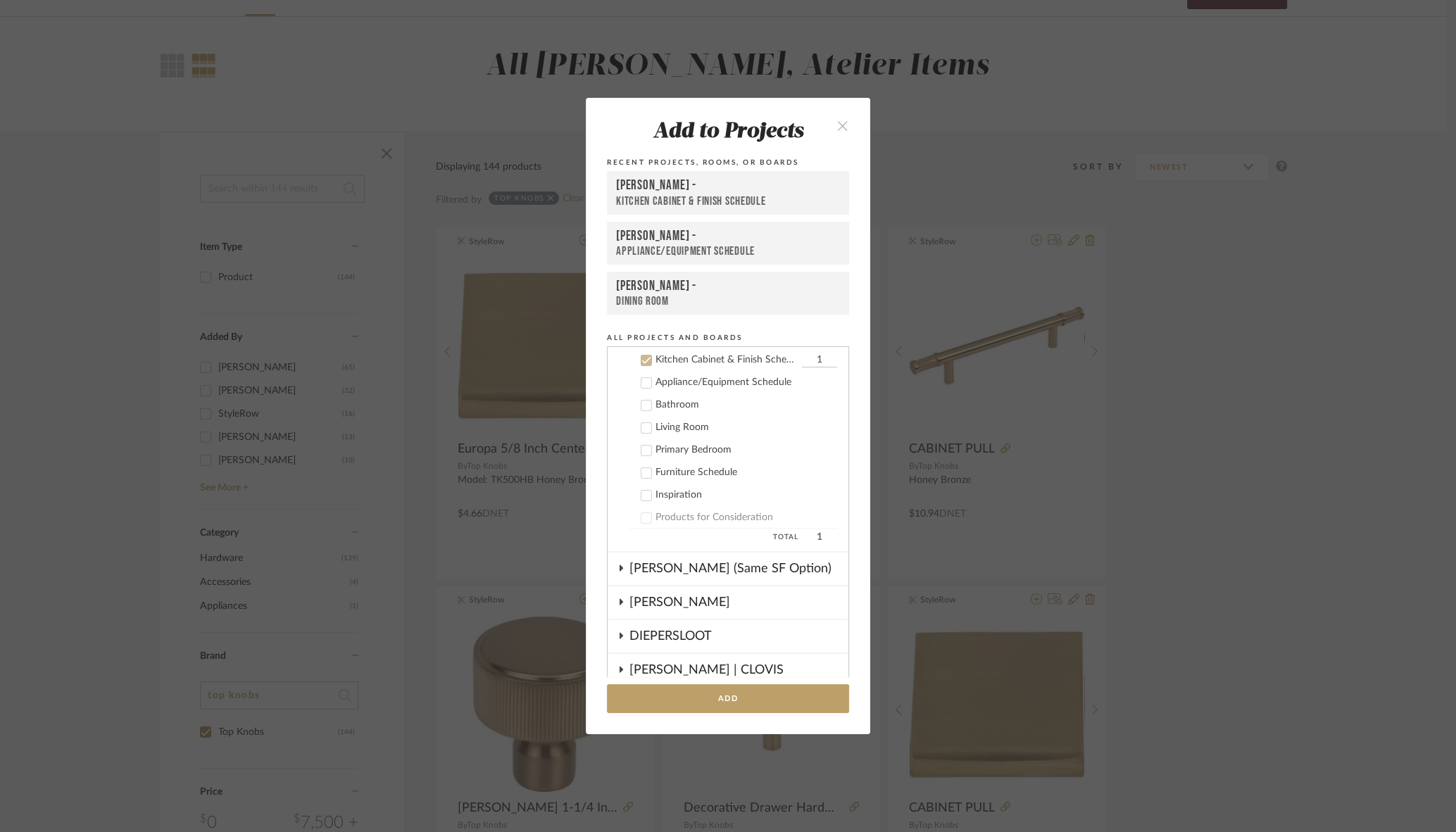
click at [674, 197] on div "Kitchen Cabinet & Finish Schedule" at bounding box center [728, 201] width 224 height 15
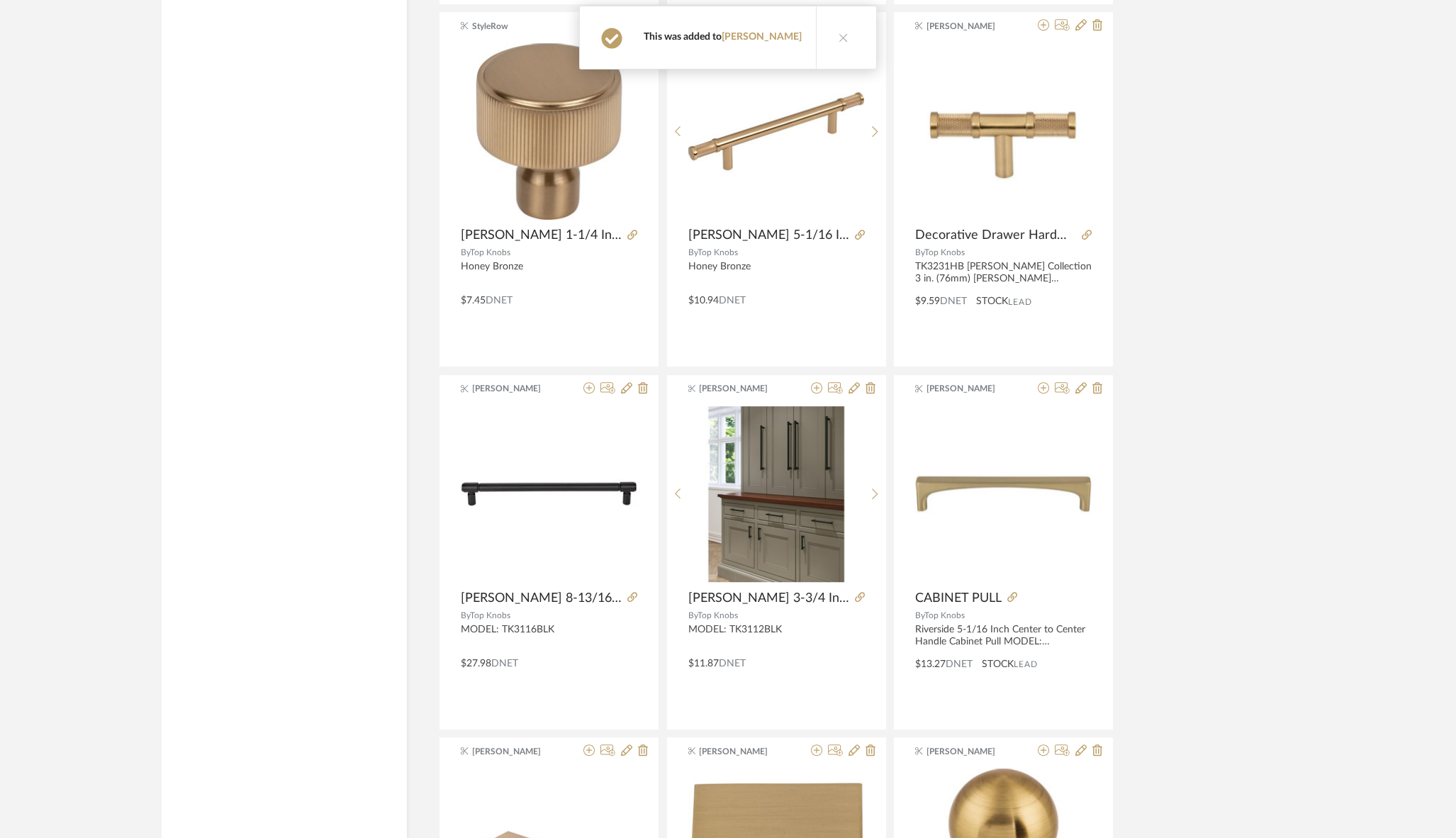
scroll to position [1754, 0]
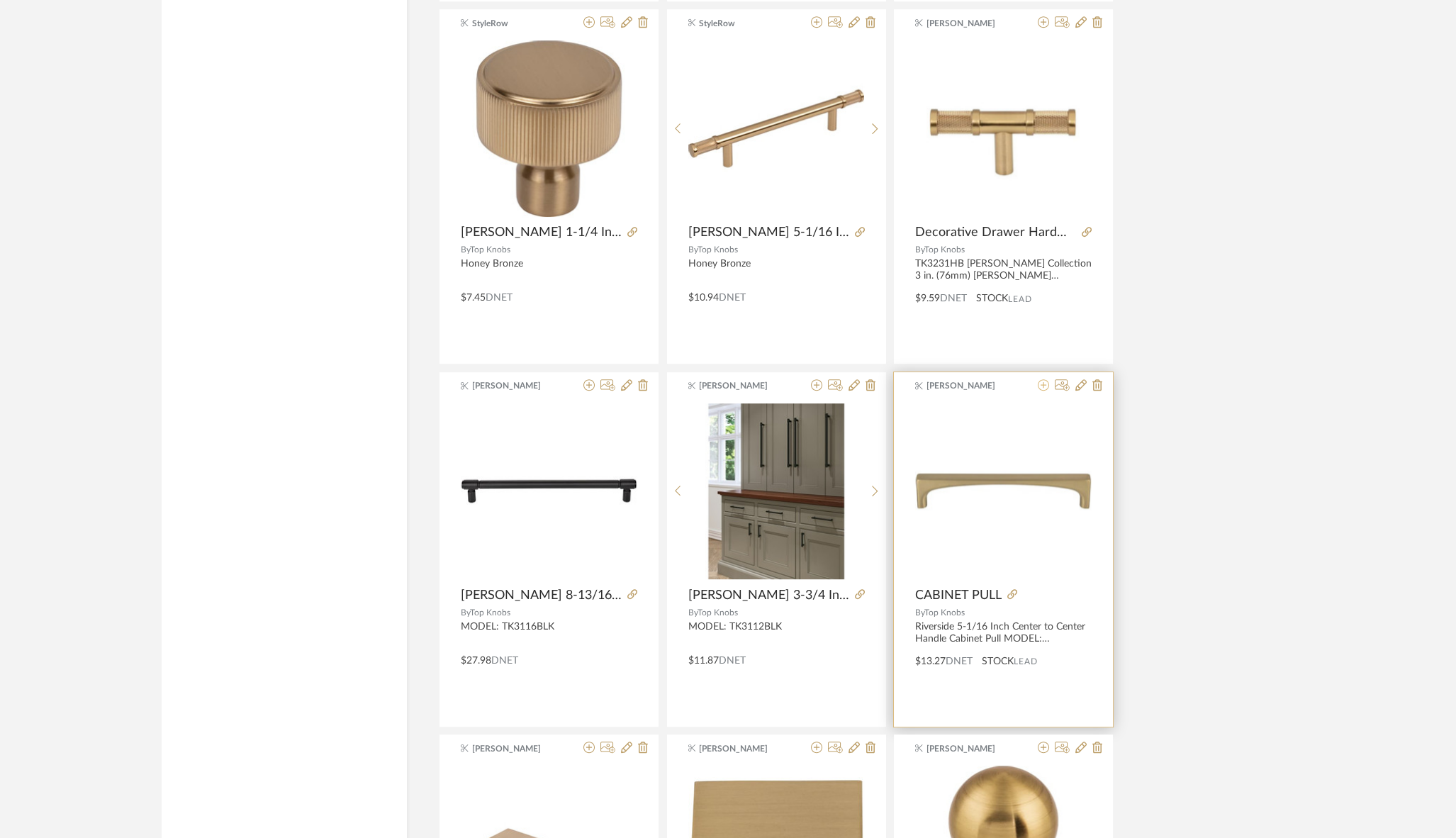
click at [1045, 385] on icon at bounding box center [1043, 385] width 11 height 11
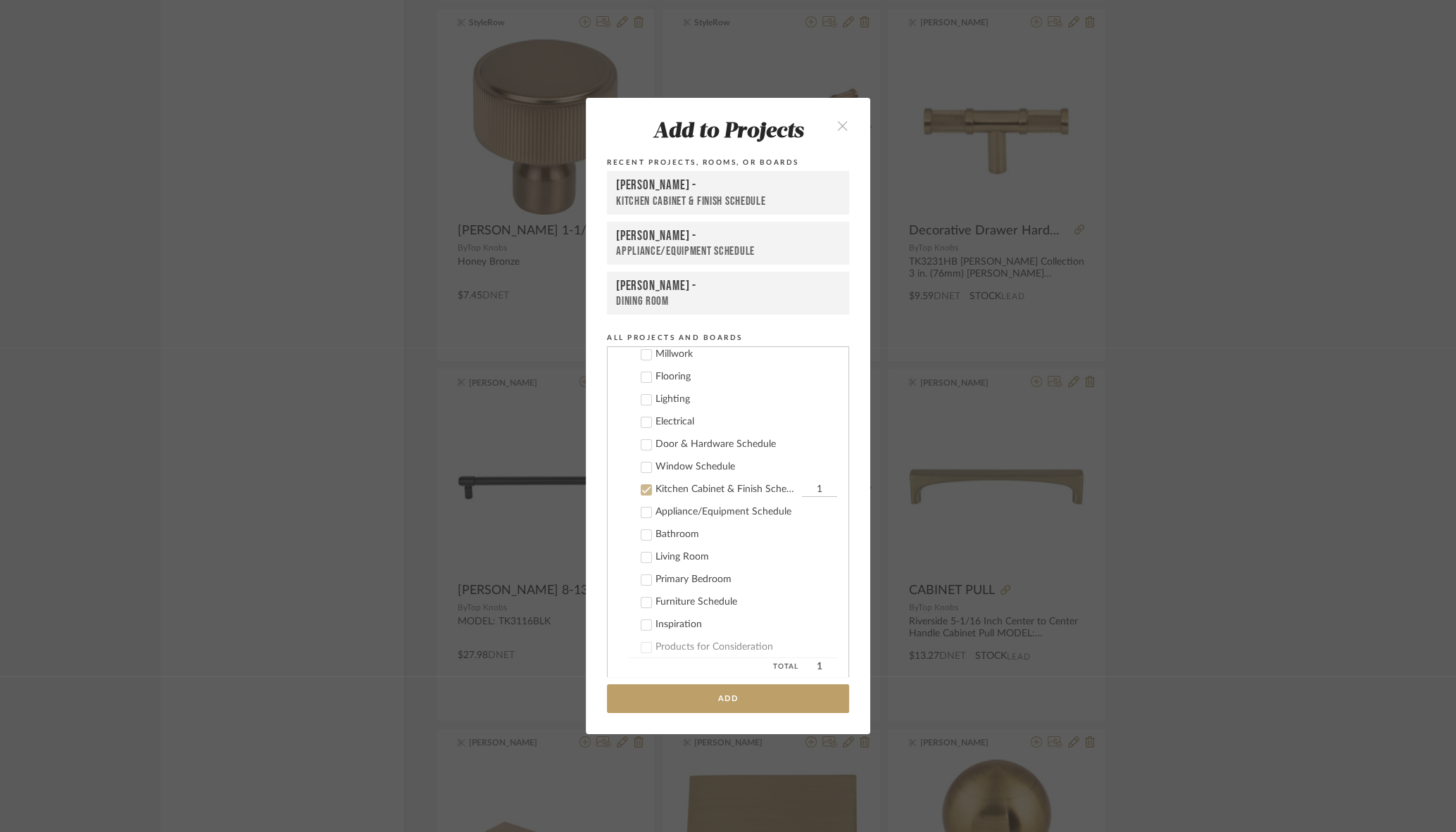
scroll to position [282, 0]
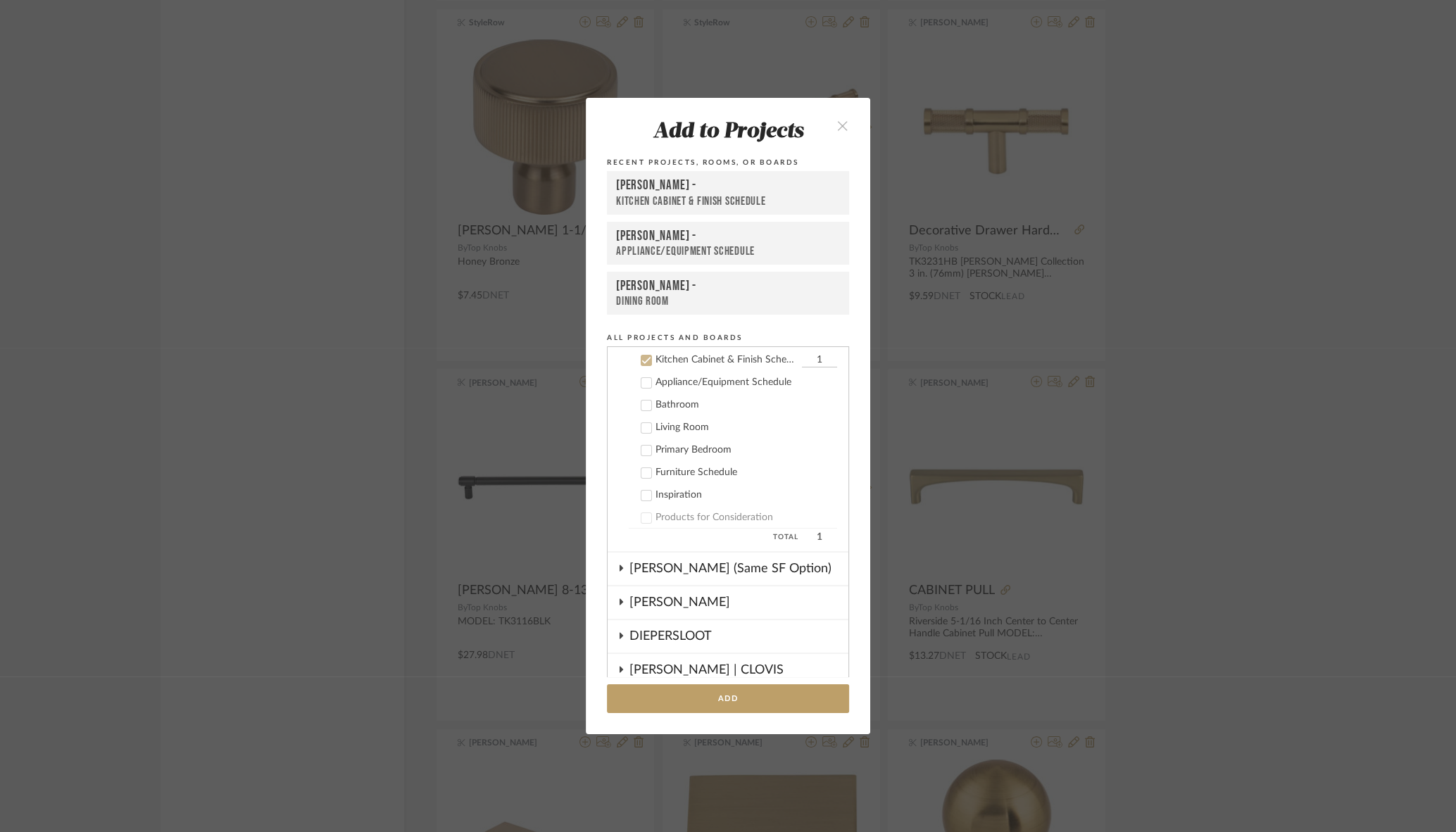
click at [657, 198] on div "Kitchen Cabinet & Finish Schedule" at bounding box center [728, 201] width 224 height 15
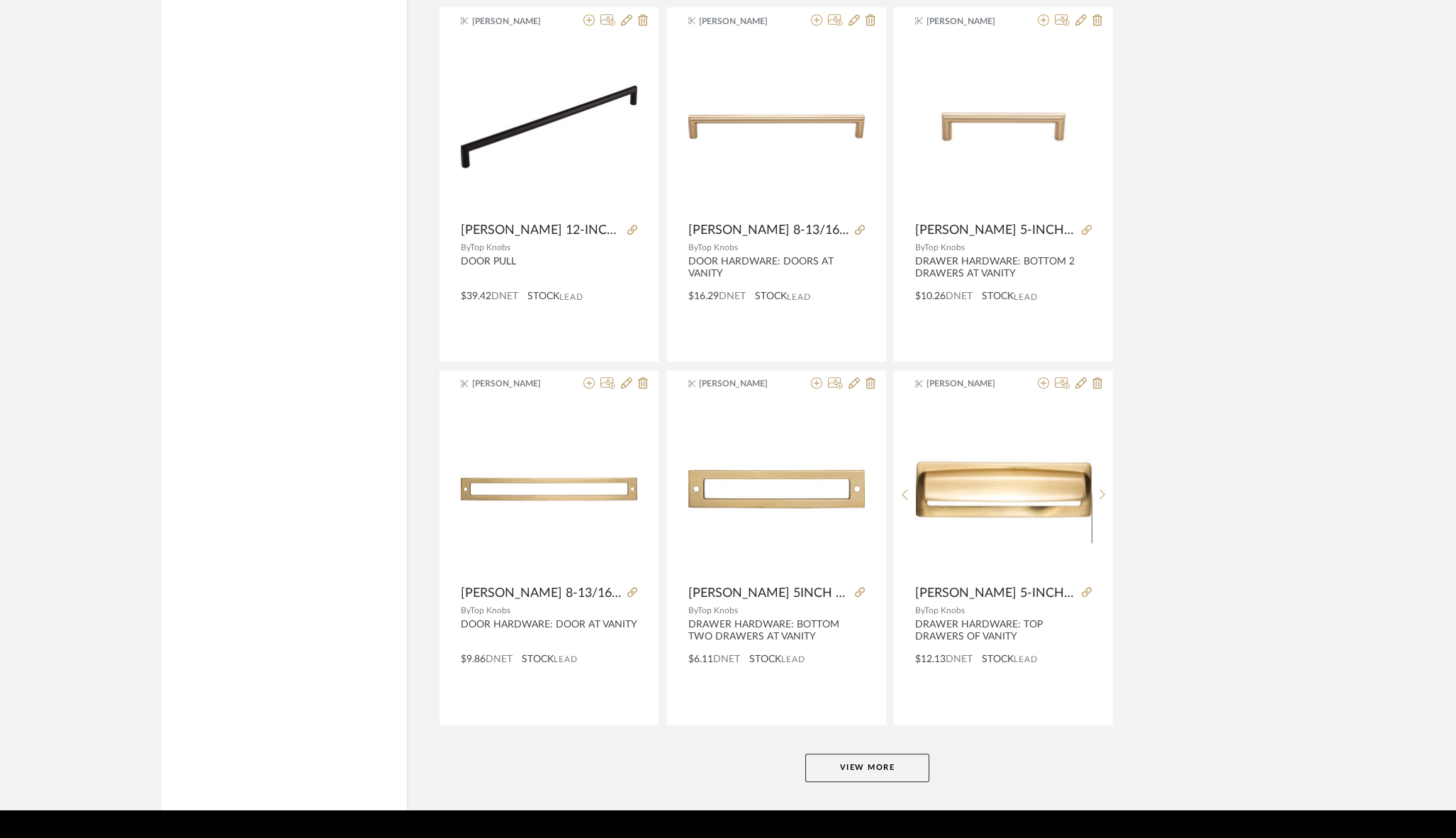
scroll to position [3962, 0]
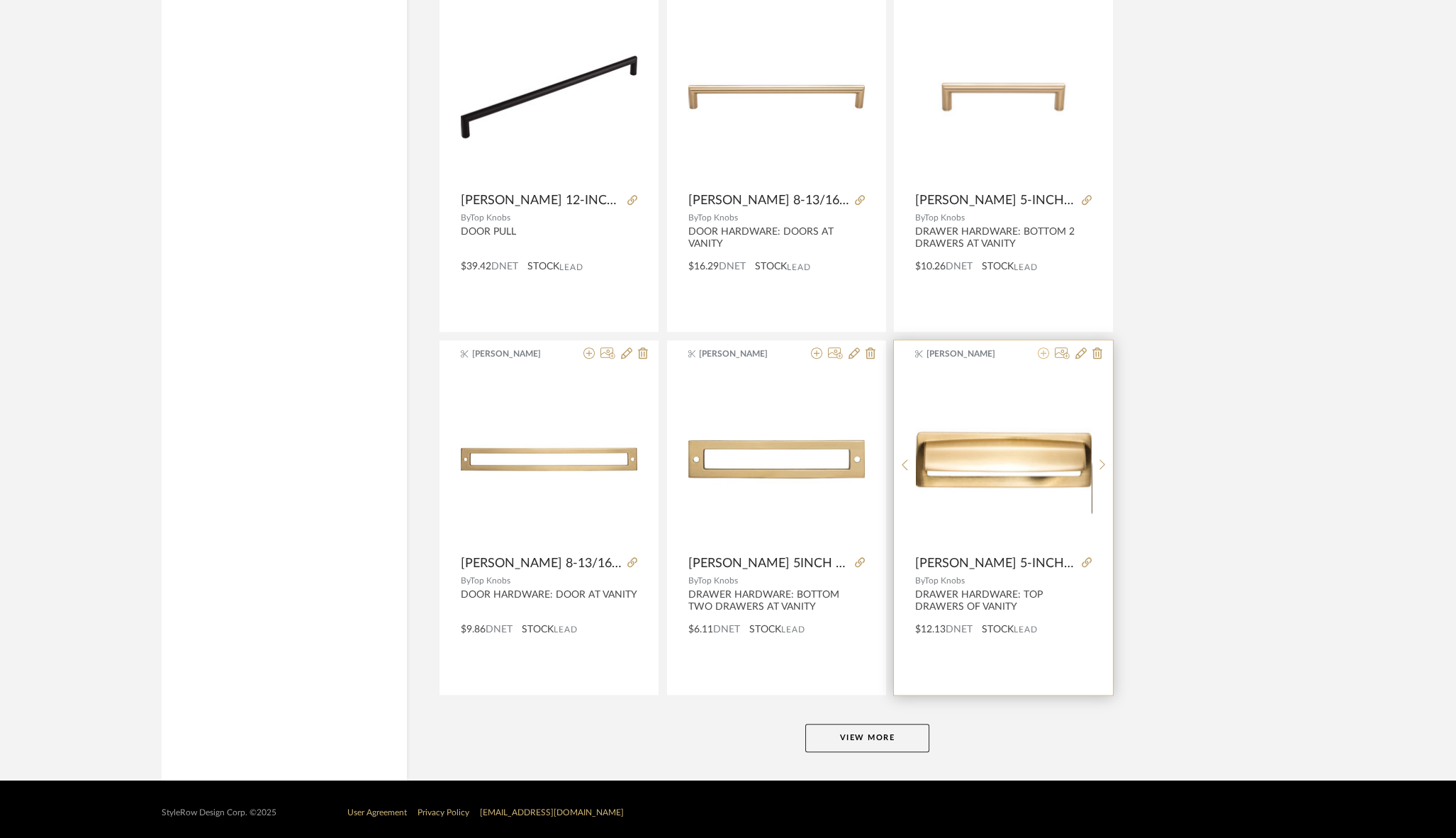
click at [1045, 348] on icon at bounding box center [1043, 353] width 11 height 11
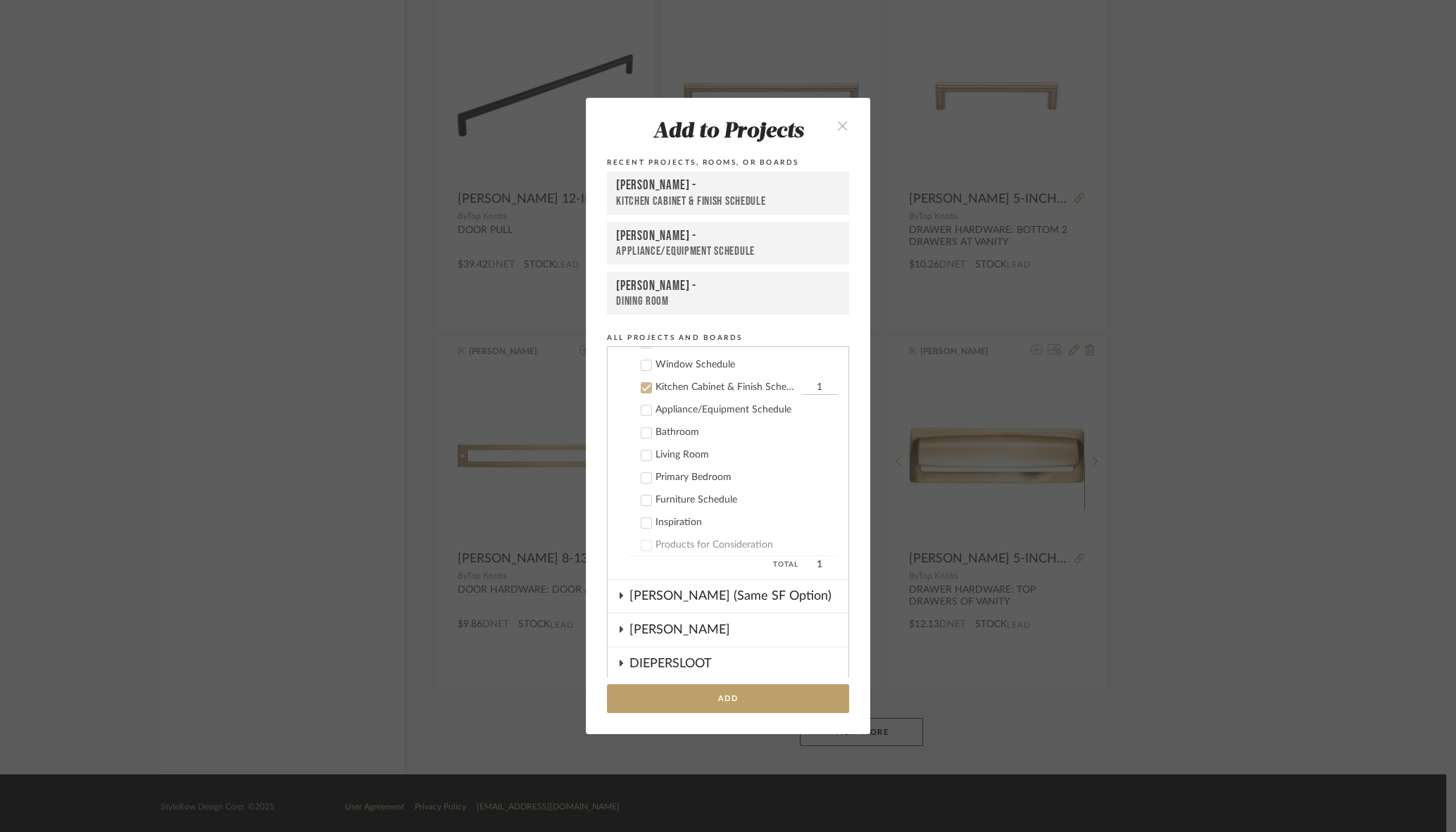
scroll to position [282, 0]
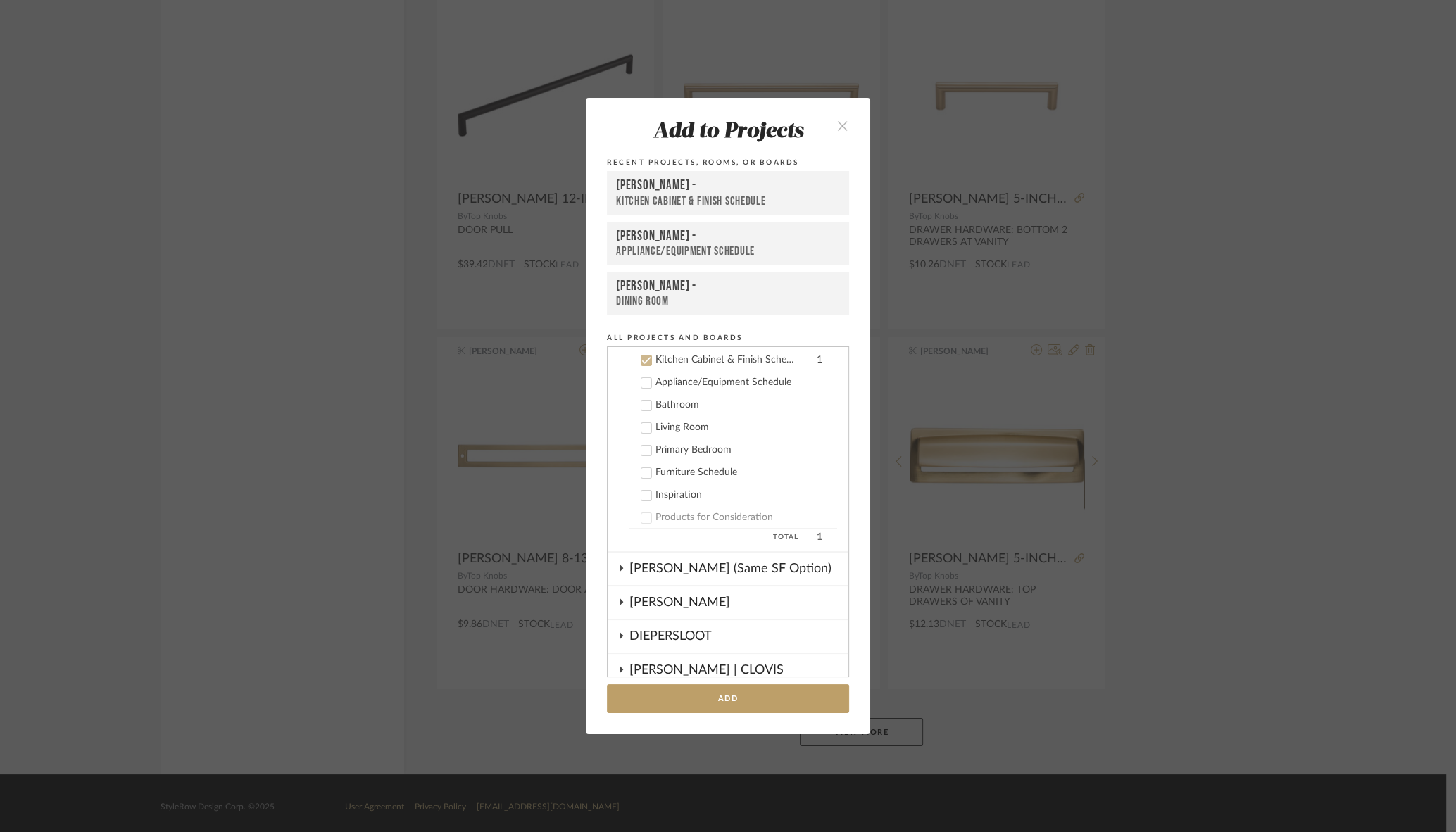
click at [676, 193] on div "[PERSON_NAME] -" at bounding box center [728, 186] width 224 height 17
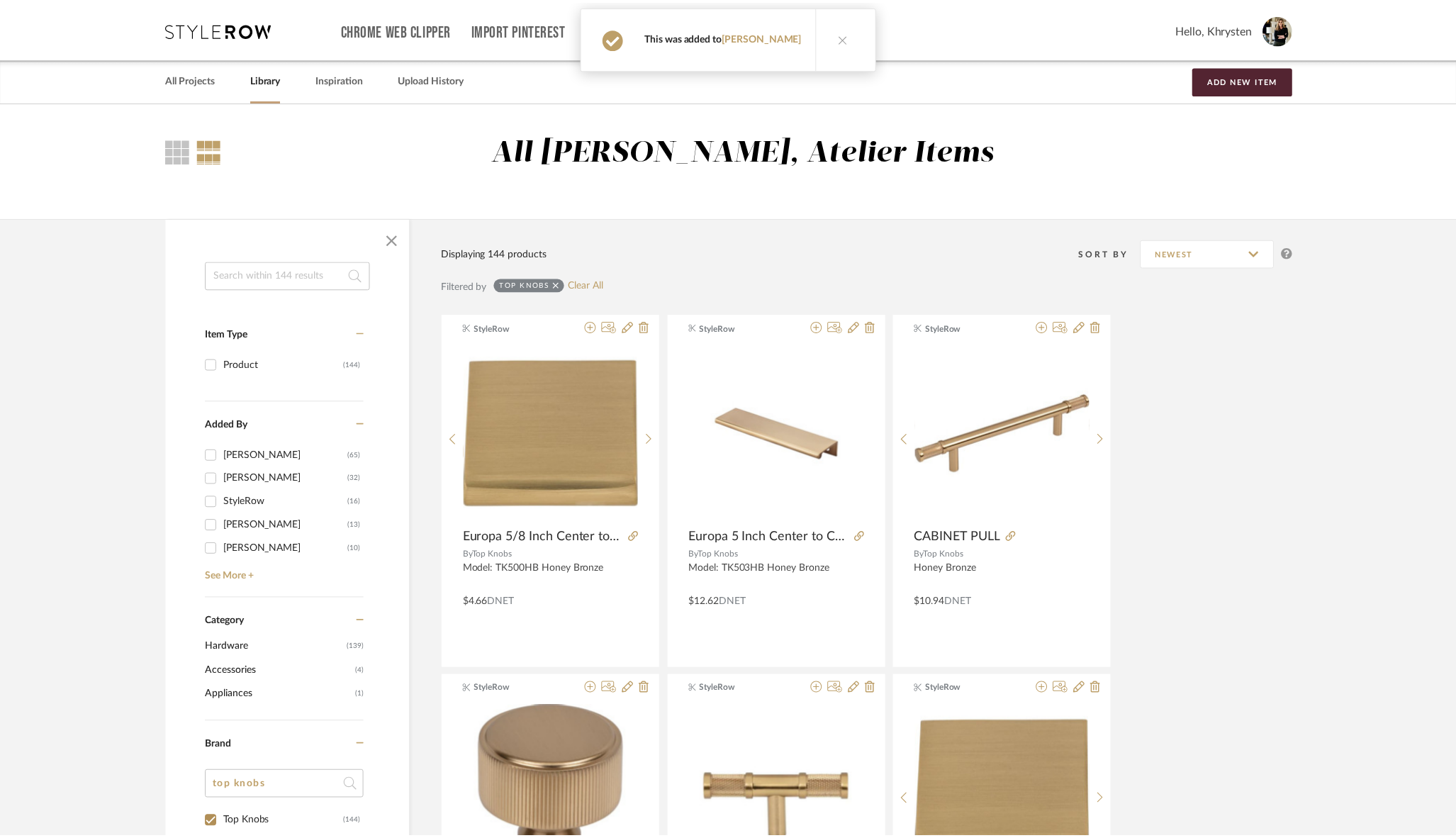
scroll to position [3962, 0]
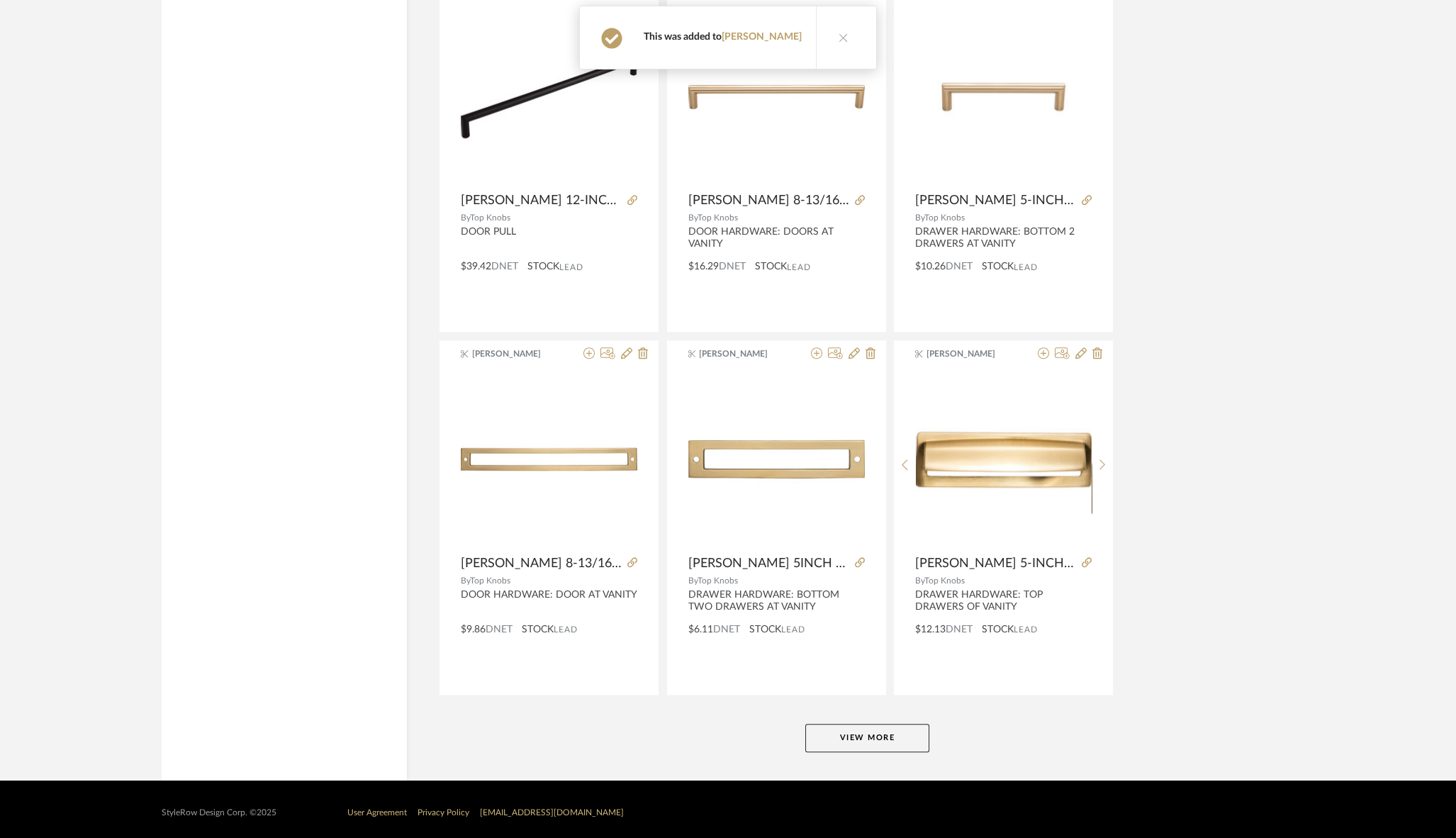
click at [887, 732] on button "View More" at bounding box center [867, 738] width 124 height 29
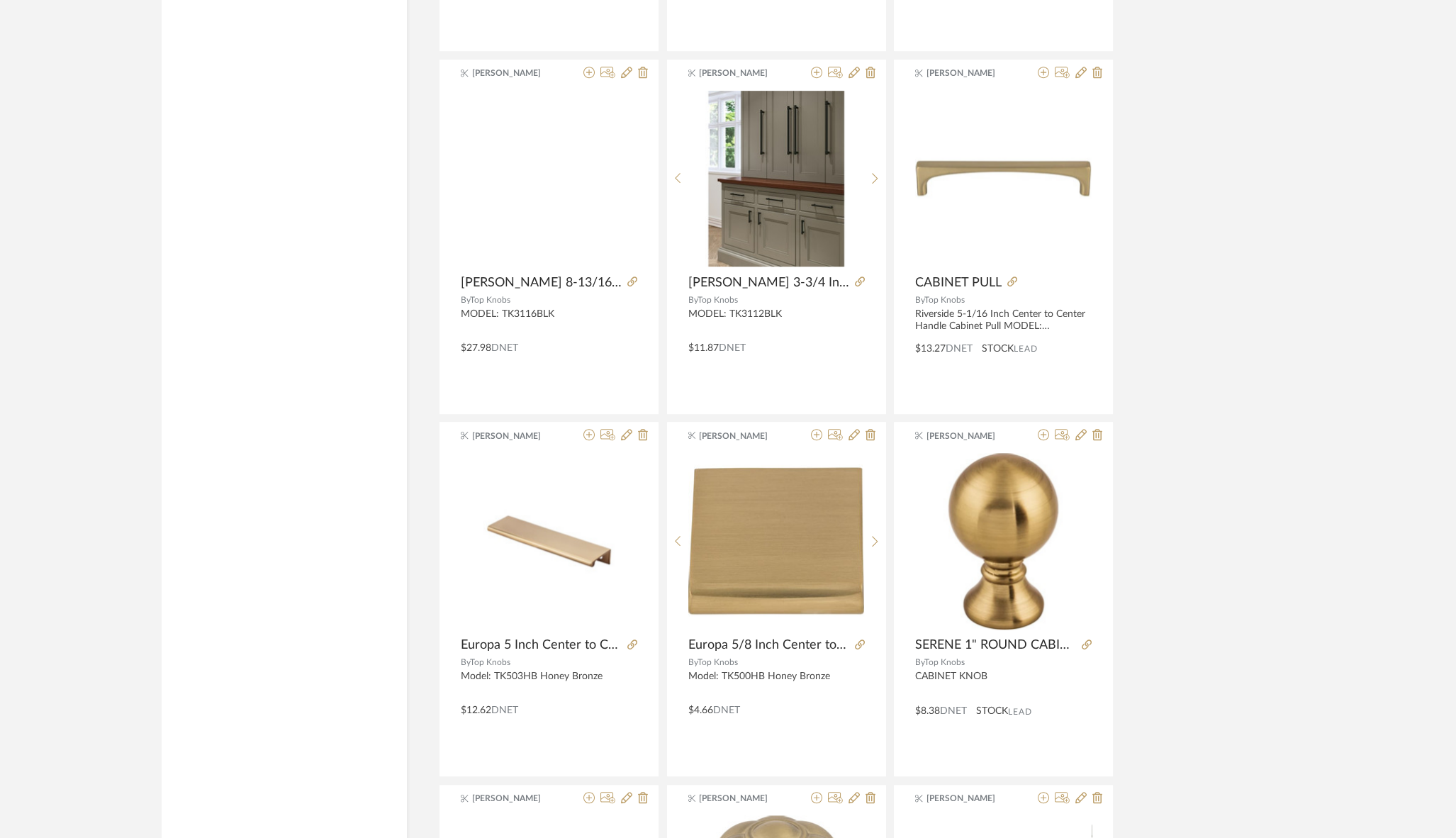
scroll to position [0, 0]
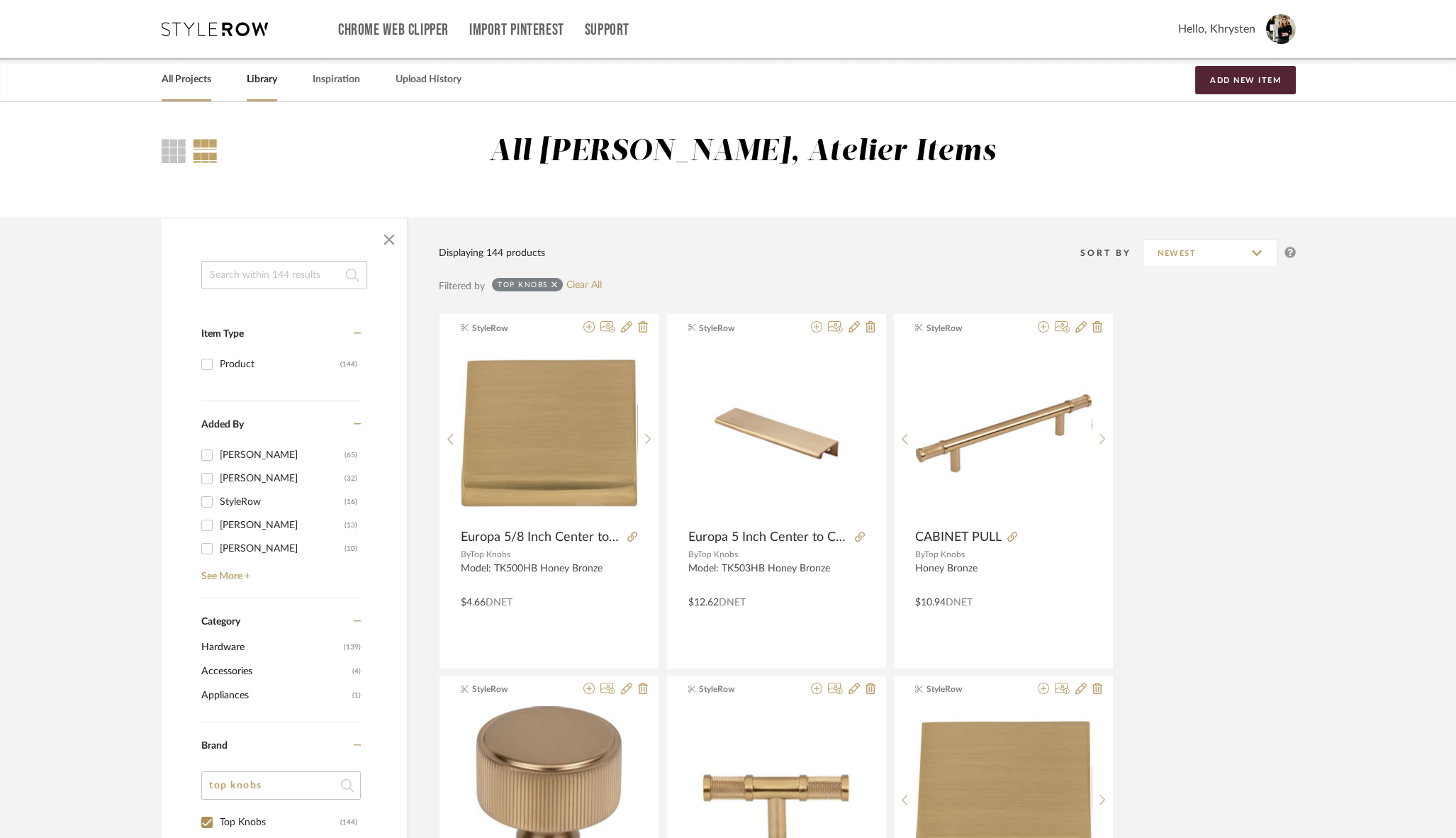
click at [177, 79] on link "All Projects" at bounding box center [186, 79] width 49 height 19
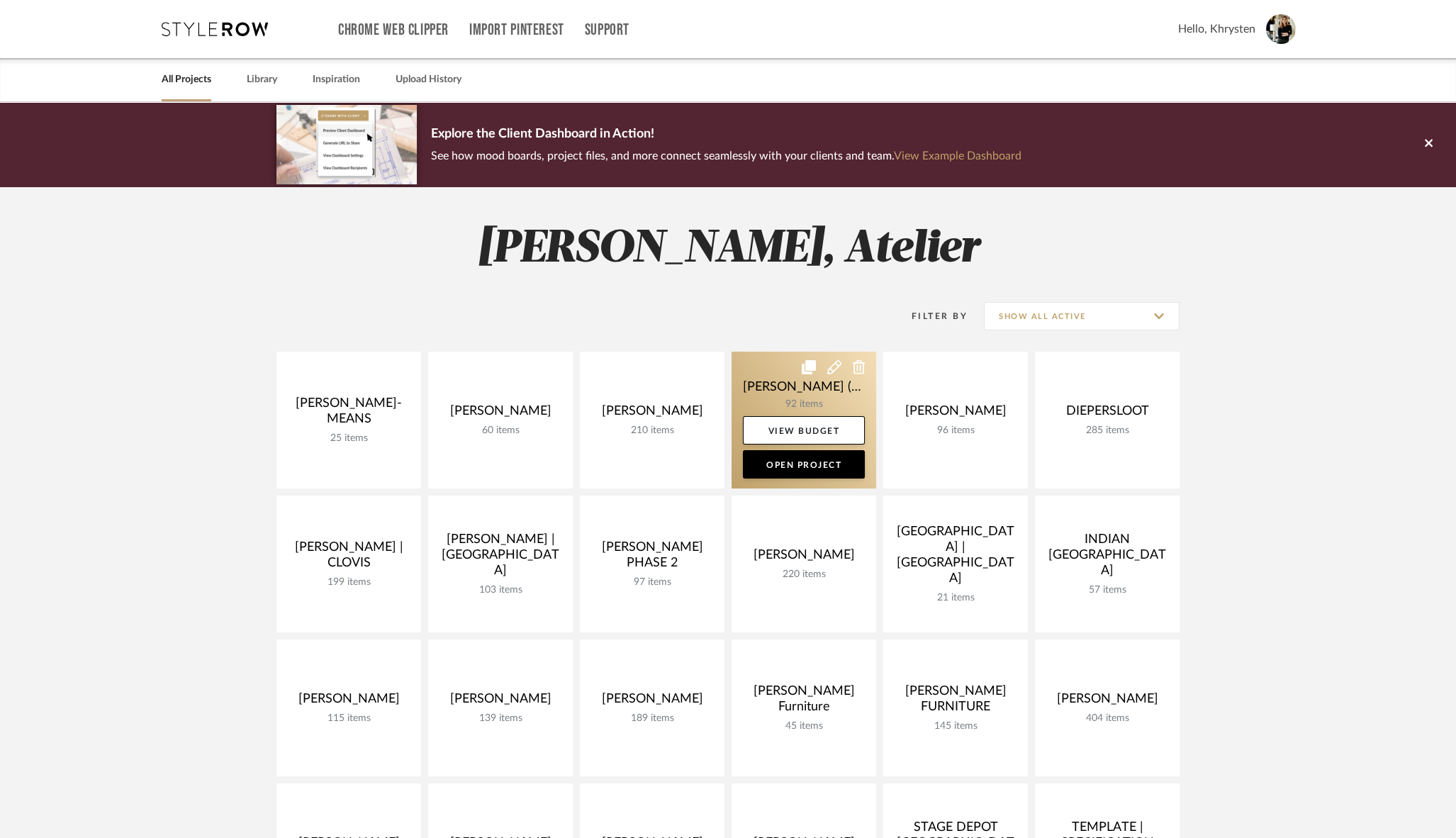
click at [793, 388] on link at bounding box center [803, 420] width 144 height 137
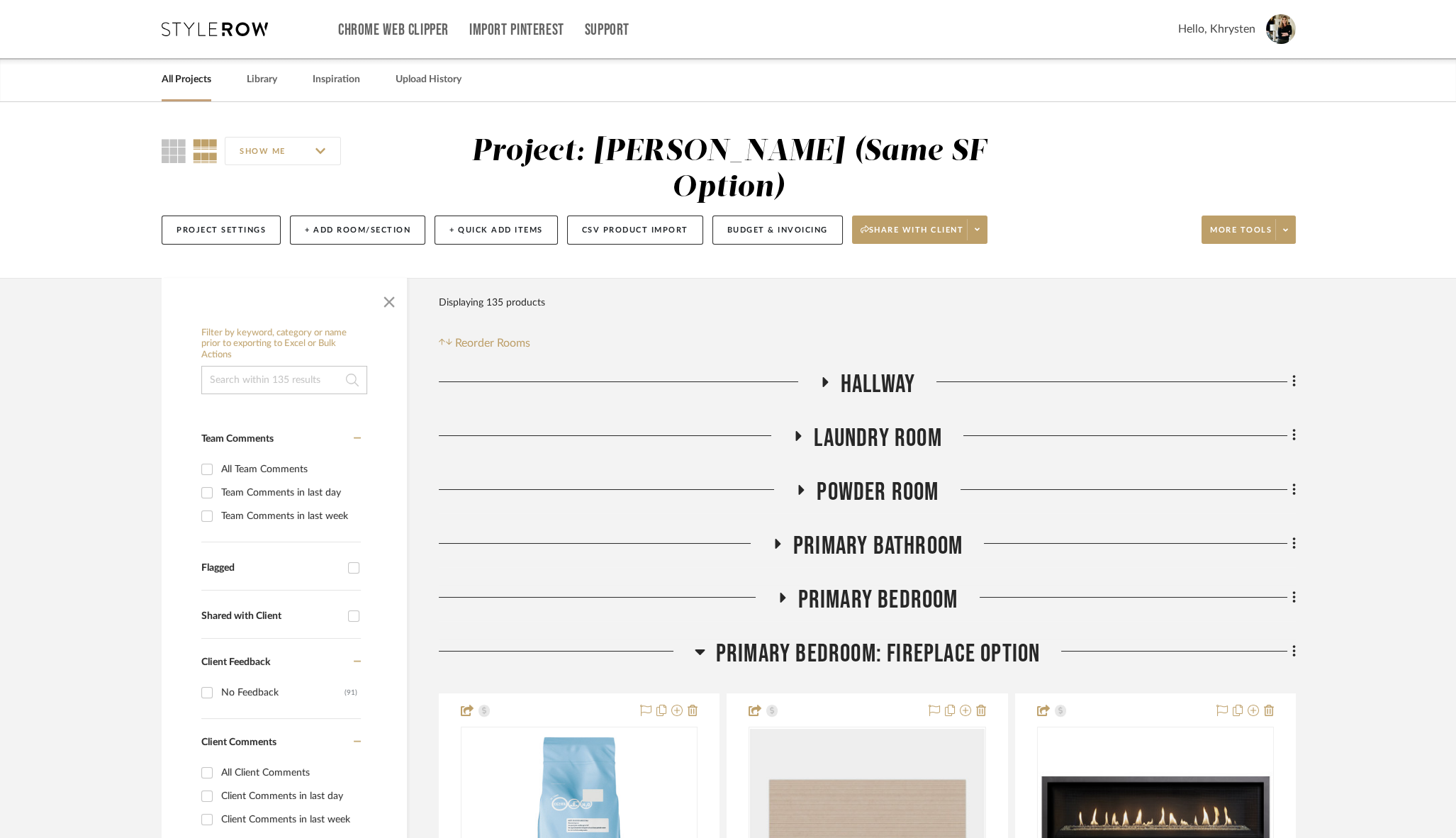
click at [813, 369] on div at bounding box center [628, 387] width 381 height 36
click at [822, 377] on icon at bounding box center [825, 382] width 6 height 10
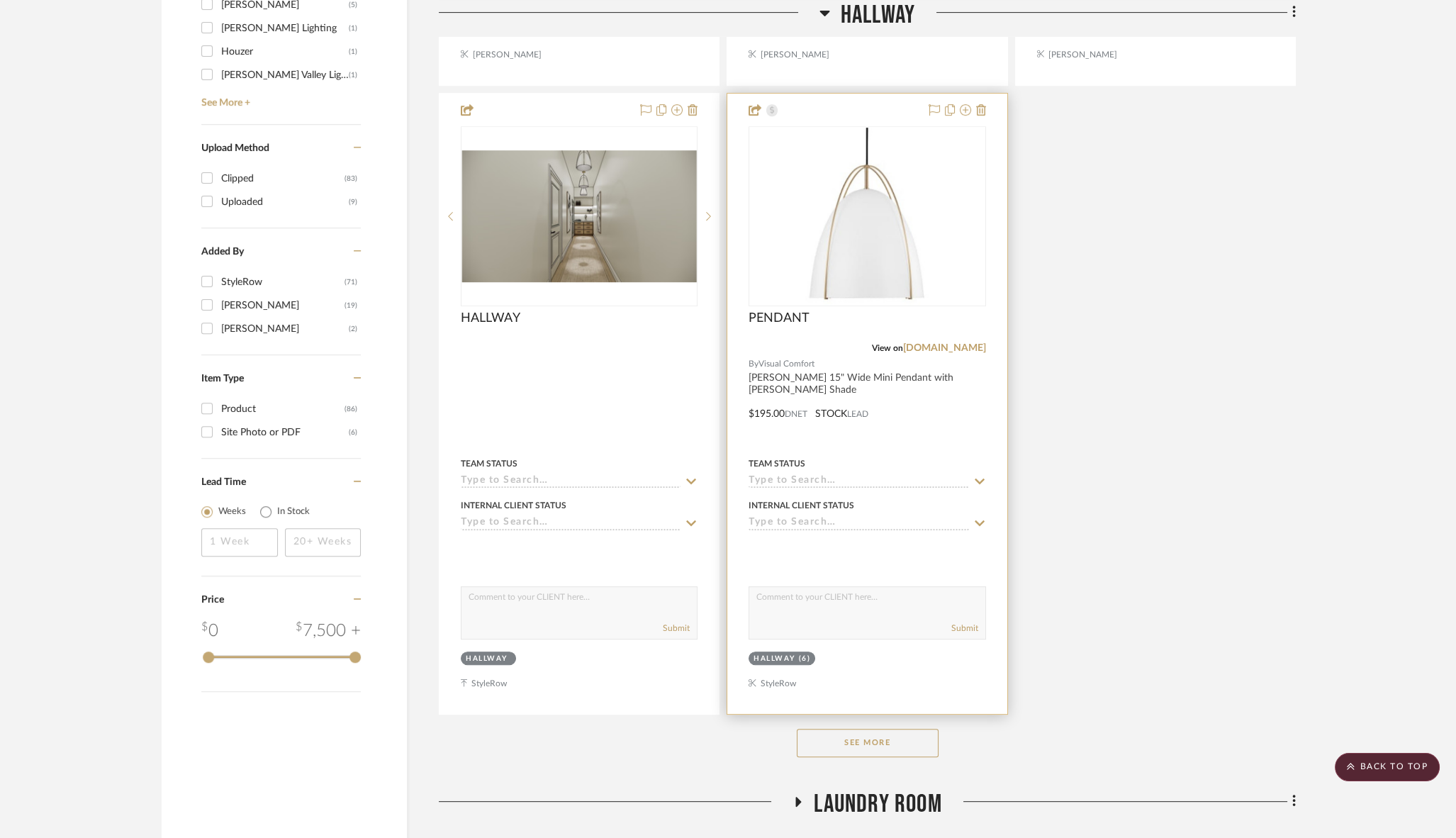
scroll to position [1672, 0]
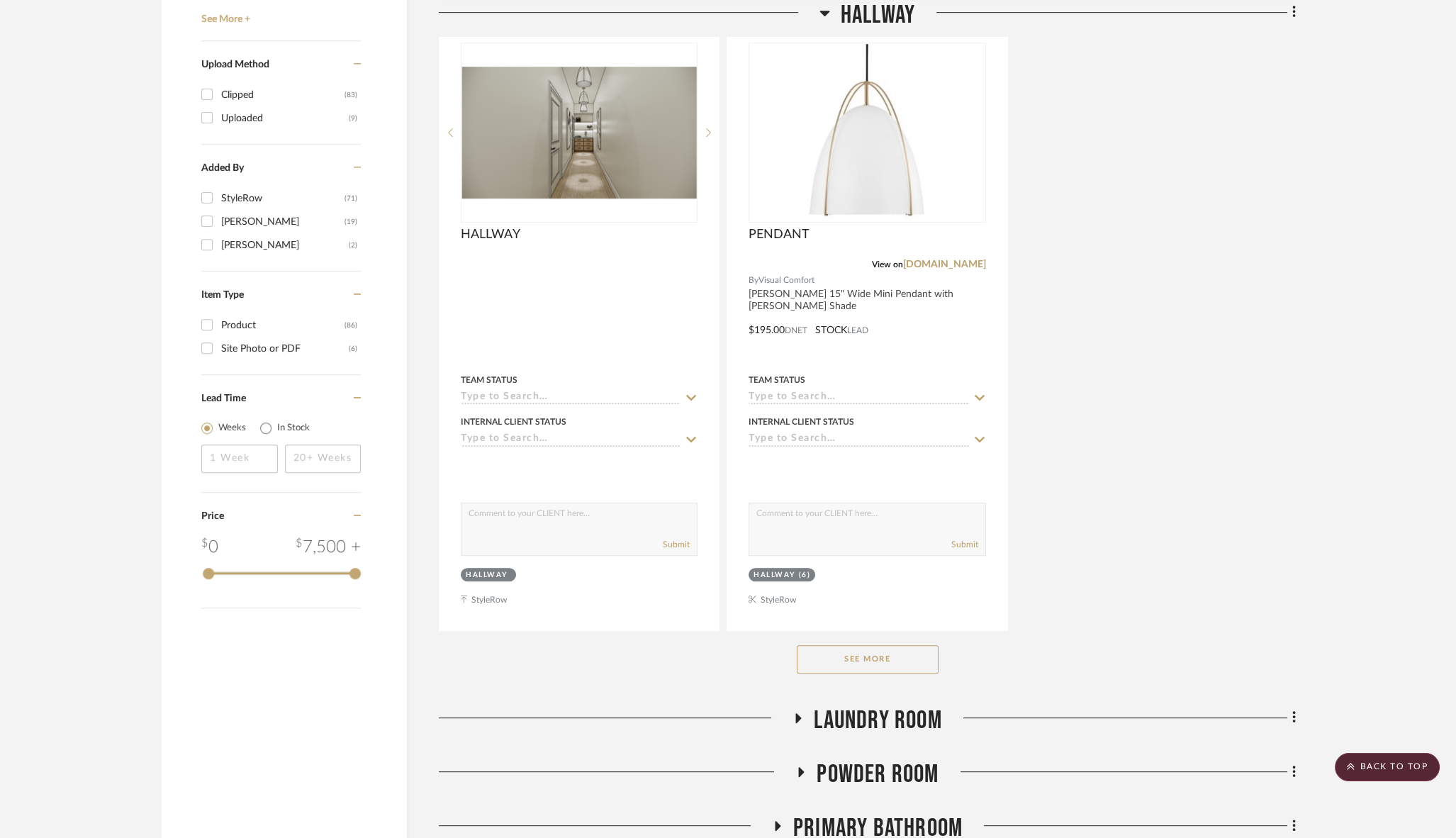
click at [846, 645] on button "See More" at bounding box center [868, 659] width 141 height 29
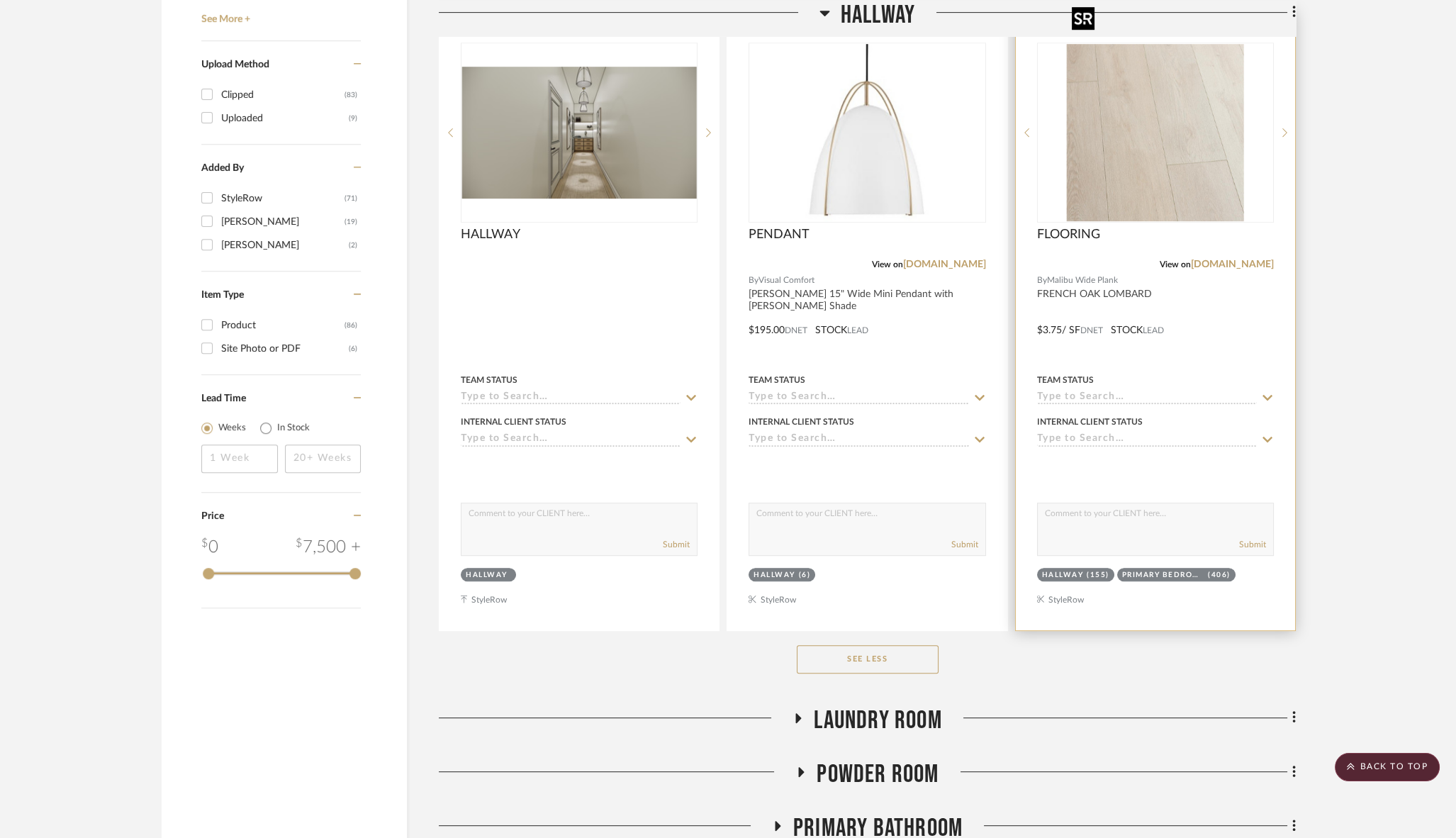
click at [1145, 154] on img "0" at bounding box center [1155, 133] width 177 height 177
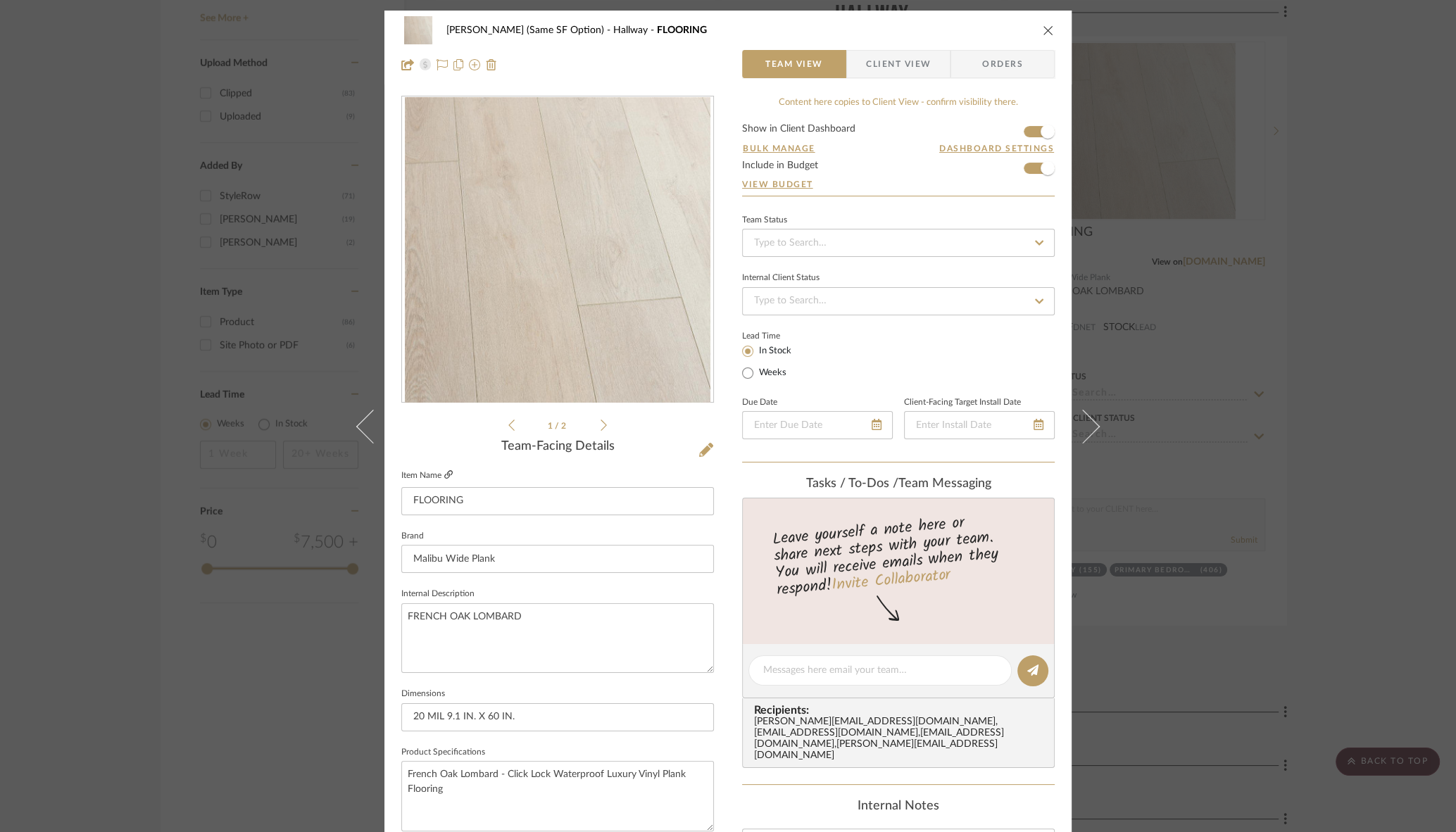
click at [445, 475] on icon at bounding box center [448, 475] width 9 height 9
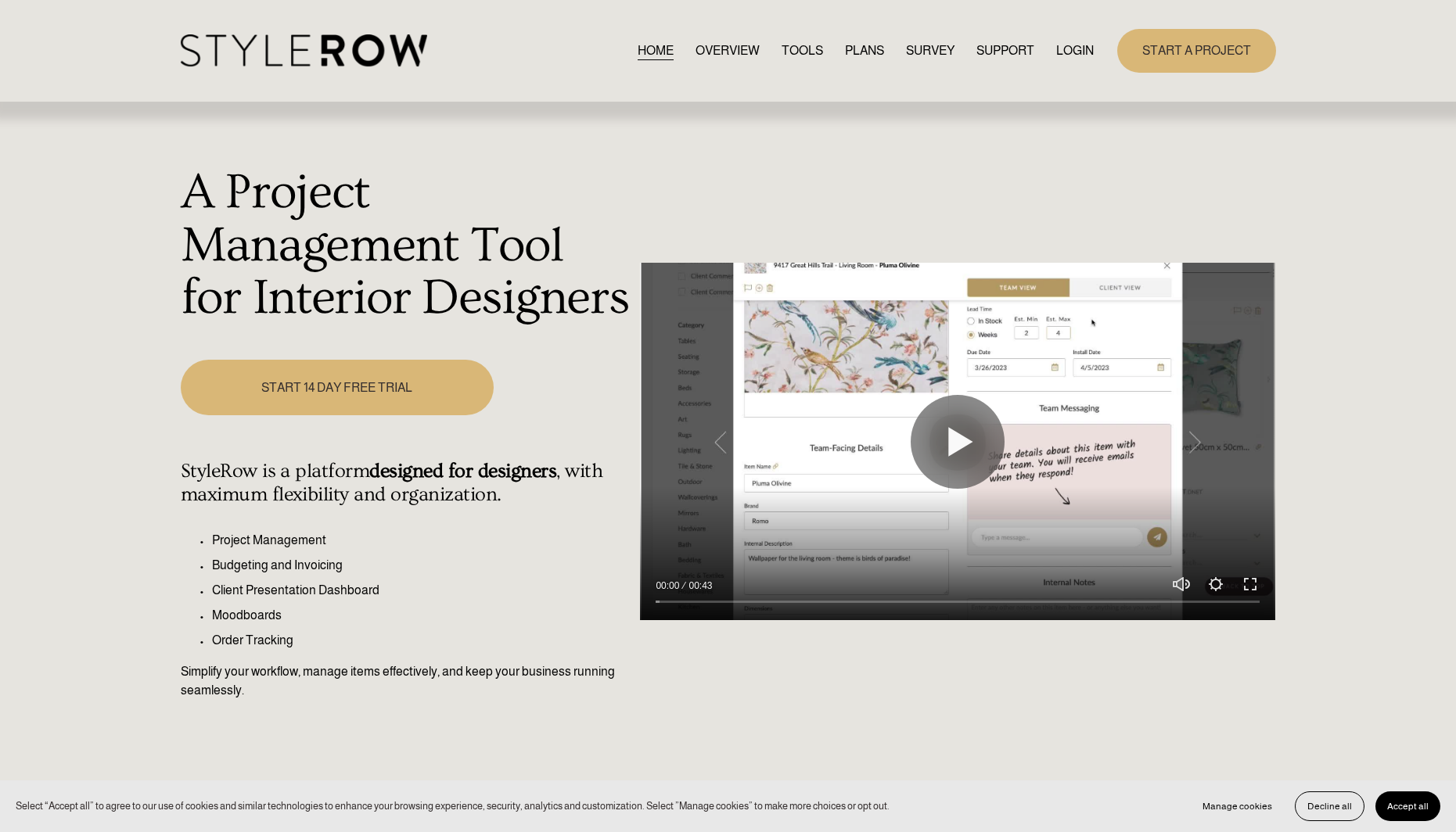
click at [1069, 45] on link "LOGIN" at bounding box center [1075, 50] width 38 height 21
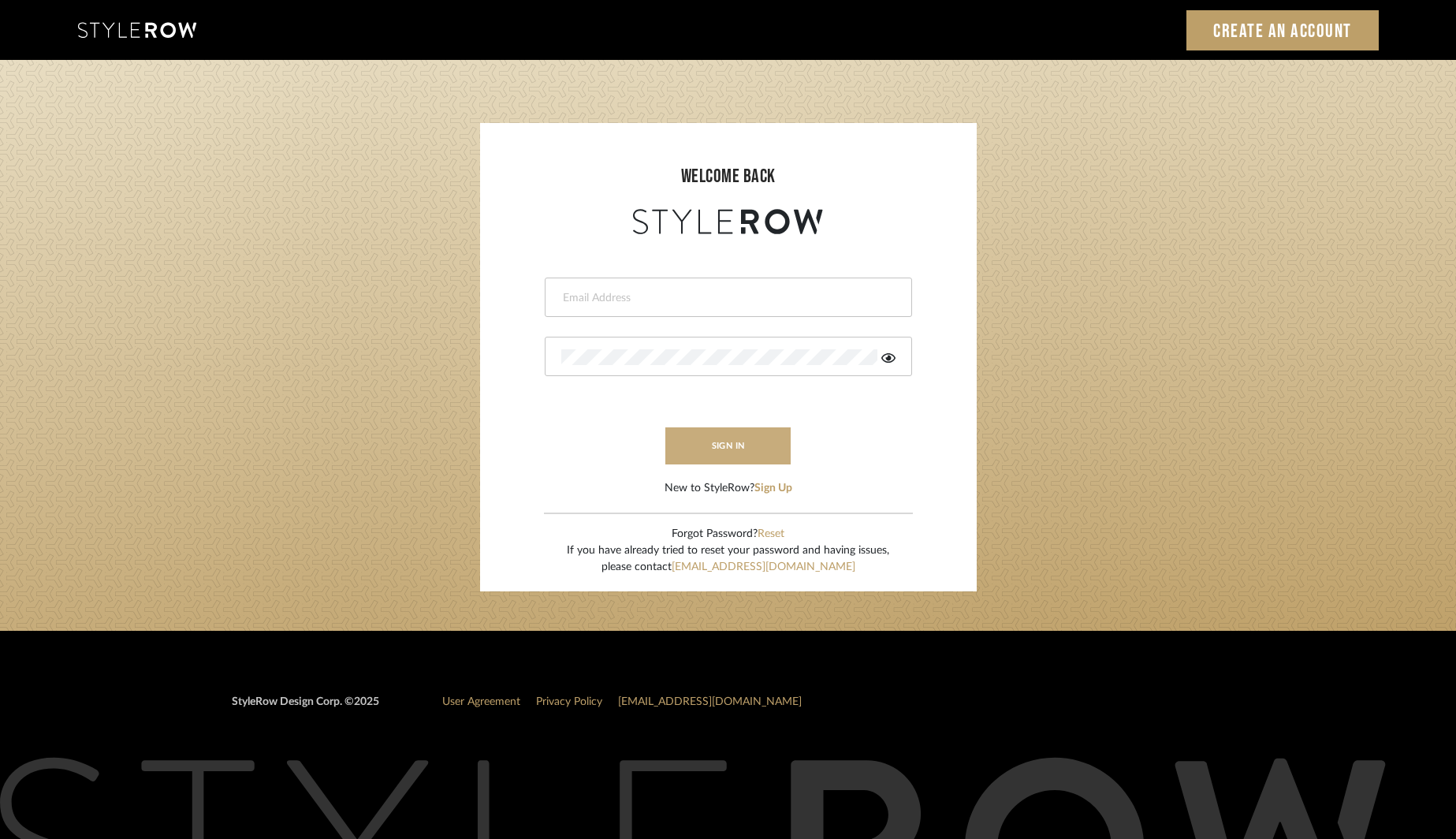
type input "[EMAIL_ADDRESS][DOMAIN_NAME]"
click at [702, 449] on button "sign in" at bounding box center [728, 446] width 126 height 37
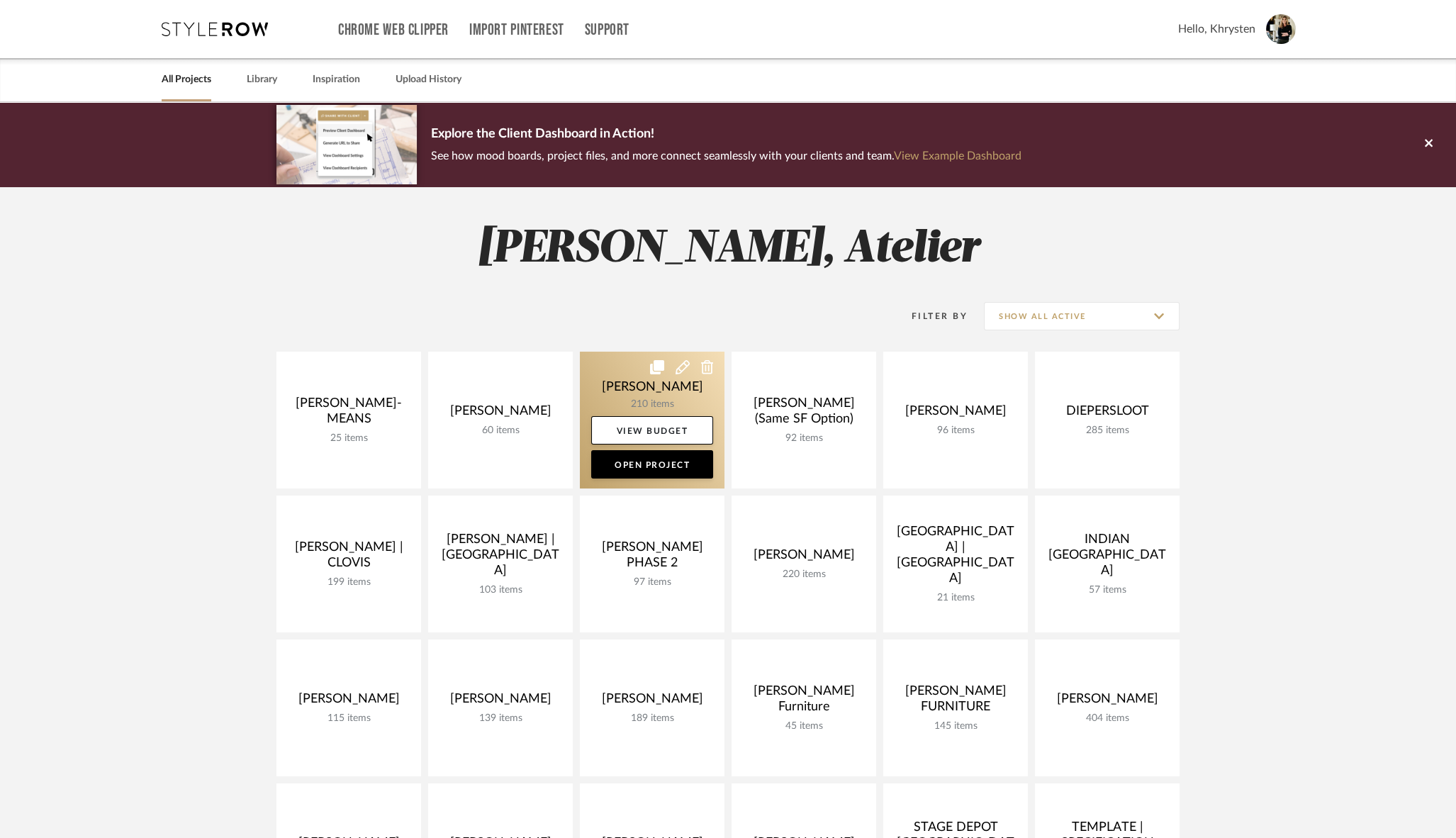
click at [643, 387] on link at bounding box center [652, 420] width 144 height 137
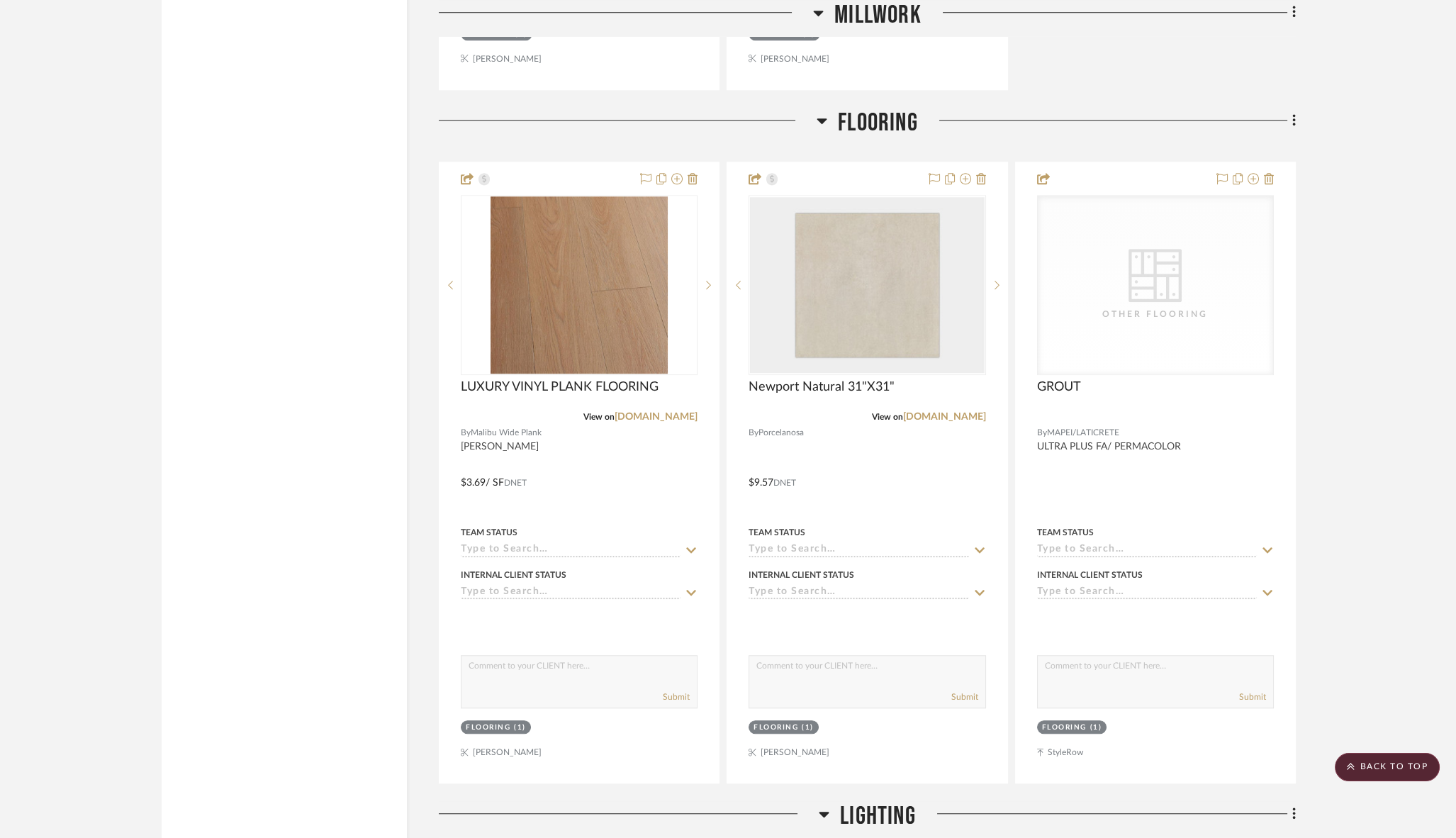
scroll to position [2938, 0]
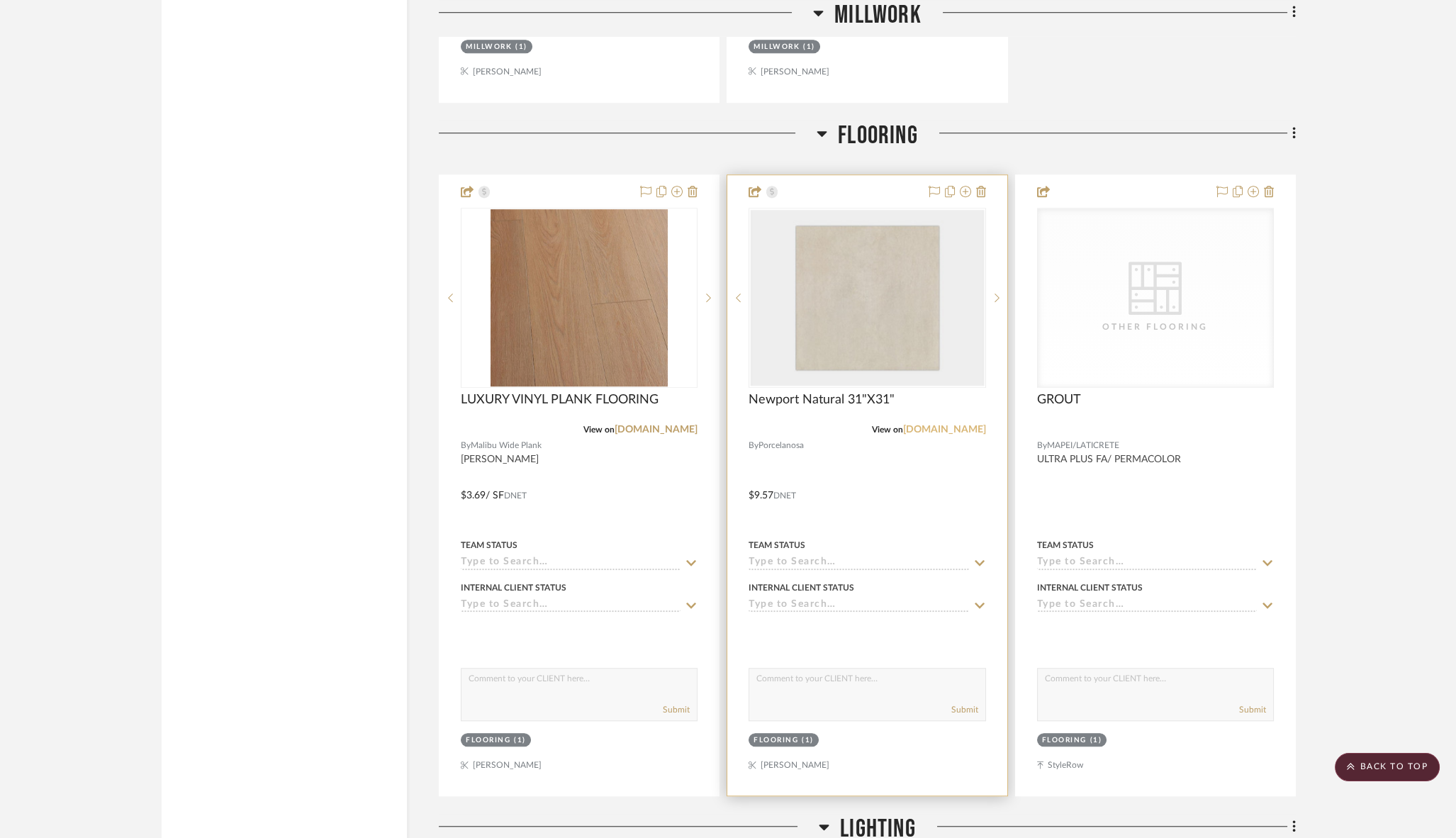
click at [939, 424] on link "[DOMAIN_NAME]" at bounding box center [944, 429] width 83 height 10
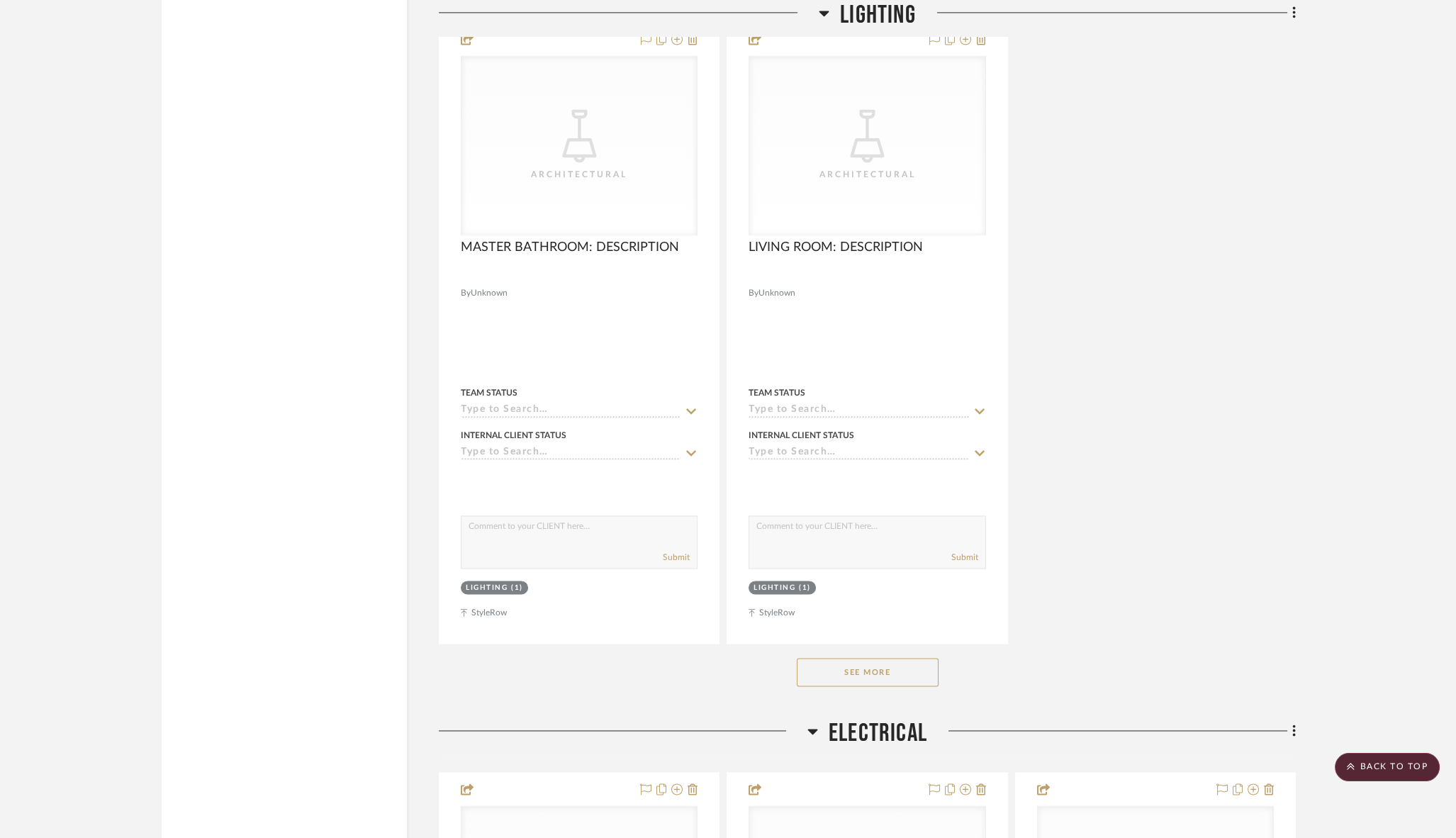
scroll to position [5056, 0]
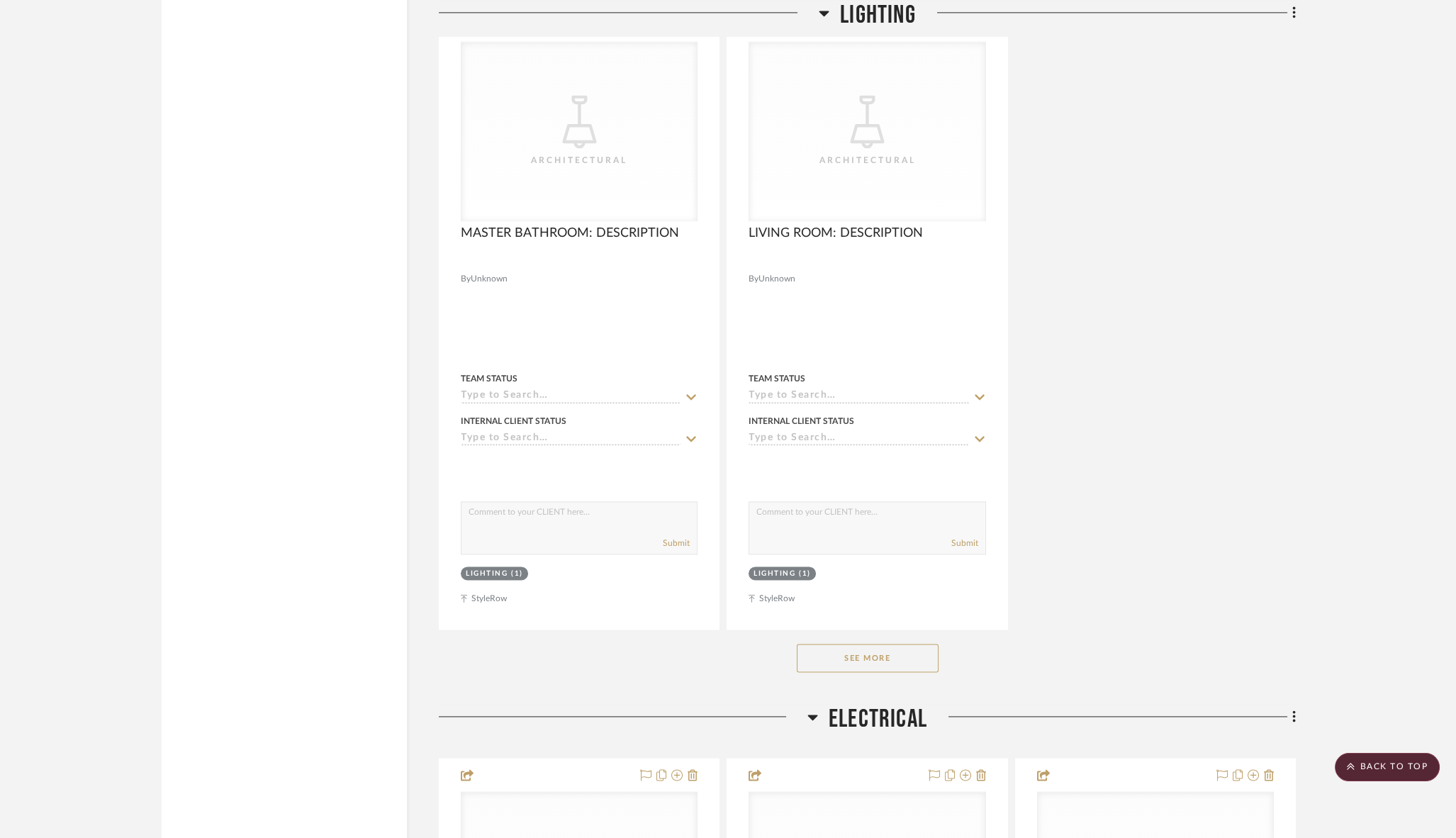
click at [878, 644] on button "See More" at bounding box center [868, 658] width 141 height 29
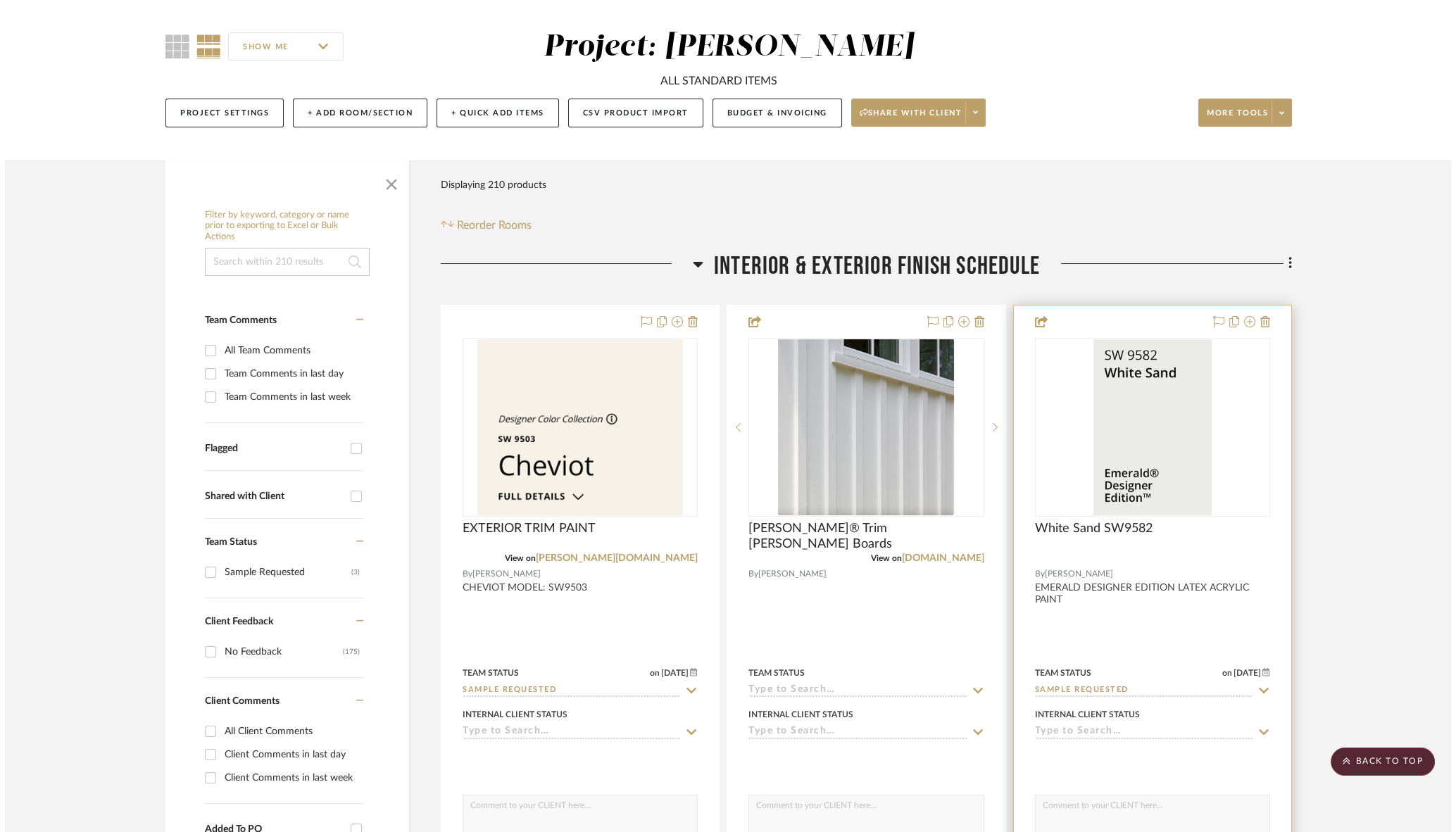
scroll to position [0, 0]
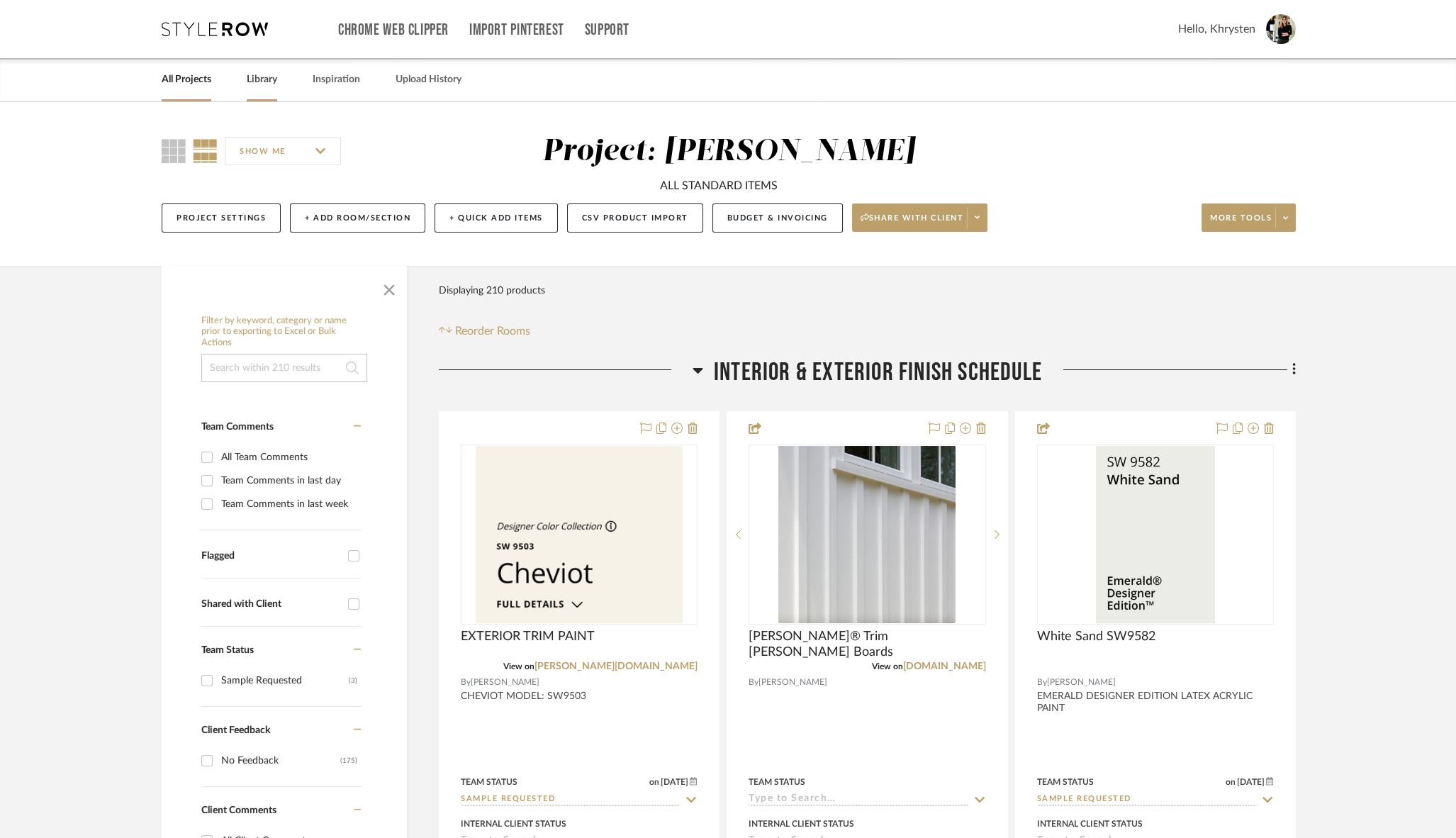
click at [259, 81] on link "Library" at bounding box center [261, 79] width 31 height 19
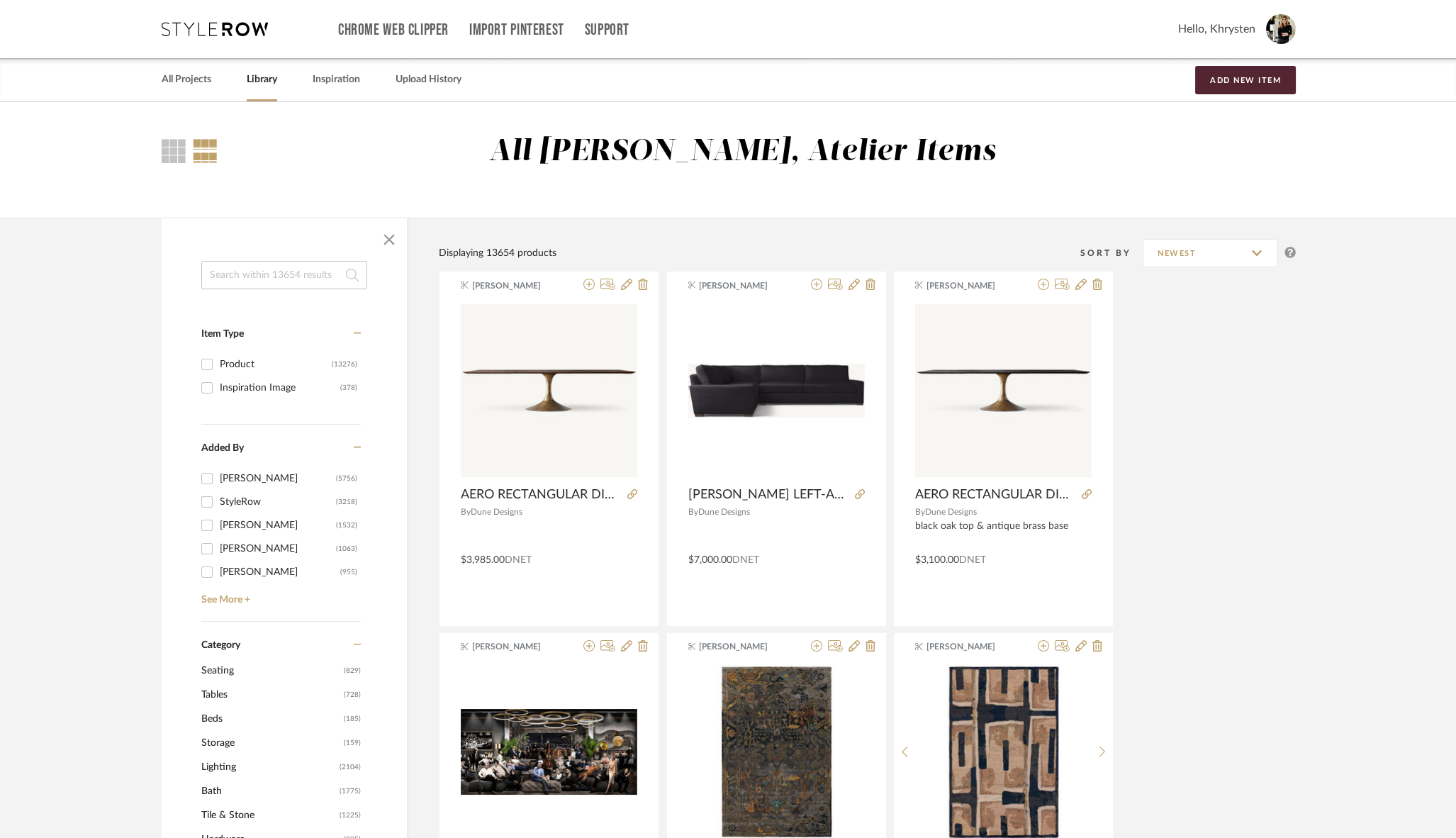
click at [273, 274] on input at bounding box center [284, 275] width 166 height 29
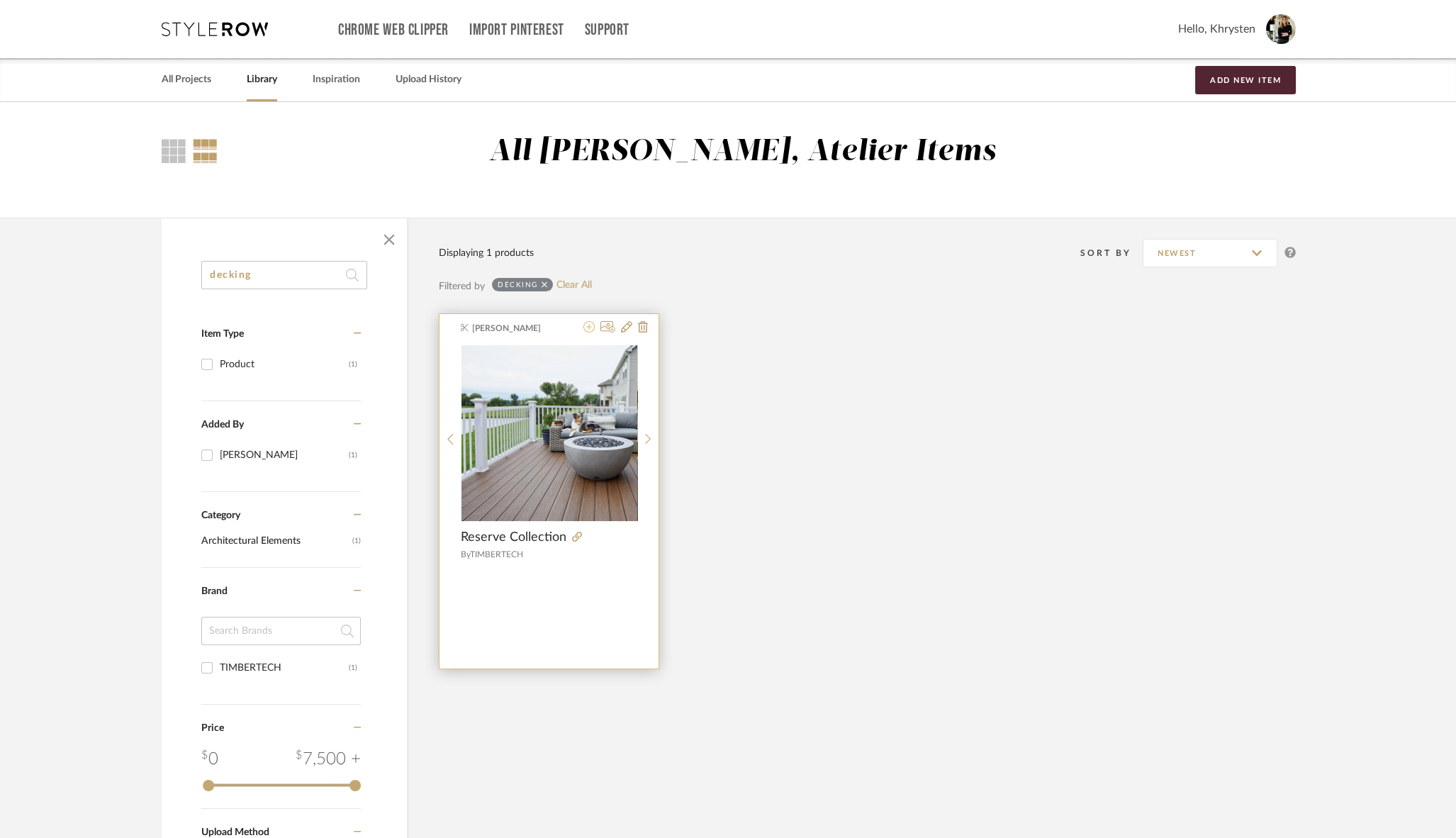
type input "decking"
click at [591, 329] on icon at bounding box center [589, 327] width 11 height 11
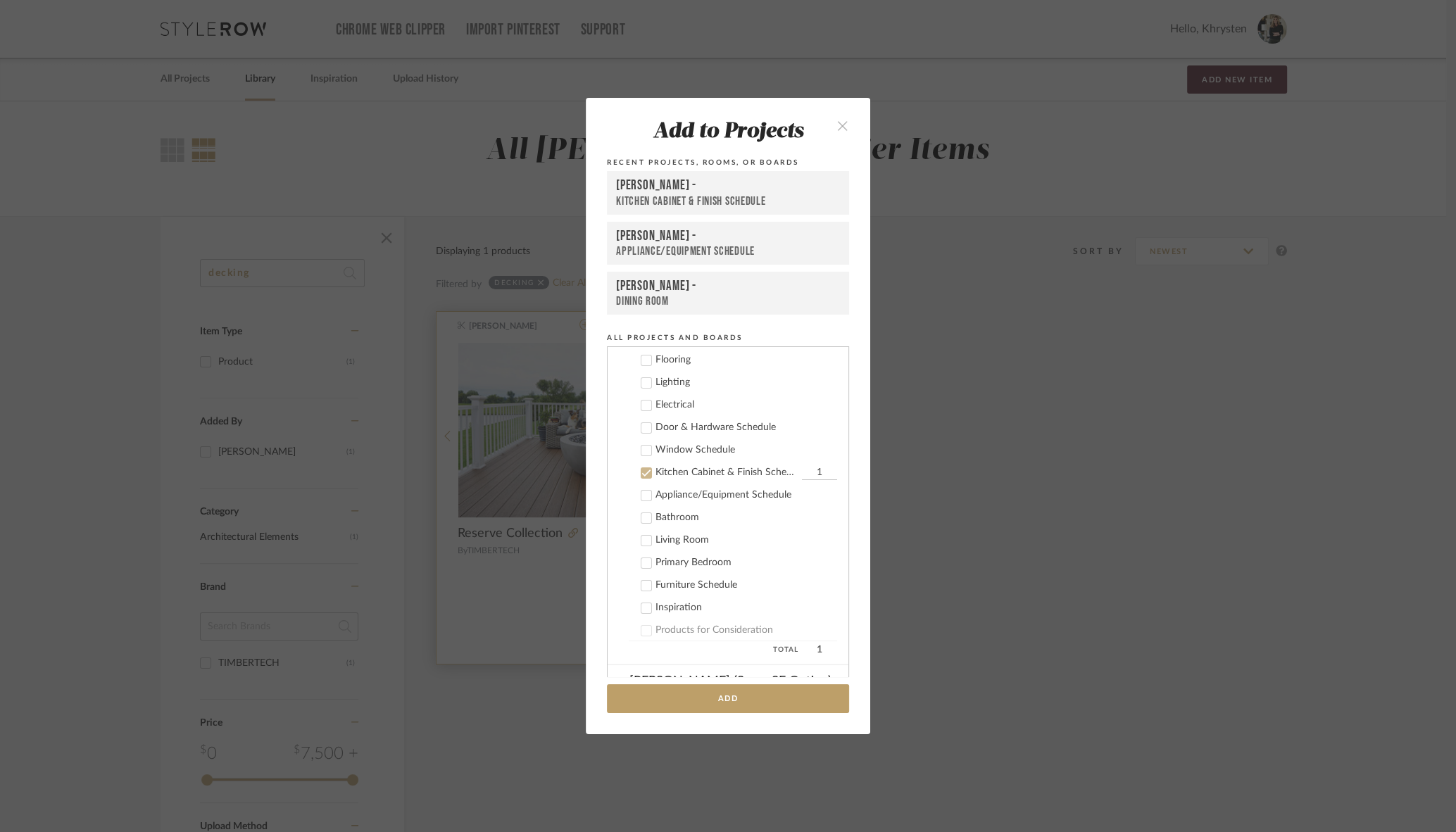
scroll to position [282, 0]
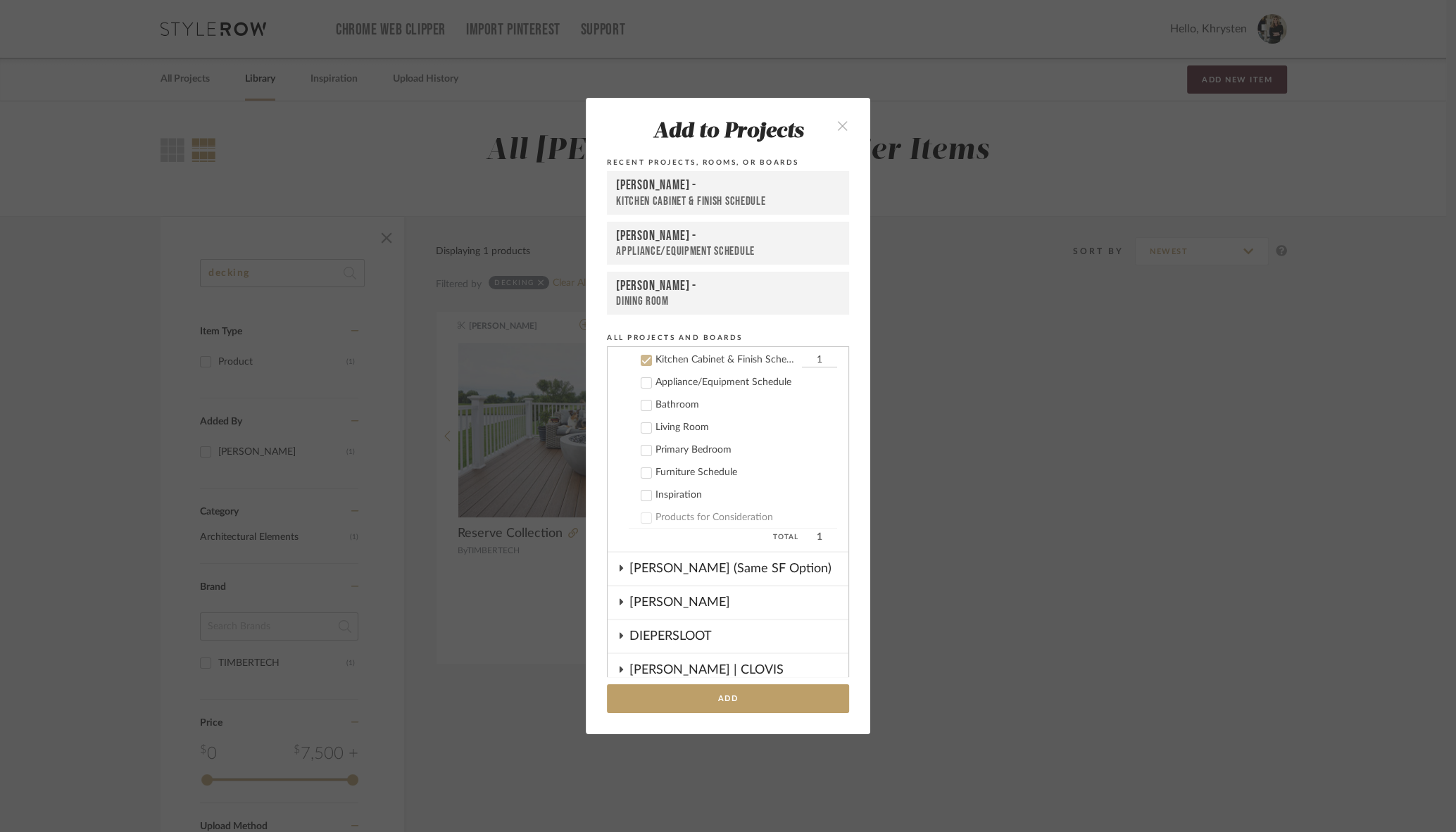
click at [641, 360] on icon at bounding box center [646, 360] width 10 height 10
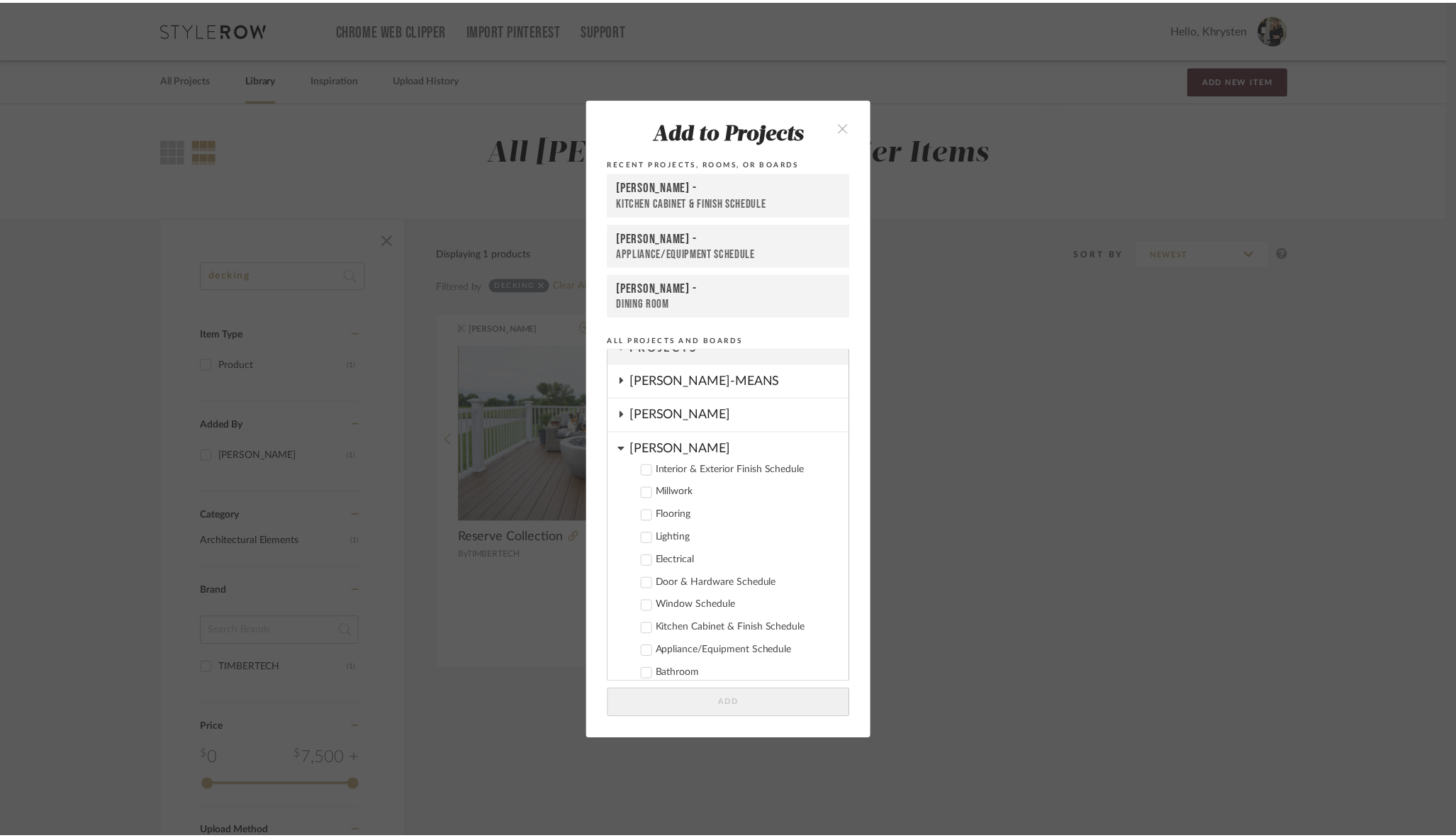
scroll to position [0, 0]
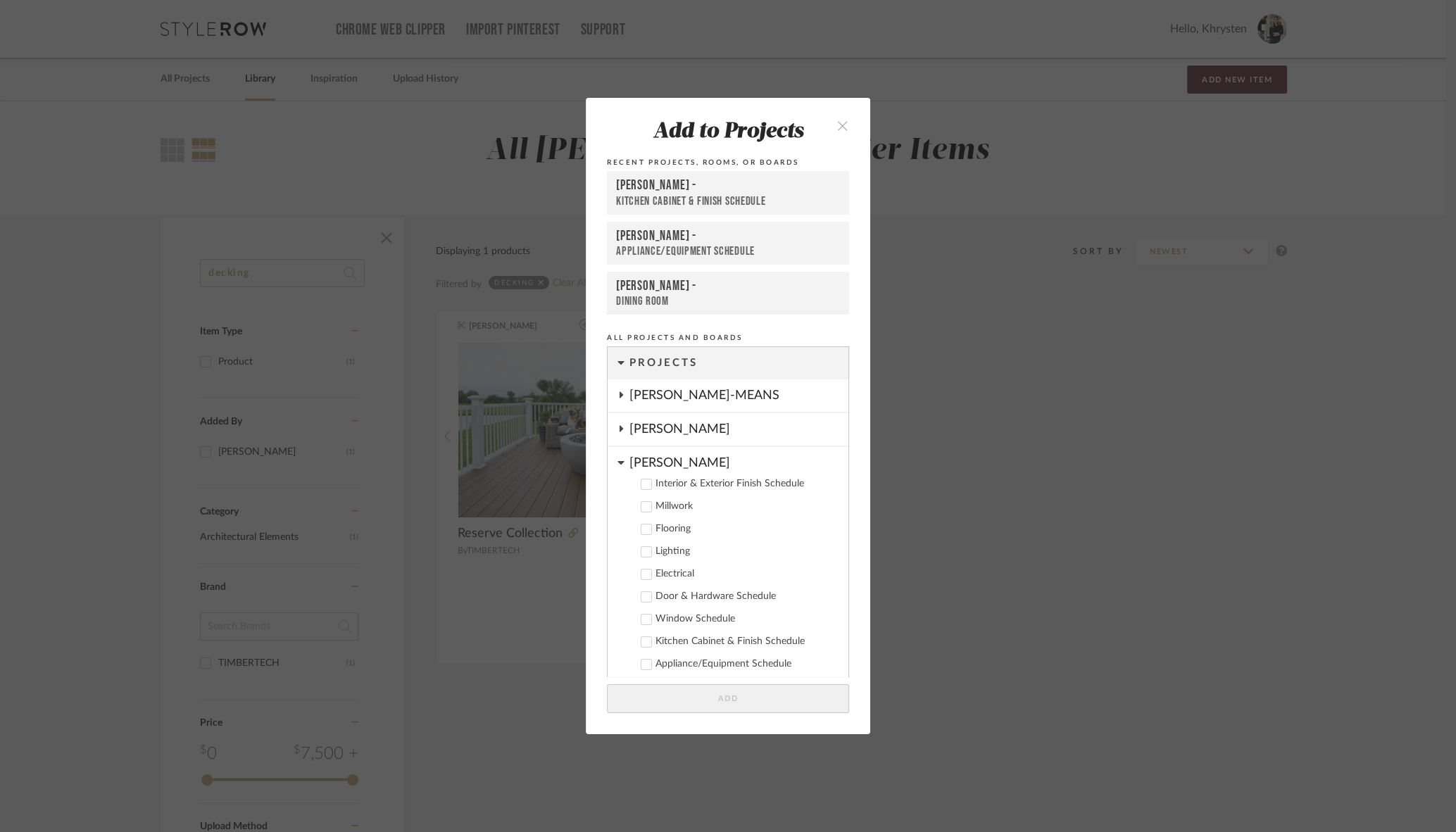
click at [641, 483] on icon at bounding box center [646, 484] width 10 height 10
click at [674, 701] on button "Add" at bounding box center [728, 699] width 242 height 29
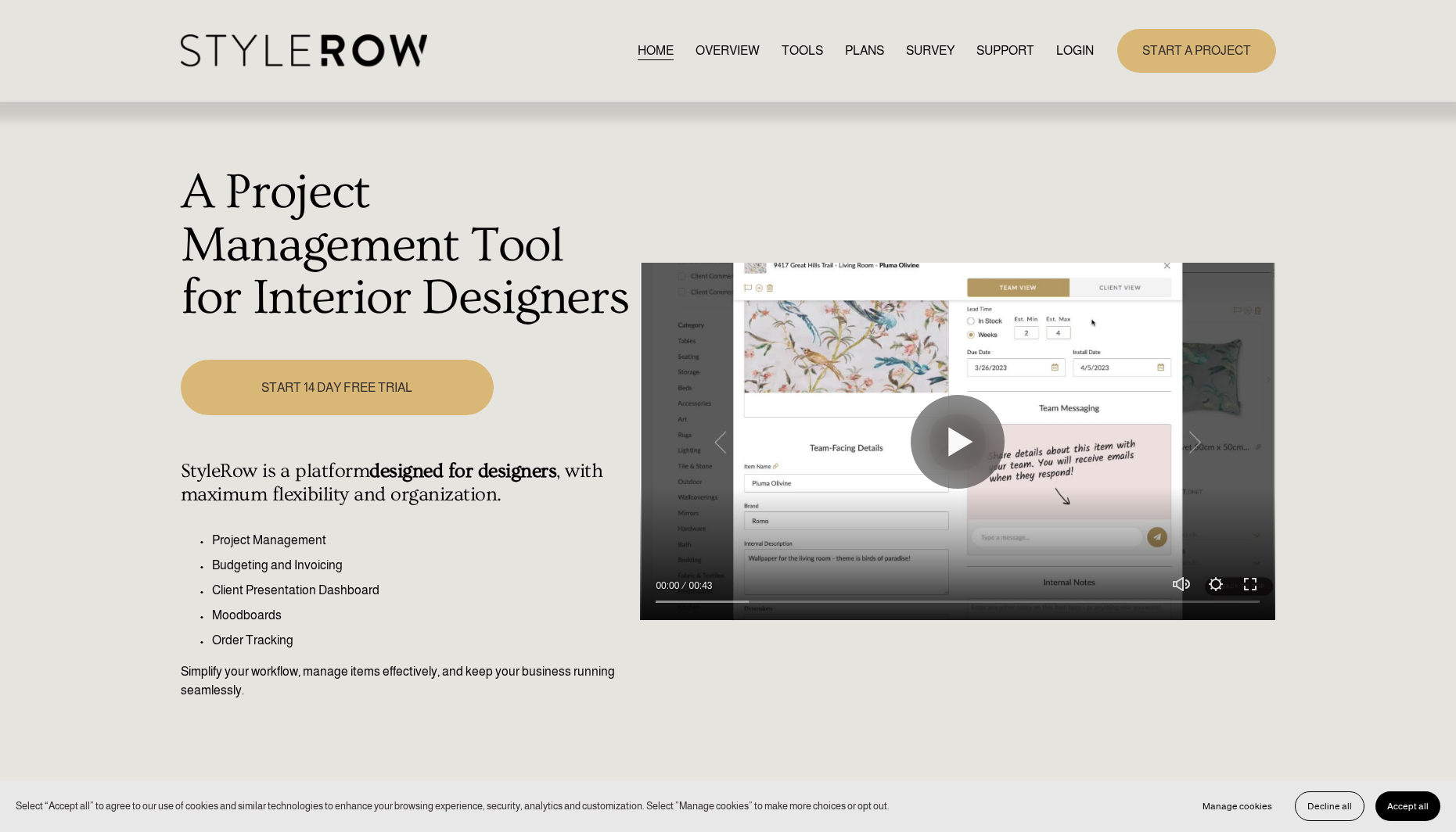
click at [1067, 51] on link "LOGIN" at bounding box center [1075, 50] width 38 height 21
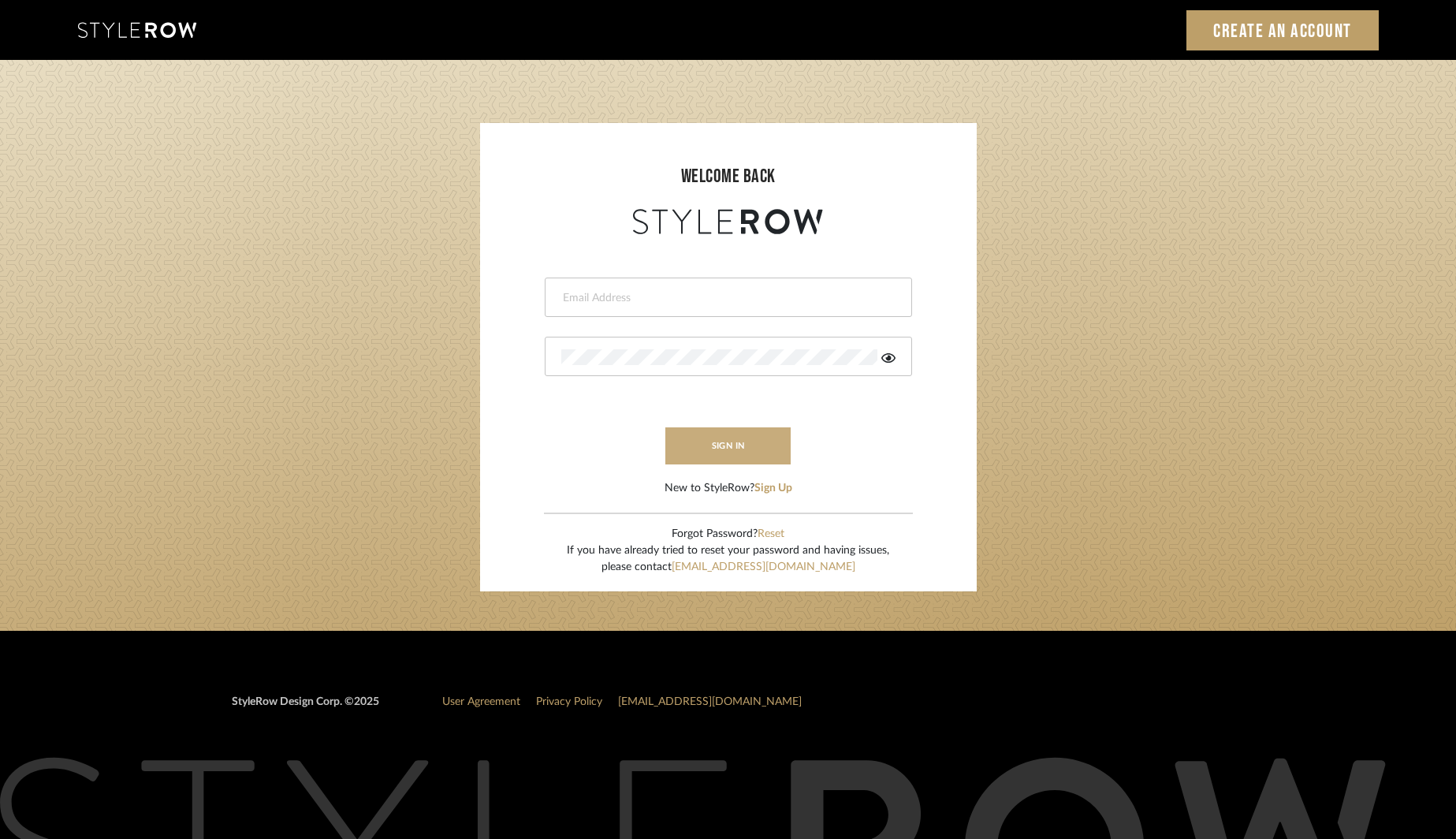
type input "[EMAIL_ADDRESS][DOMAIN_NAME]"
click at [693, 443] on button "sign in" at bounding box center [728, 446] width 126 height 37
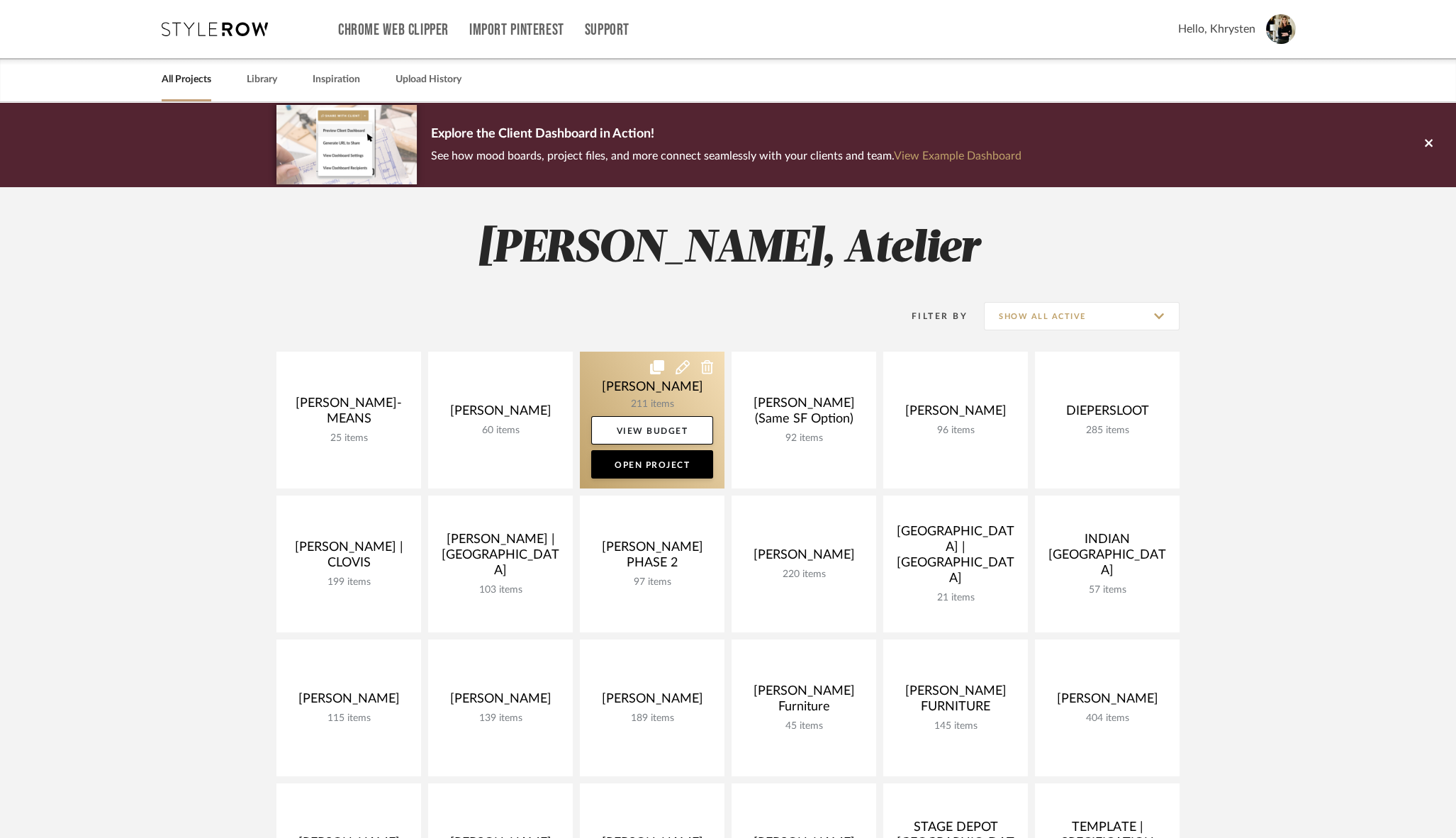
click at [651, 391] on link at bounding box center [652, 420] width 144 height 137
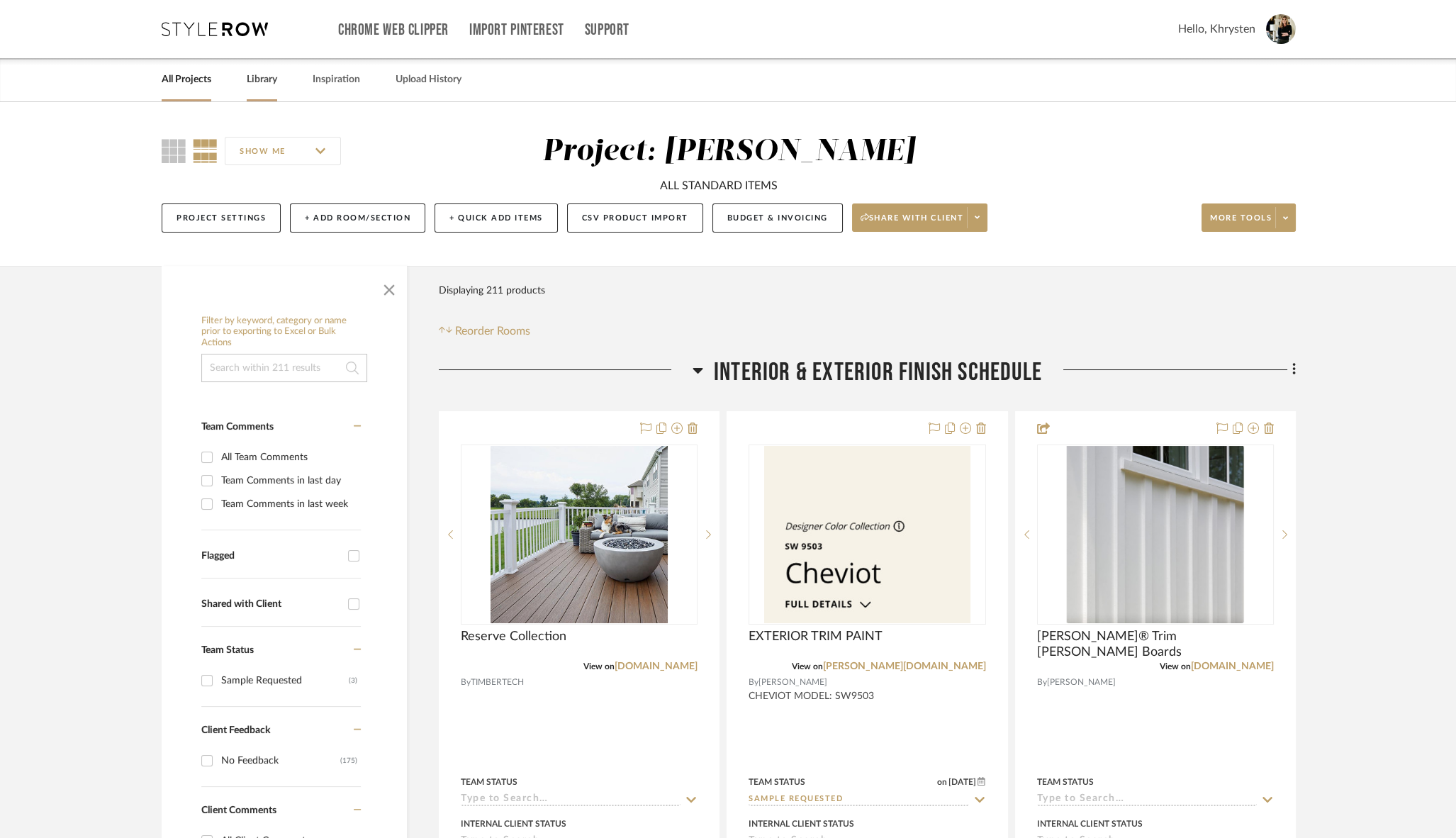
click at [265, 78] on link "Library" at bounding box center [261, 79] width 31 height 19
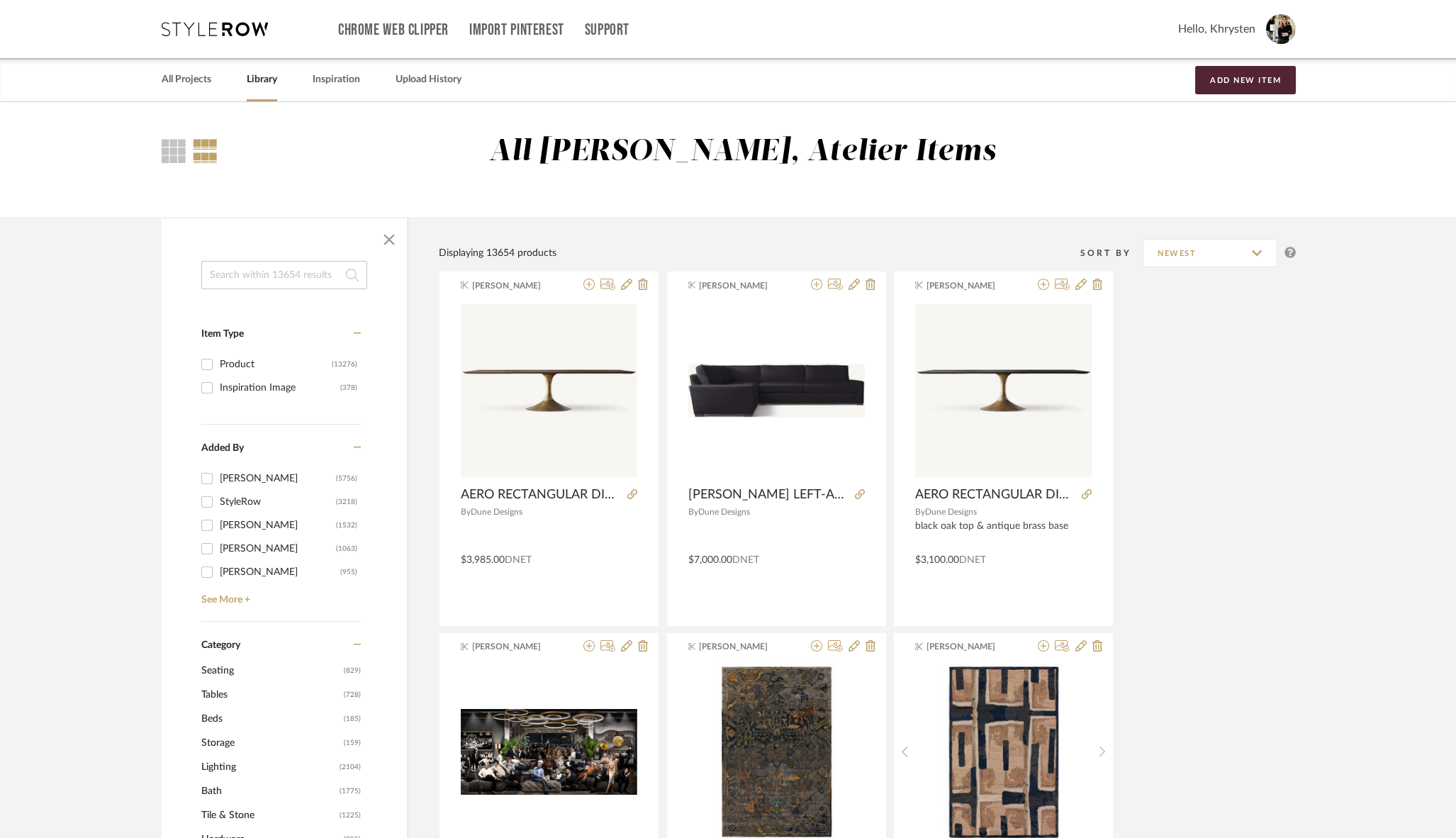
click at [243, 273] on input at bounding box center [284, 275] width 166 height 29
click at [222, 763] on span "Lighting" at bounding box center [268, 767] width 135 height 24
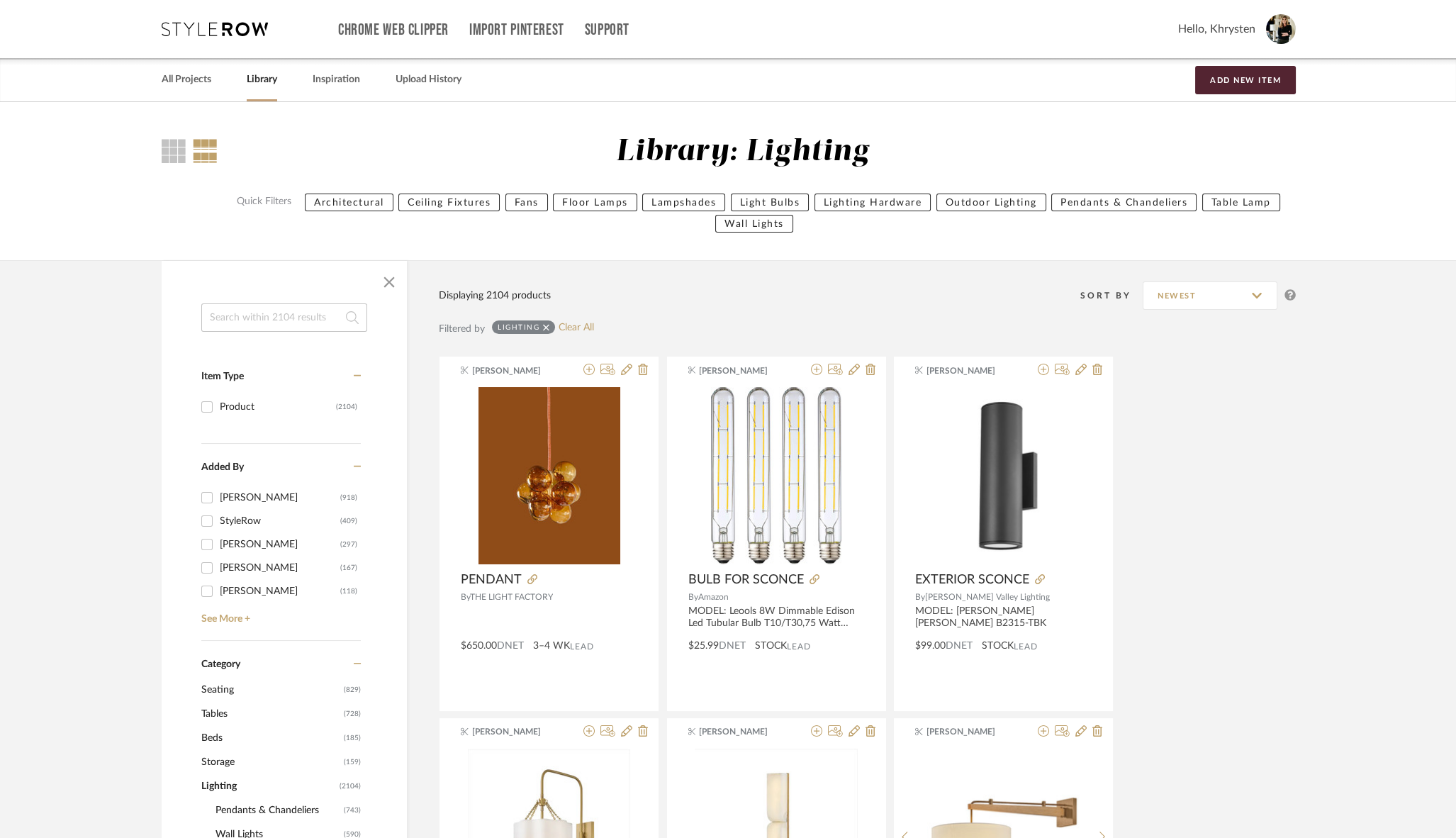
scroll to position [225, 0]
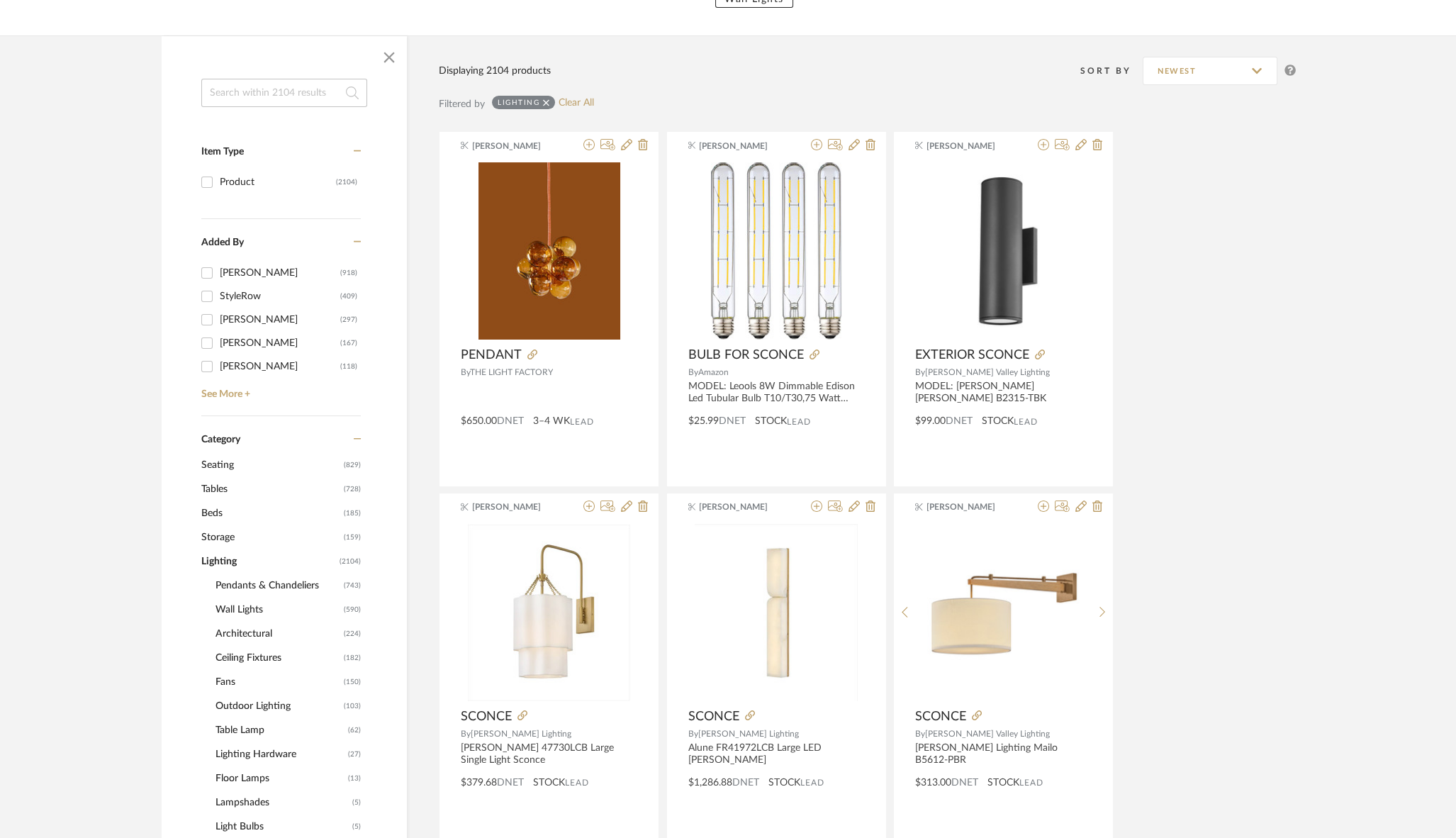
click at [266, 582] on span "Pendants & Chandeliers" at bounding box center [278, 586] width 125 height 24
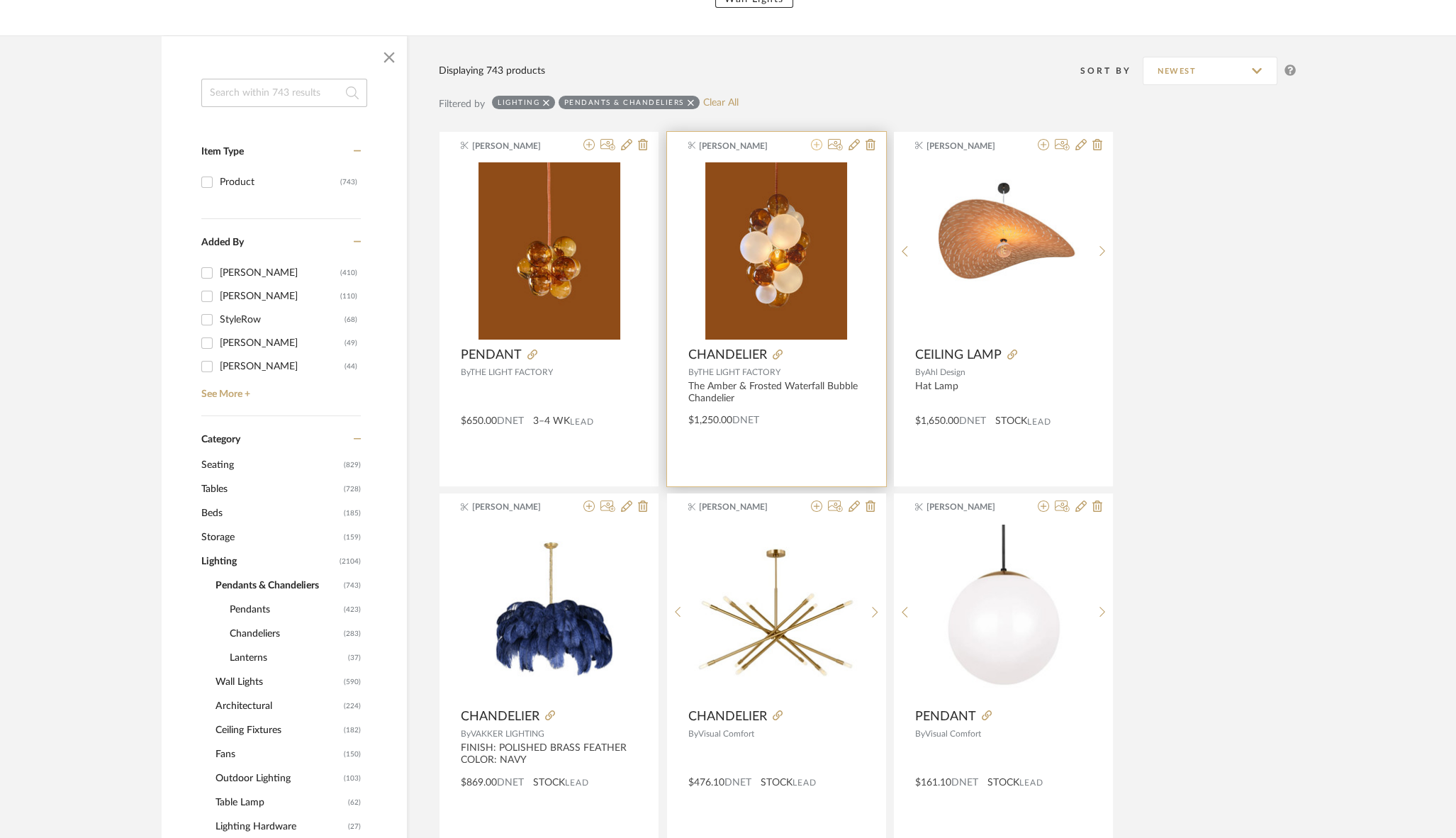
click at [817, 145] on icon at bounding box center [816, 145] width 11 height 11
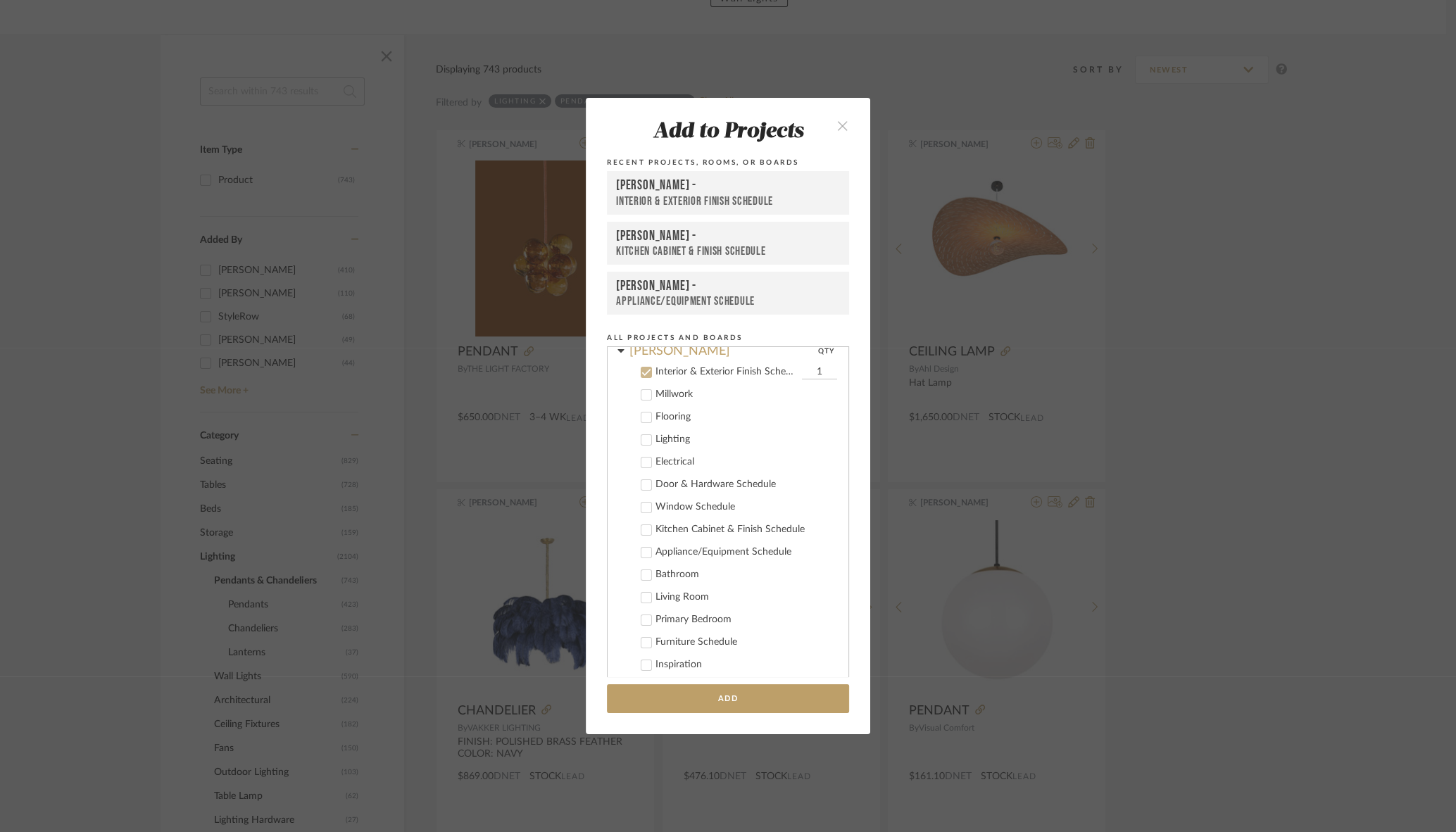
scroll to position [124, 0]
click at [641, 431] on icon at bounding box center [646, 428] width 10 height 10
click at [642, 359] on icon at bounding box center [646, 360] width 9 height 7
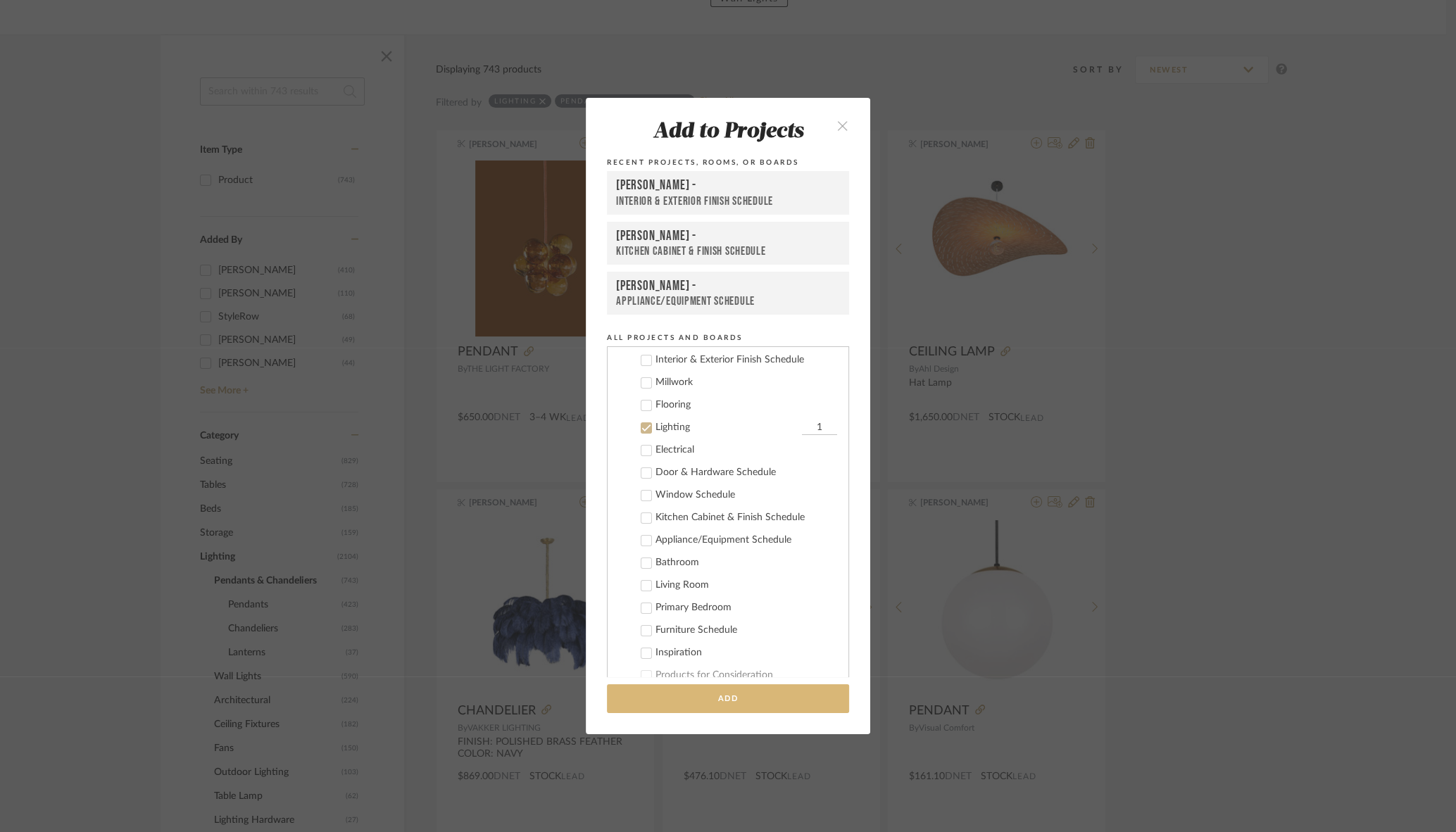
click at [715, 701] on button "Add" at bounding box center [728, 699] width 242 height 29
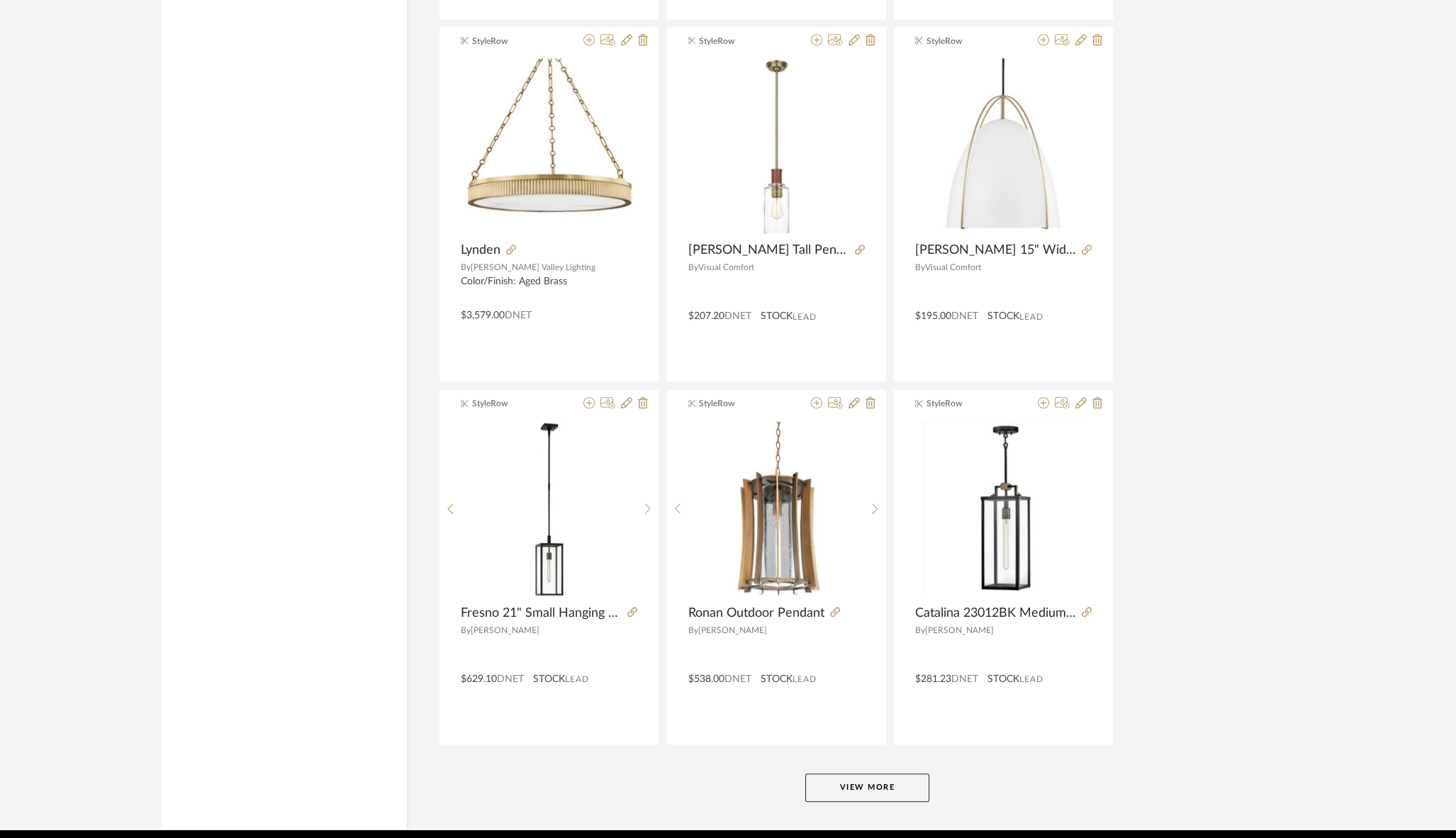
scroll to position [4004, 0]
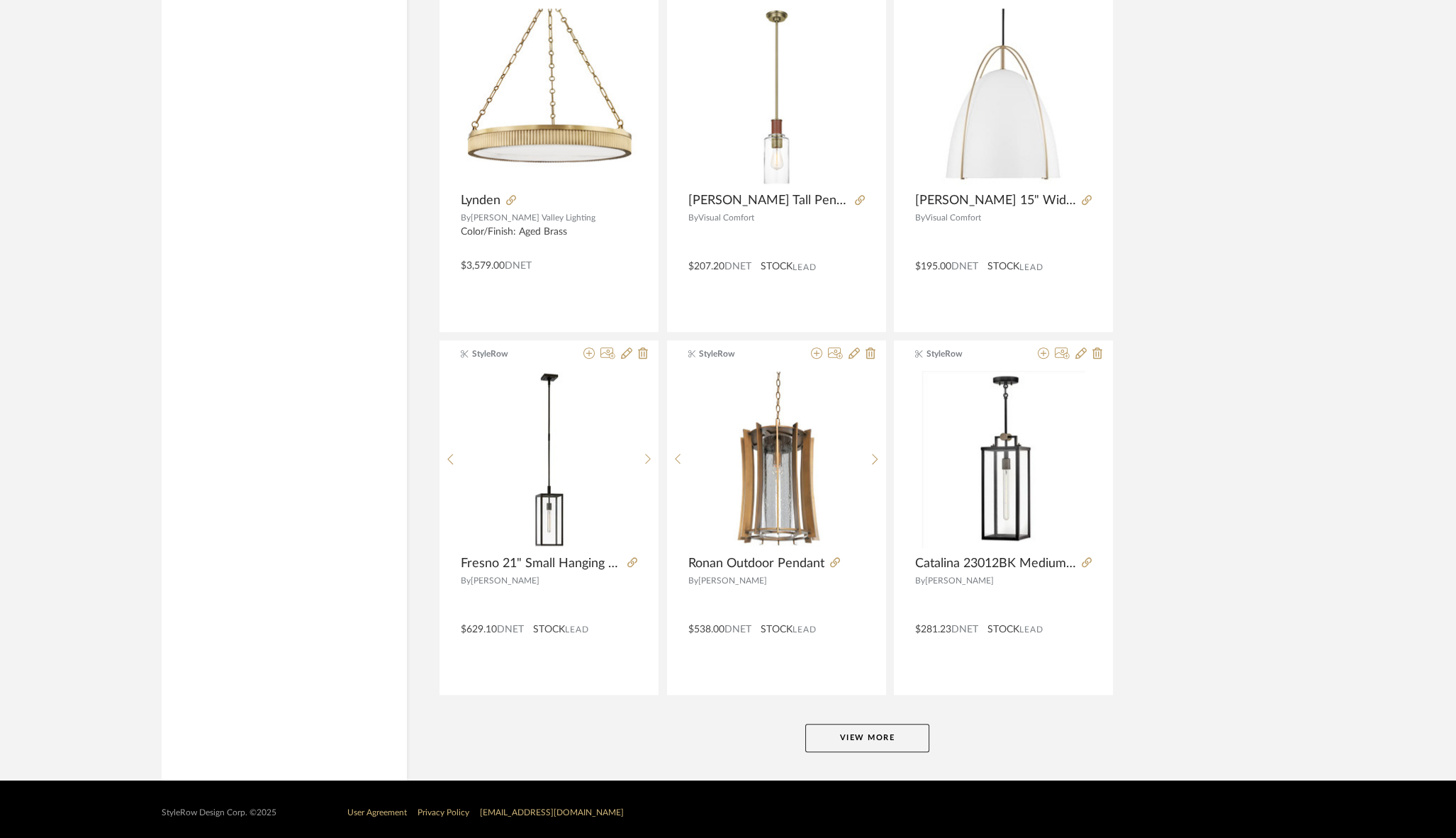
click at [845, 736] on button "View More" at bounding box center [867, 738] width 124 height 29
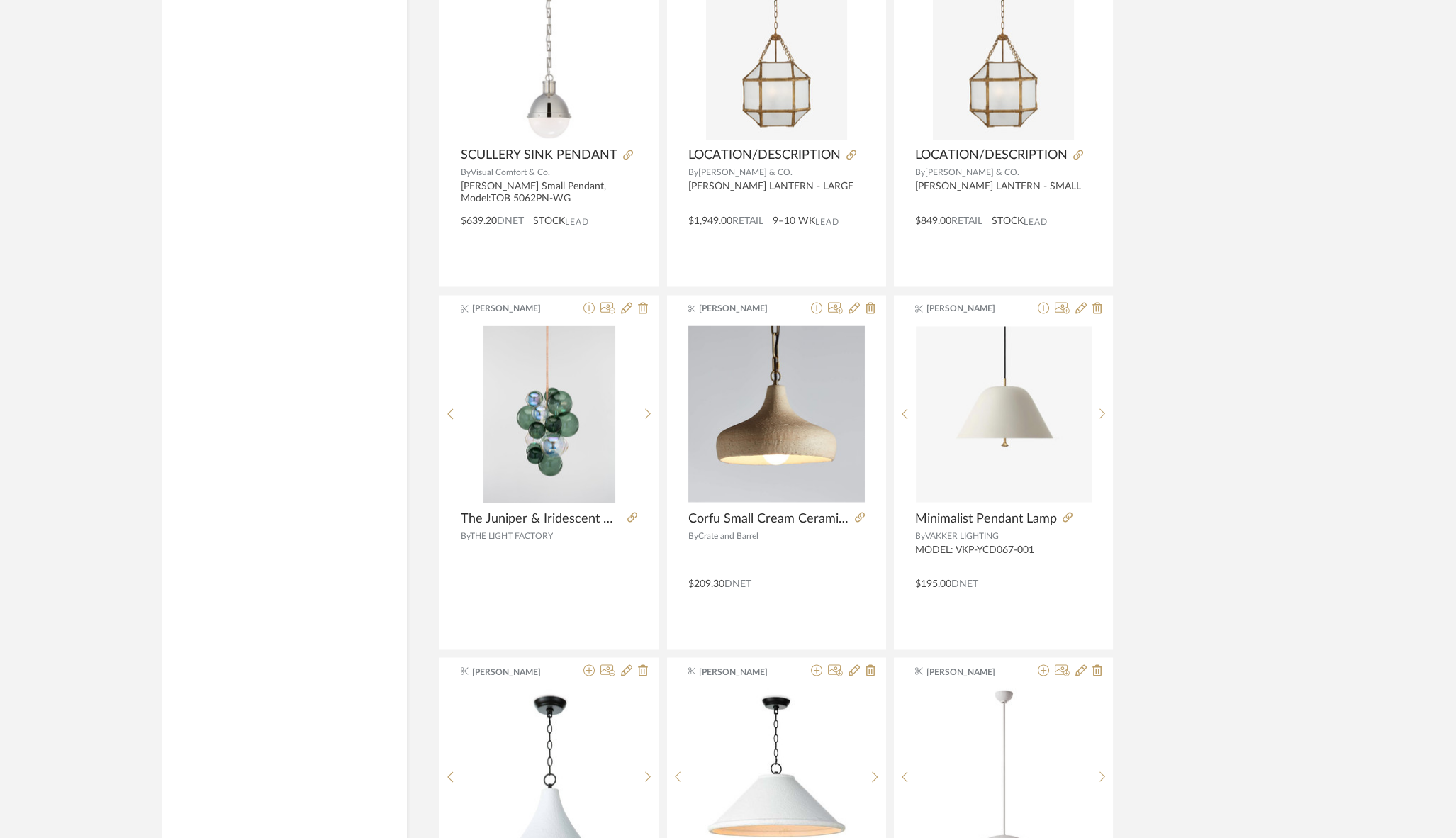
scroll to position [6230, 0]
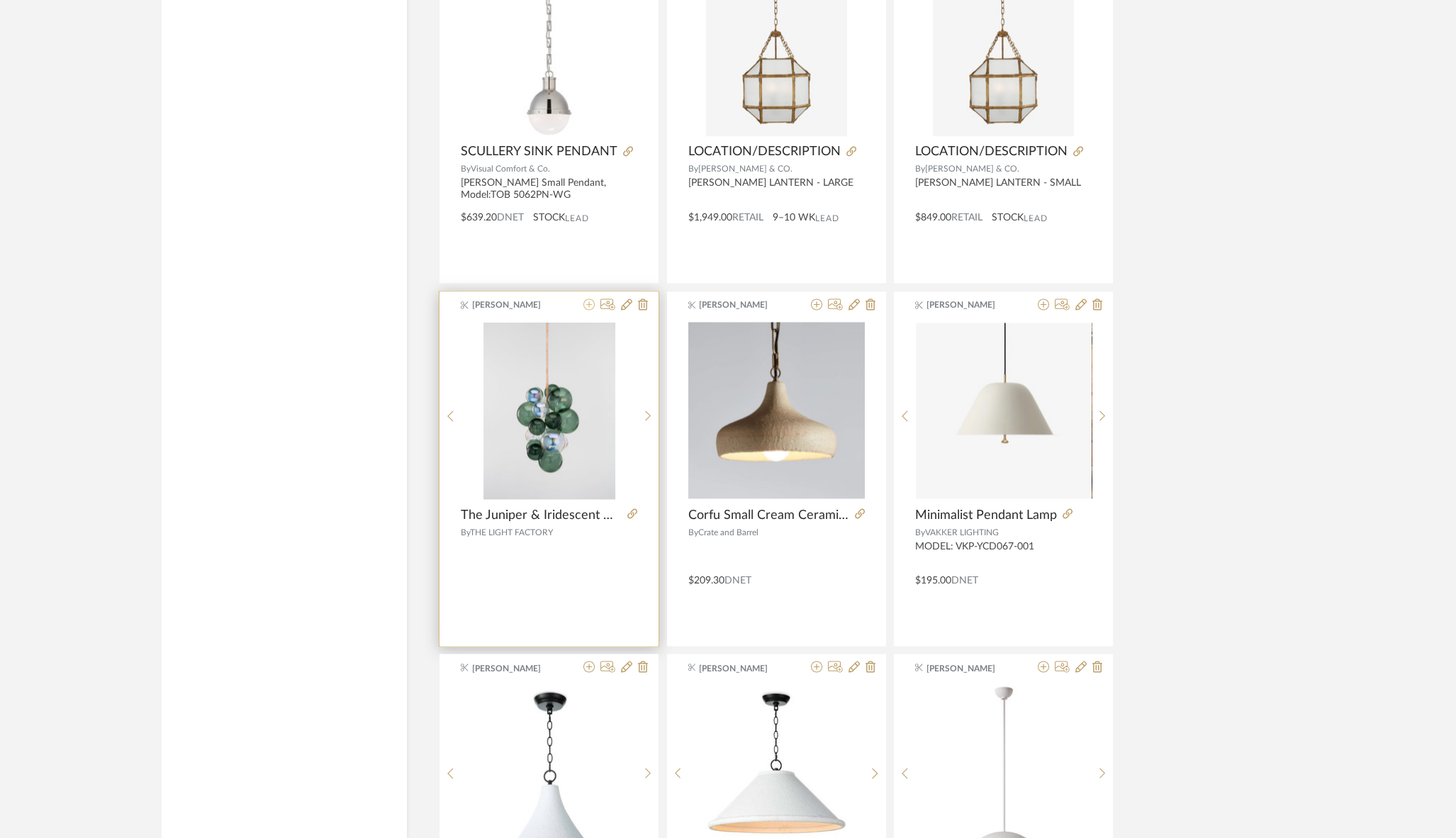
click at [589, 299] on icon at bounding box center [589, 304] width 11 height 11
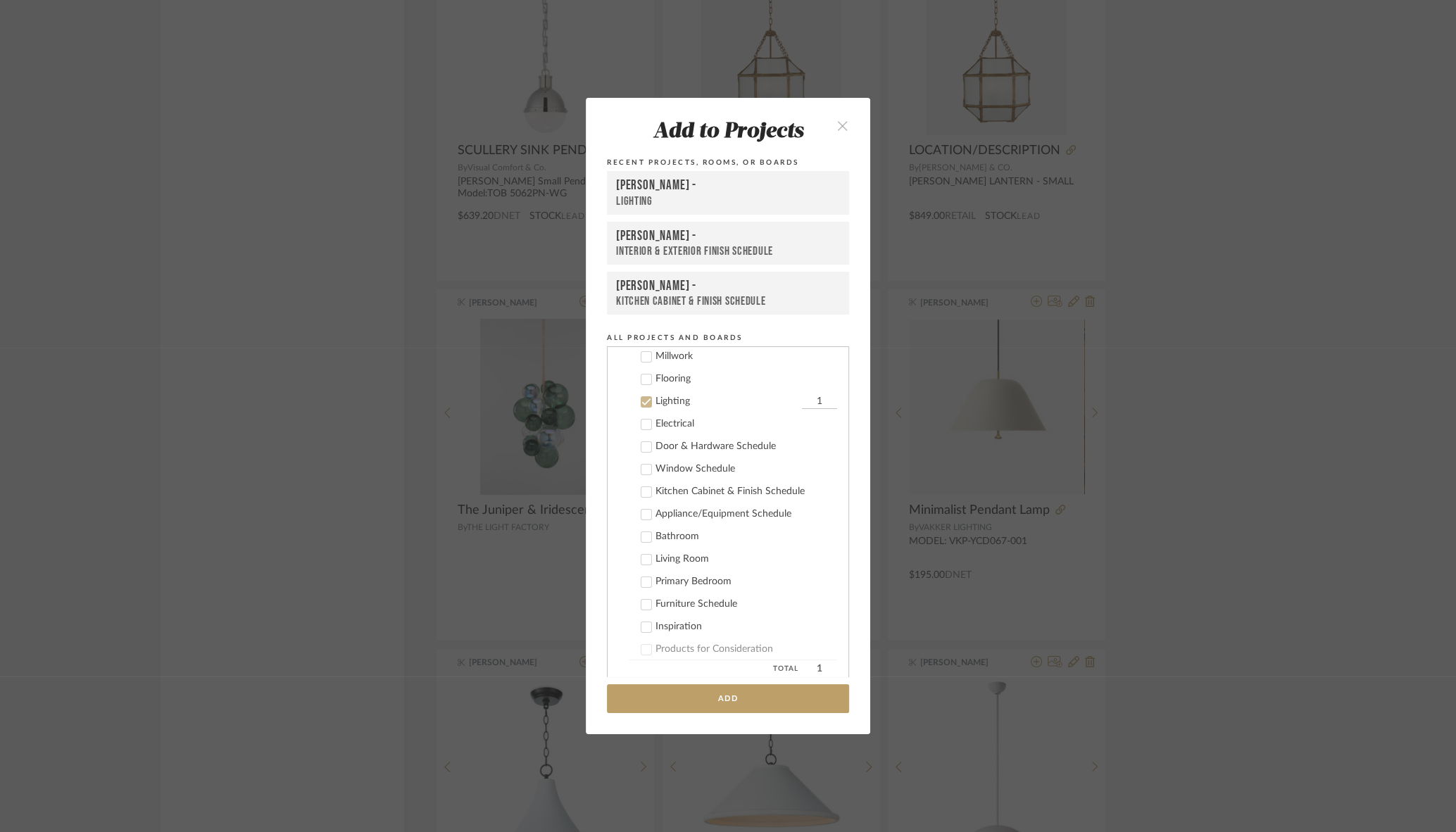
scroll to position [192, 0]
click at [663, 191] on div "[PERSON_NAME] -" at bounding box center [728, 186] width 224 height 17
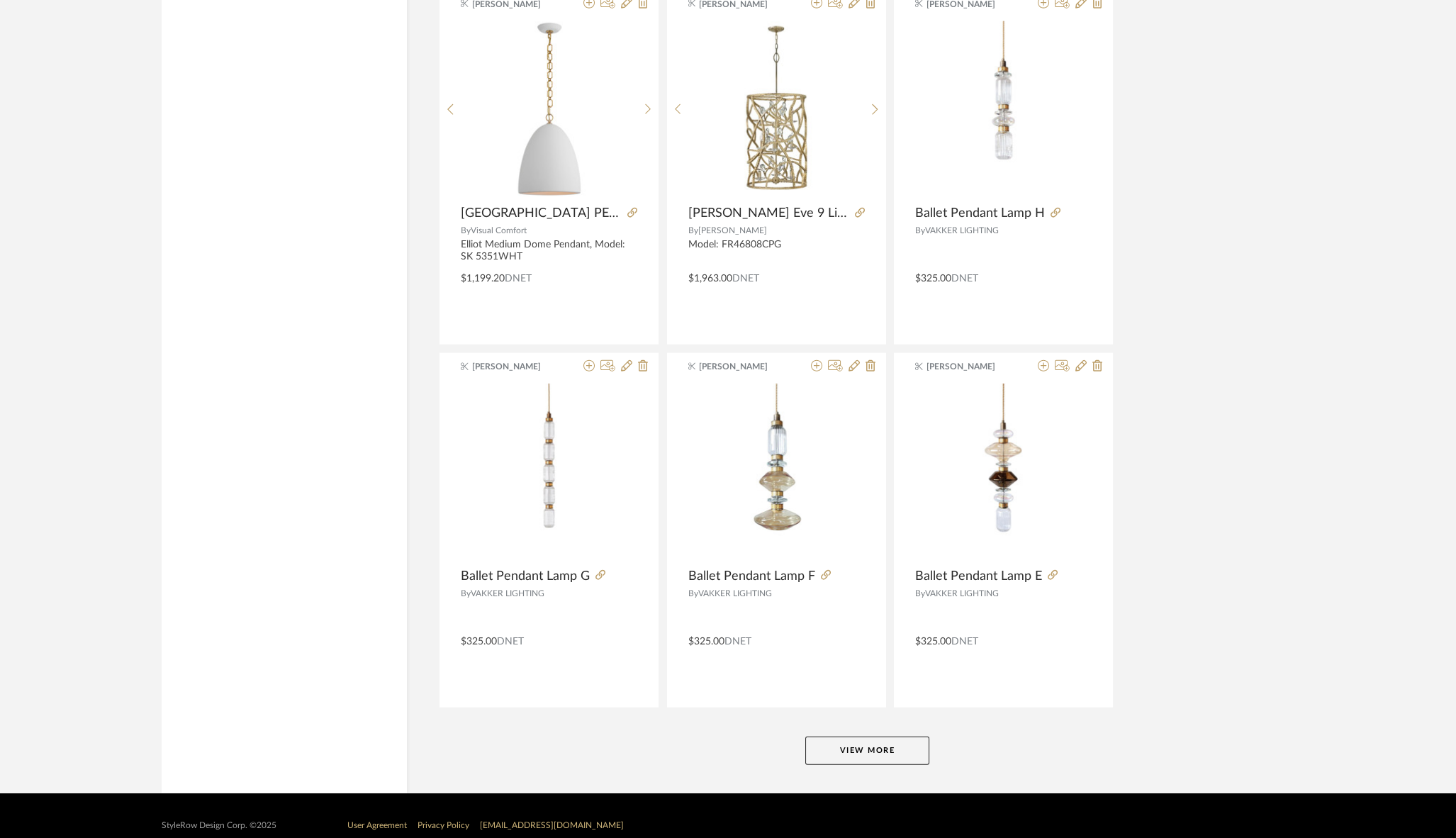
scroll to position [8349, 0]
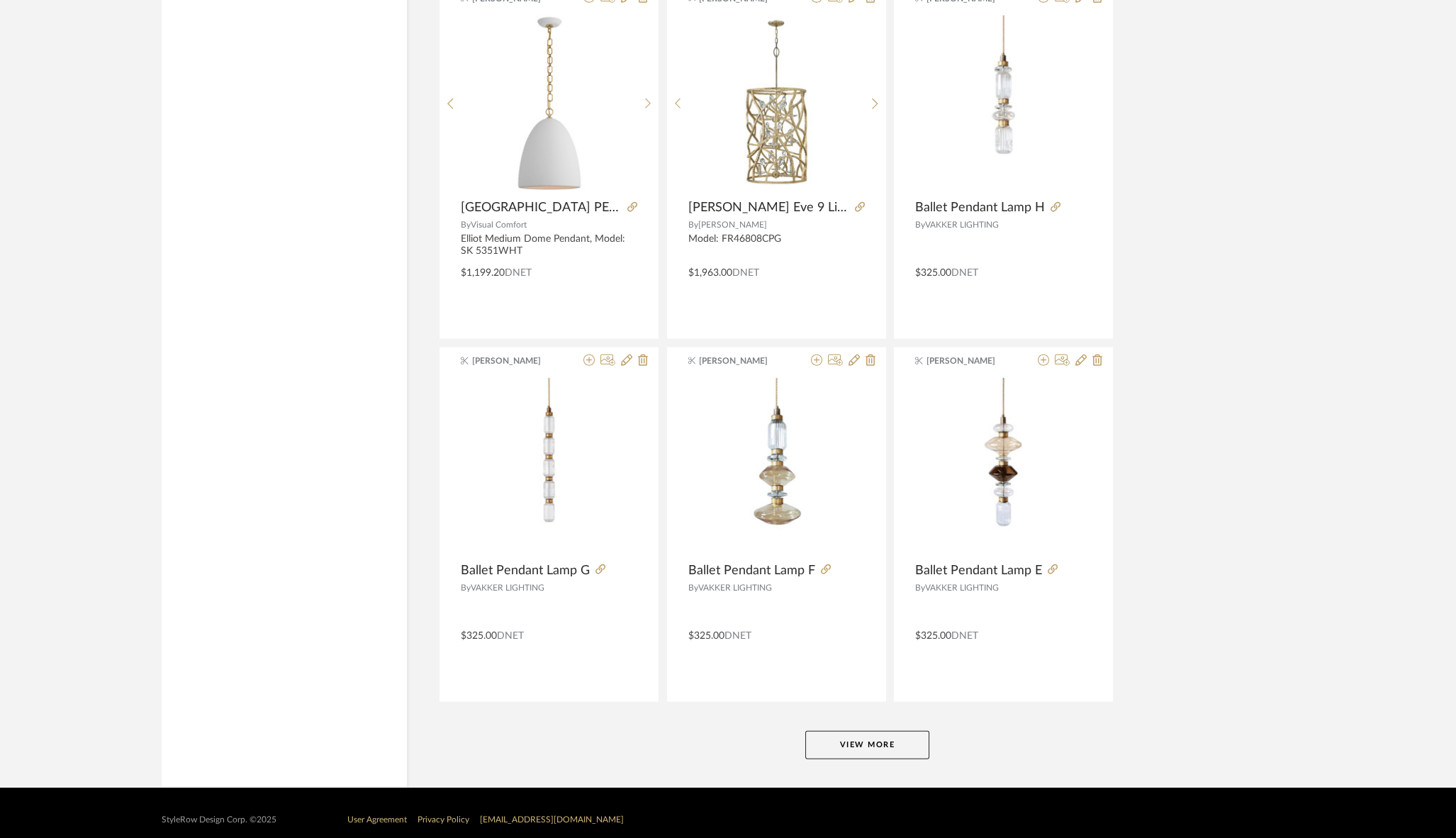
click at [845, 731] on button "View More" at bounding box center [867, 745] width 124 height 29
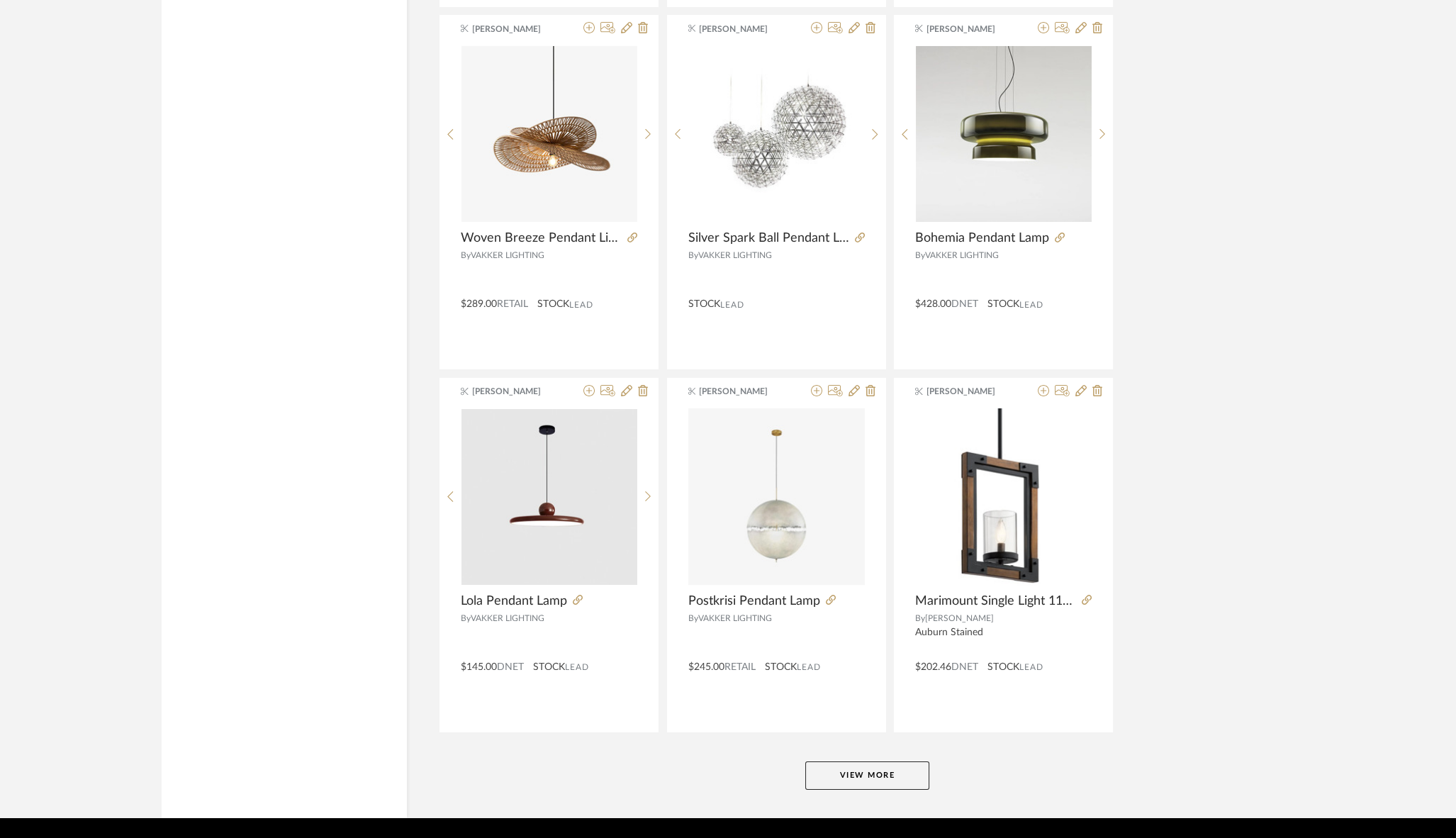
scroll to position [12694, 0]
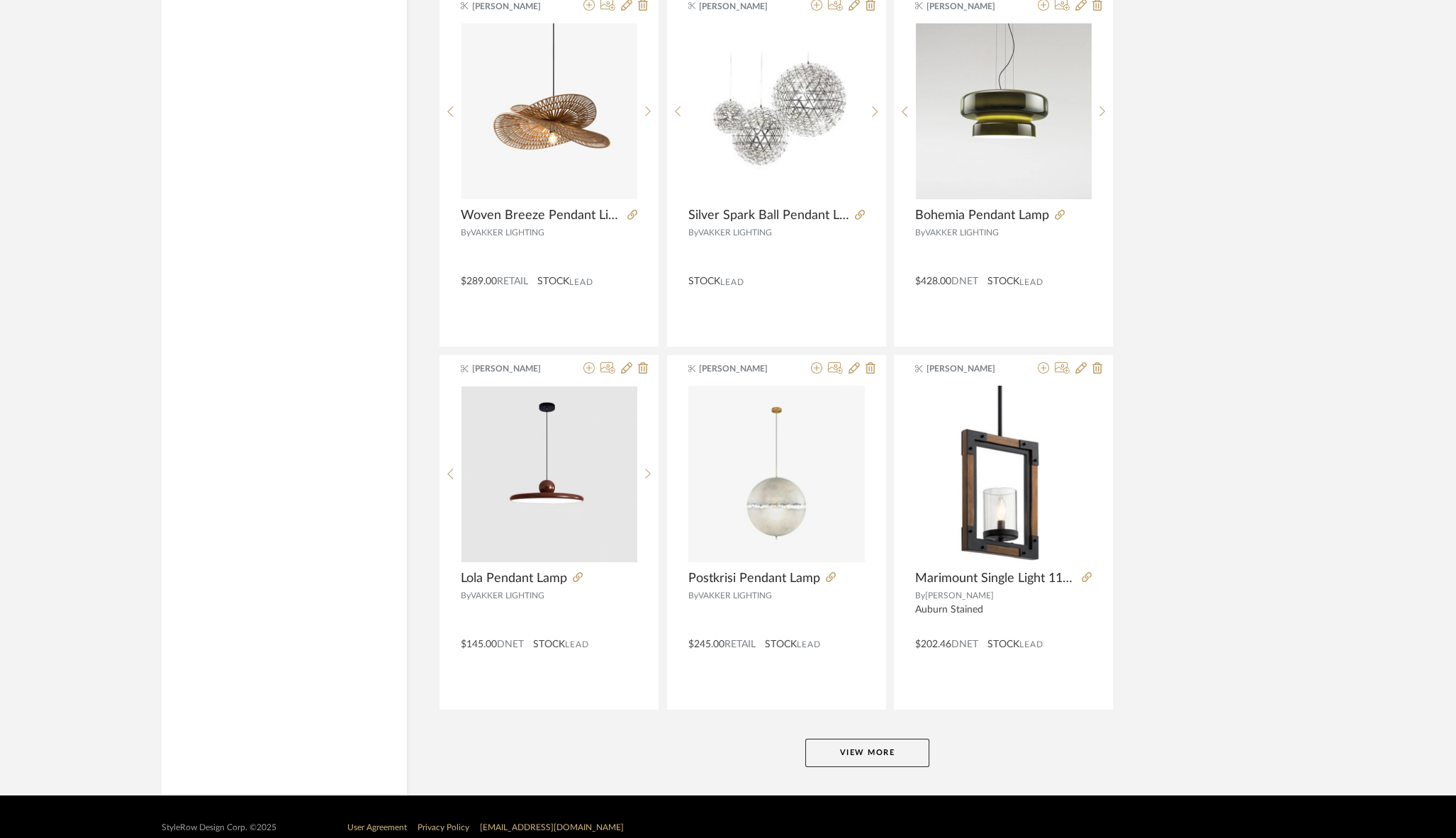
click at [868, 739] on button "View More" at bounding box center [867, 753] width 124 height 29
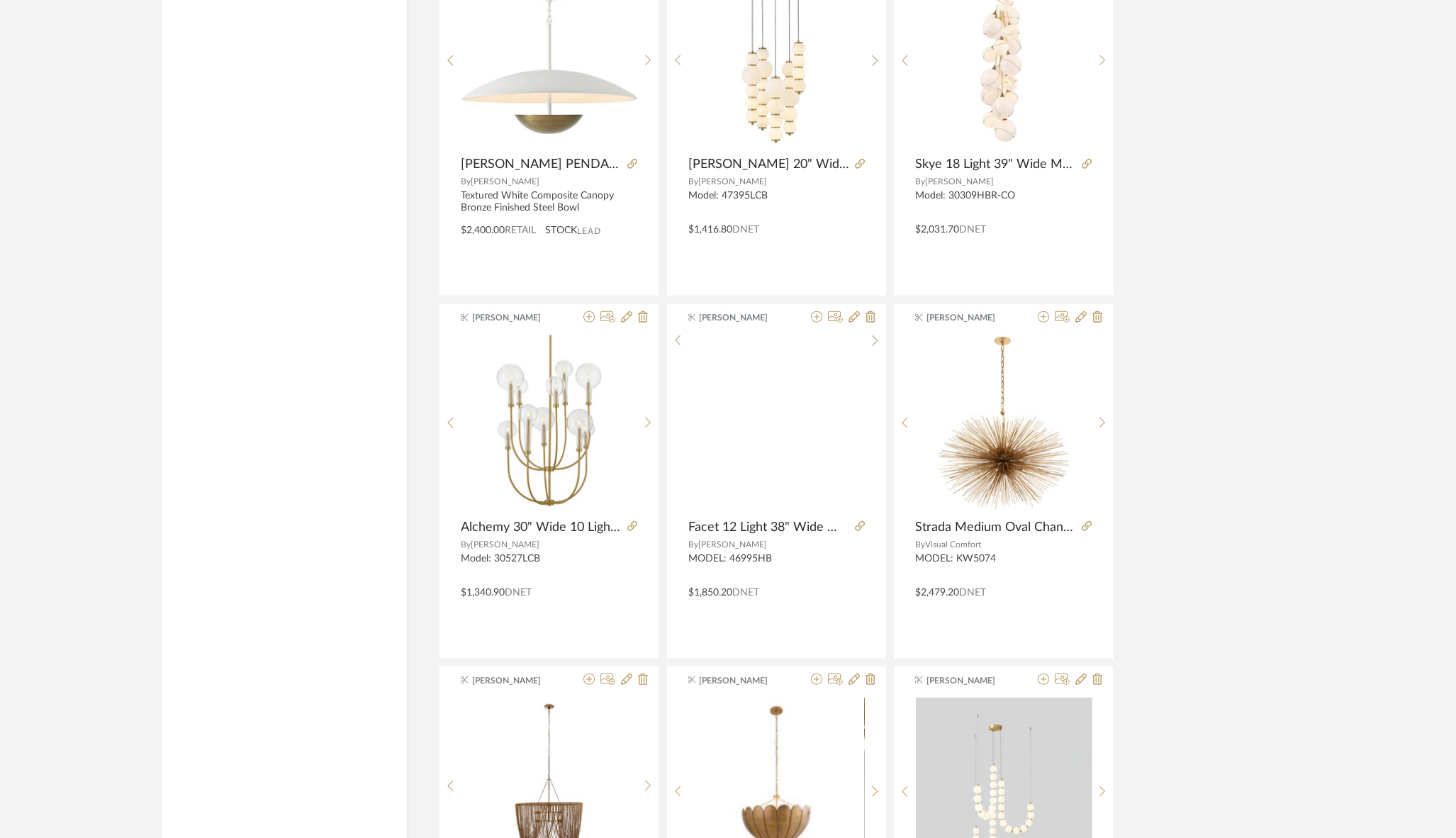
scroll to position [9835, 0]
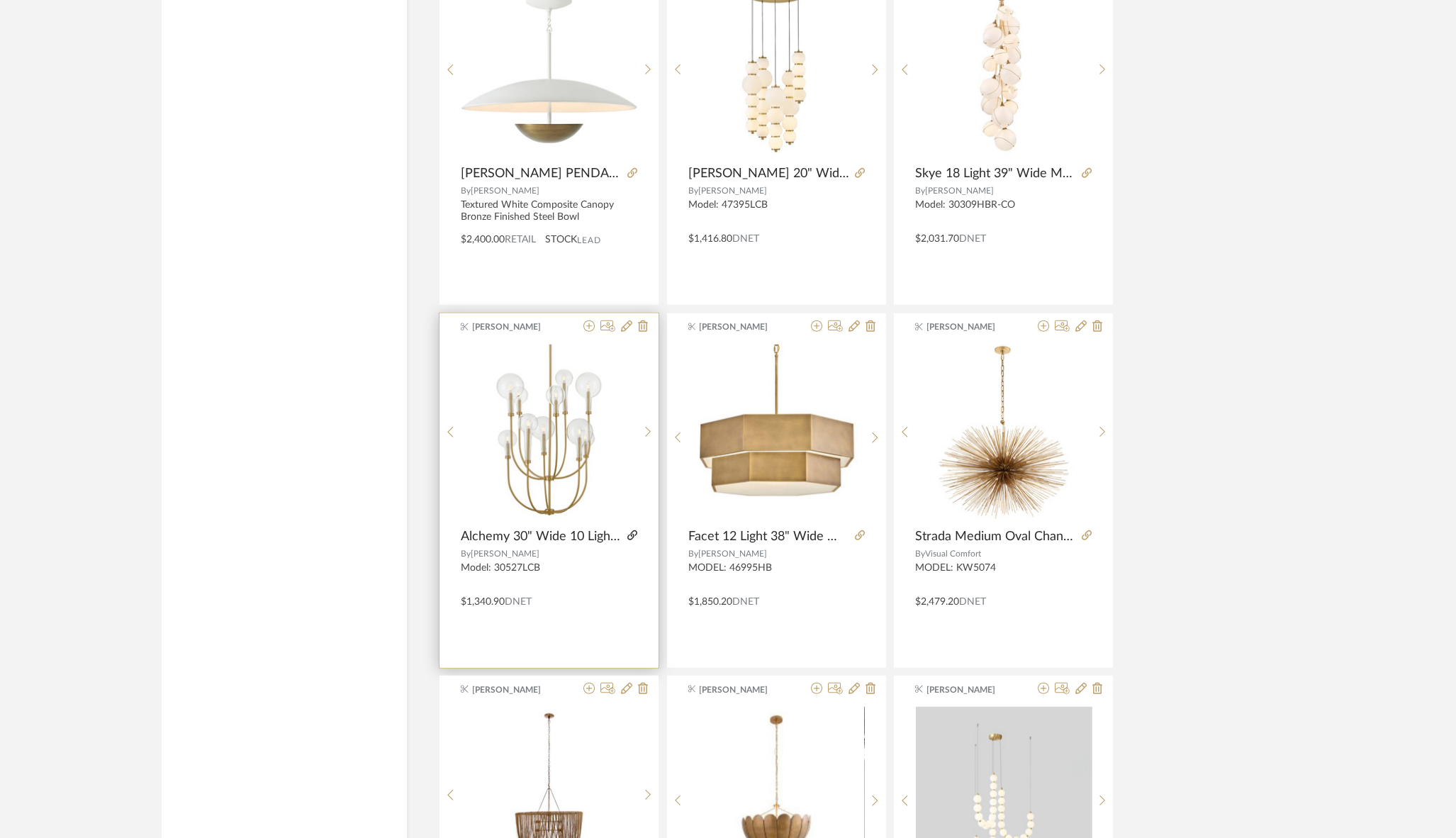
click at [632, 530] on icon at bounding box center [632, 535] width 10 height 10
